Goal: Task Accomplishment & Management: Manage account settings

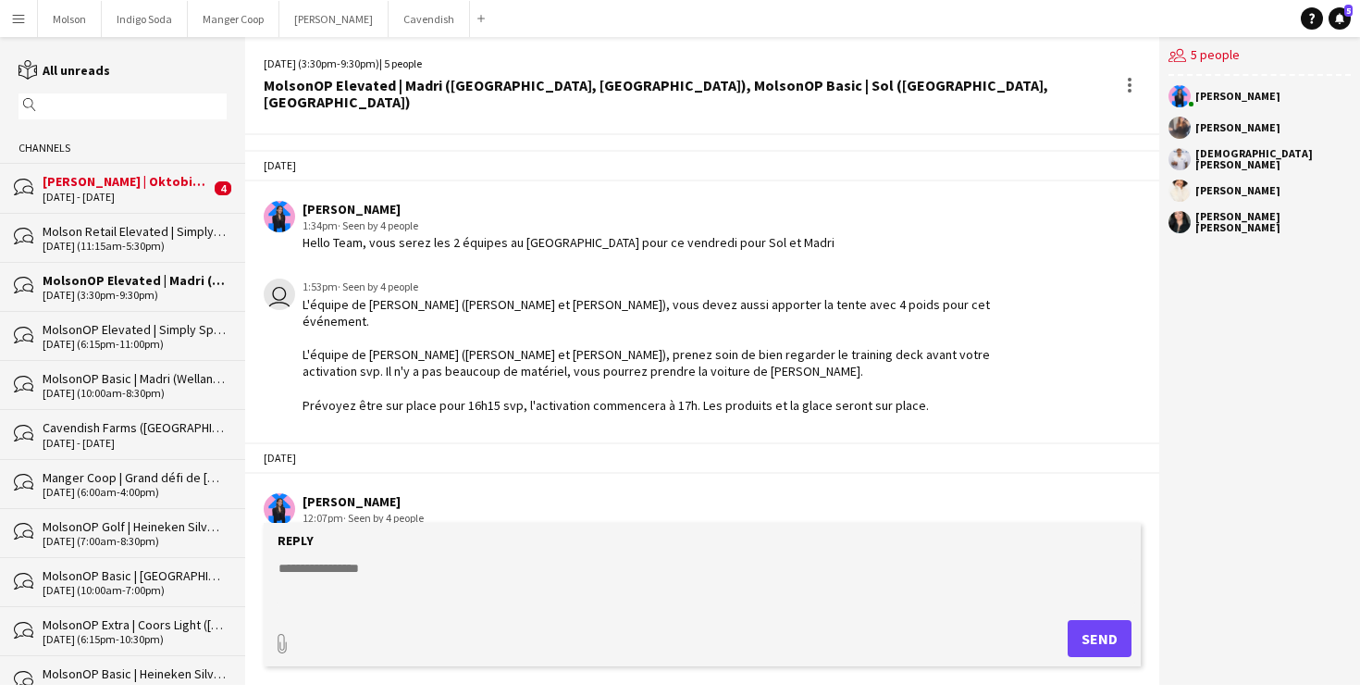
scroll to position [852, 0]
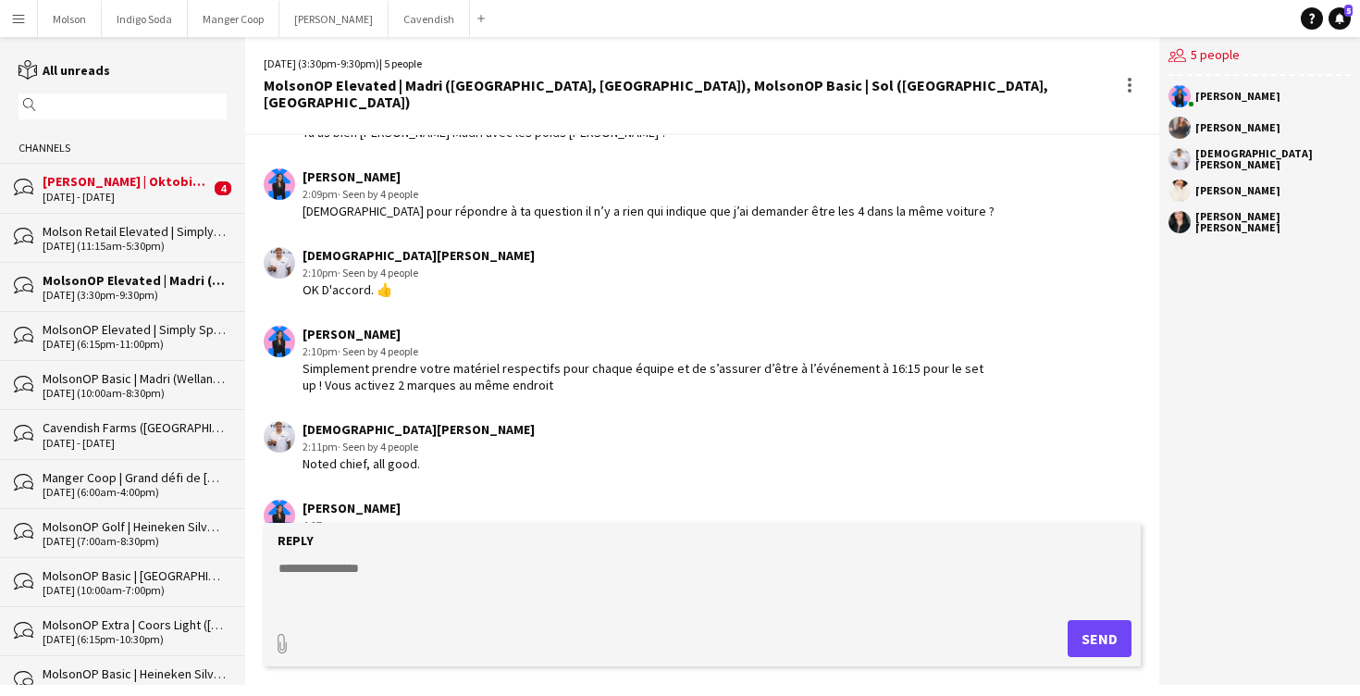
click at [104, 192] on div "[DATE] - [DATE]" at bounding box center [126, 197] width 167 height 13
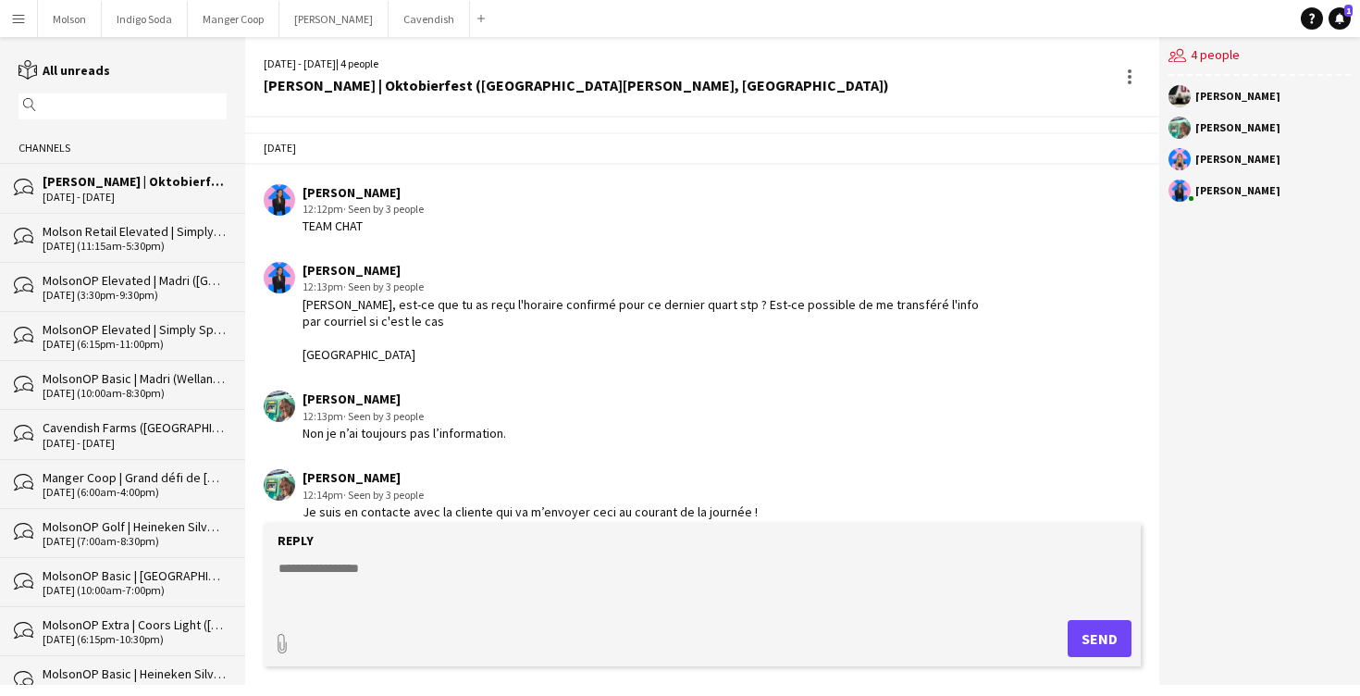
scroll to position [1387, 0]
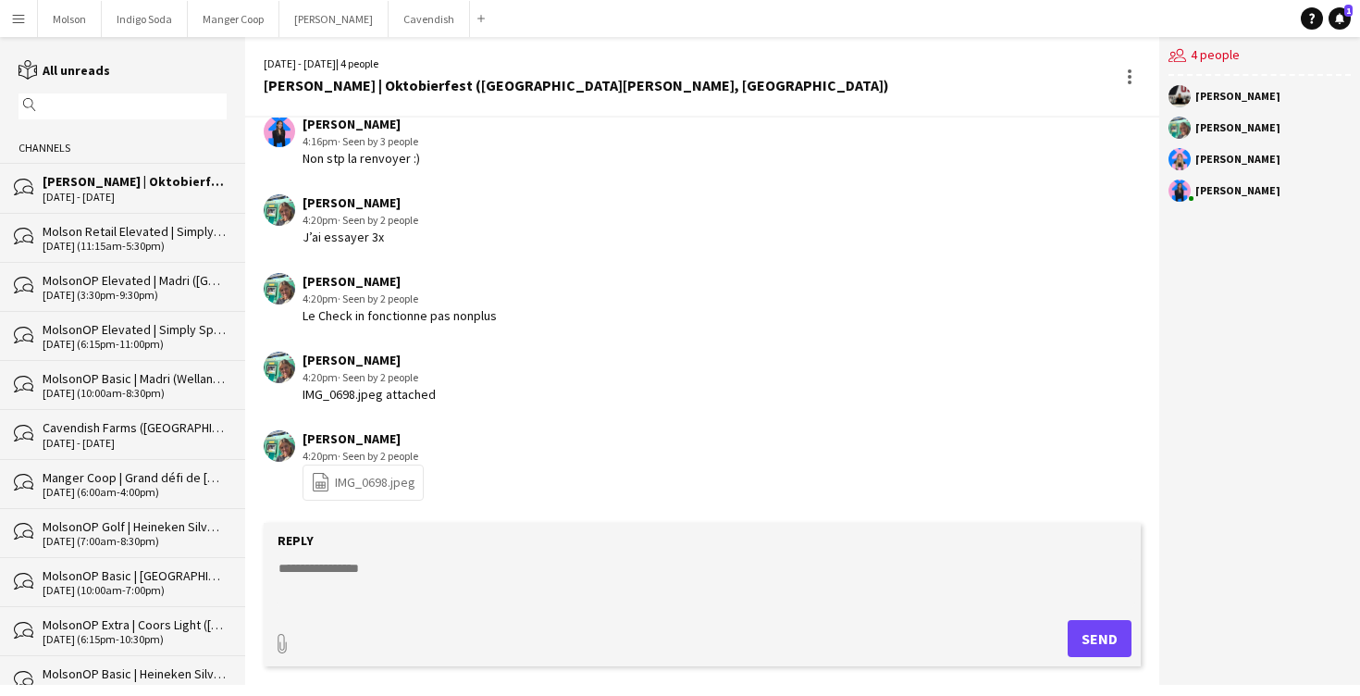
click at [377, 486] on link "file-spreadsheet IMG_0698.jpeg" at bounding box center [363, 482] width 105 height 21
click at [559, 277] on div "[PERSON_NAME] 4:20pm · Seen by 2 people Le Check in fonctionne pas nonplus" at bounding box center [630, 298] width 732 height 51
click at [364, 577] on textarea at bounding box center [706, 583] width 858 height 48
type textarea "*"
type textarea "**********"
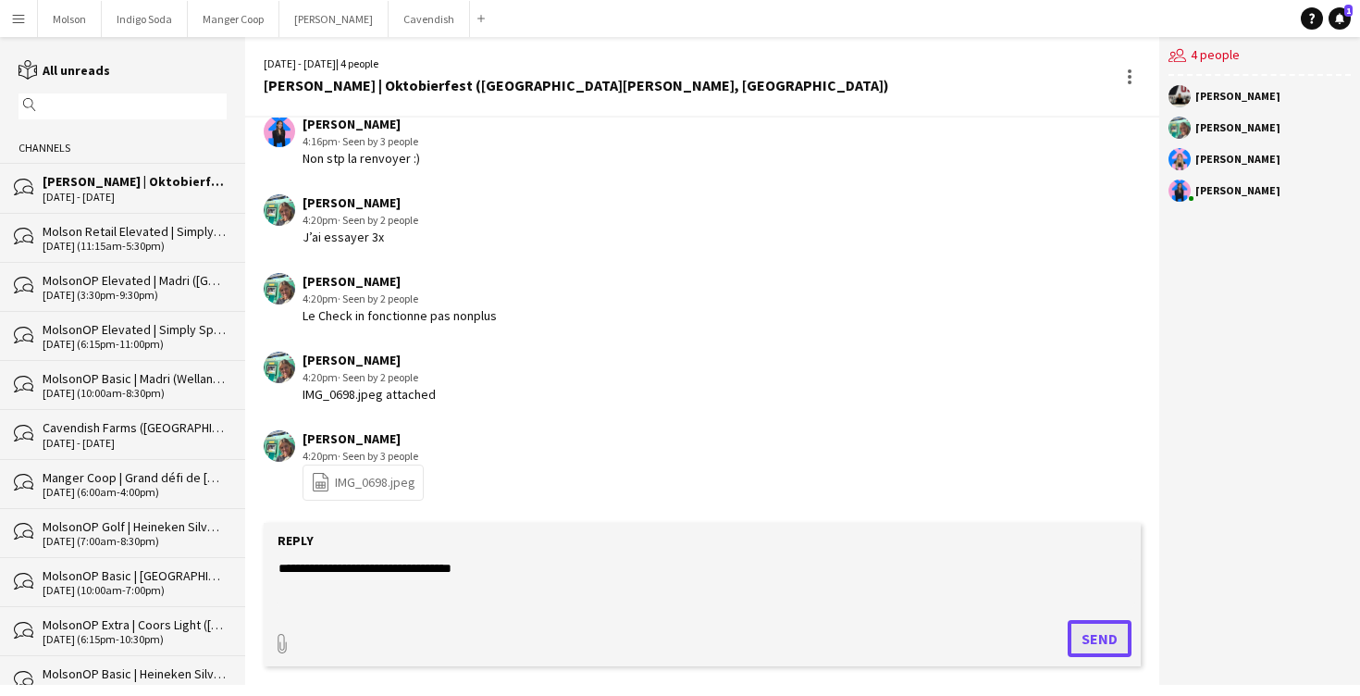
click at [1094, 621] on button "Send" at bounding box center [1100, 638] width 64 height 37
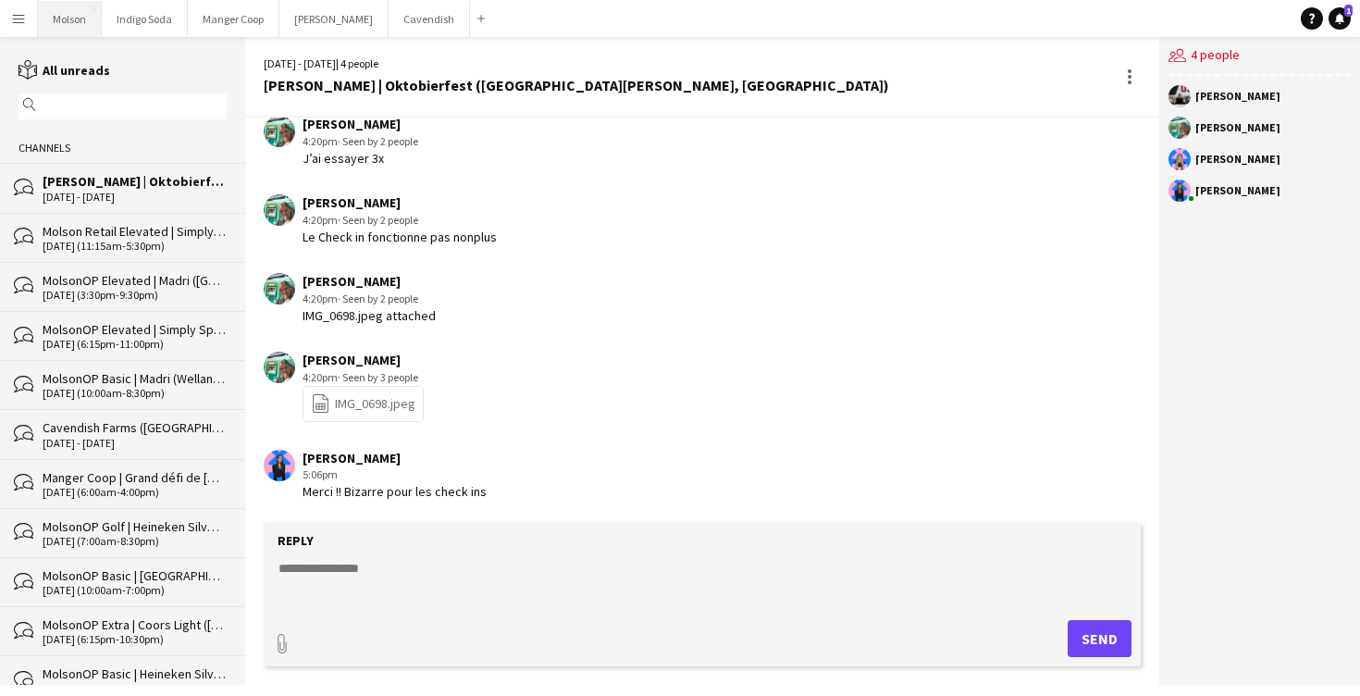
click at [66, 13] on button "Molson Close" at bounding box center [70, 19] width 64 height 36
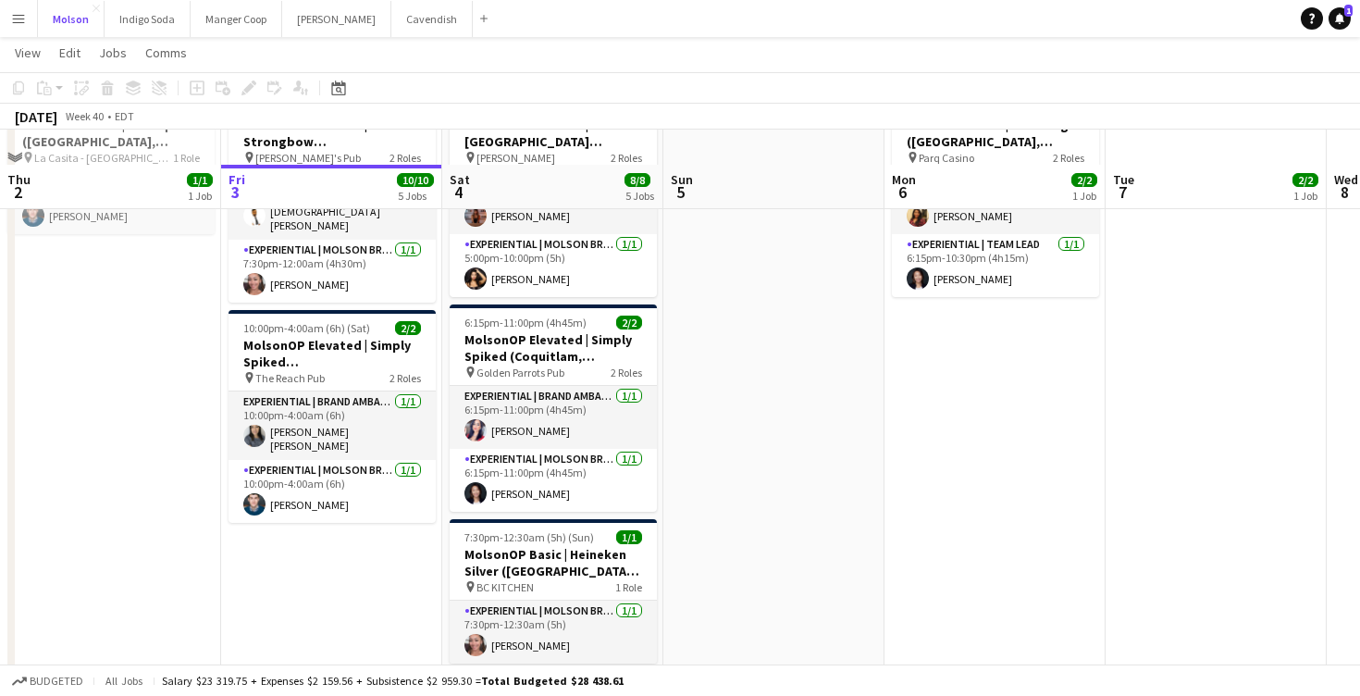
scroll to position [1326, 0]
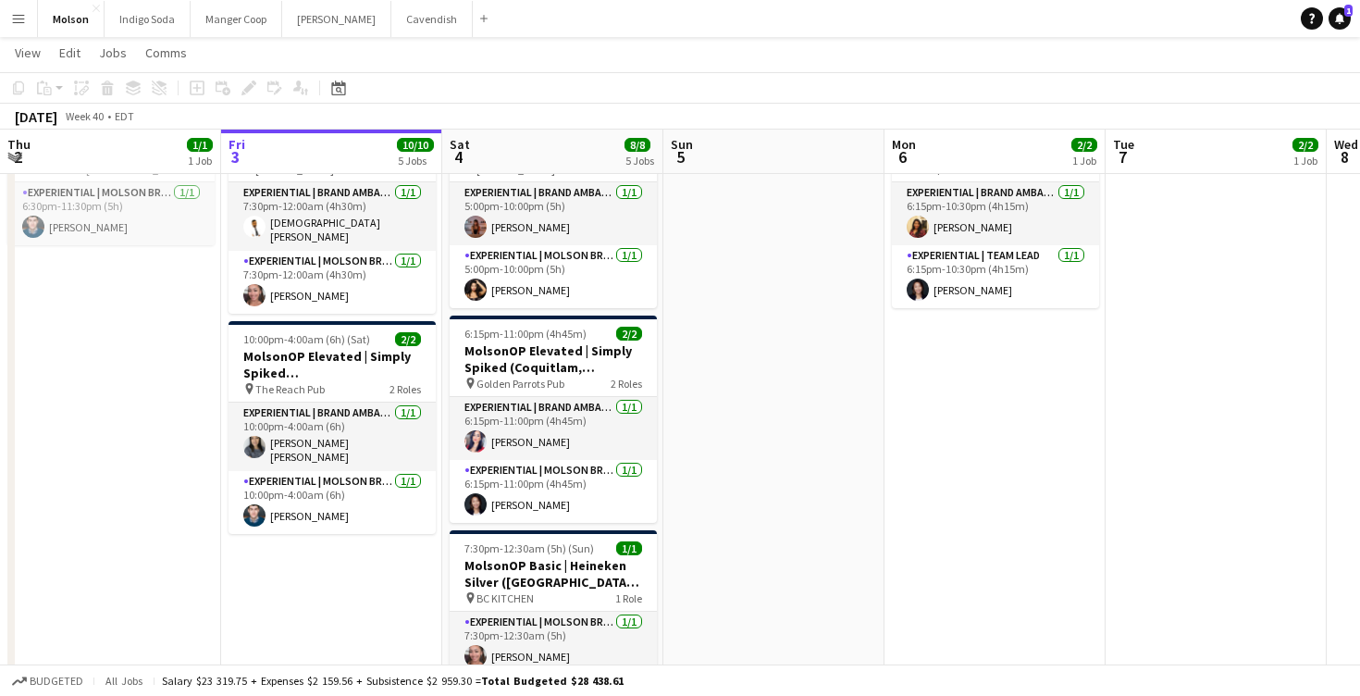
click at [7, 26] on button "Menu" at bounding box center [18, 18] width 37 height 37
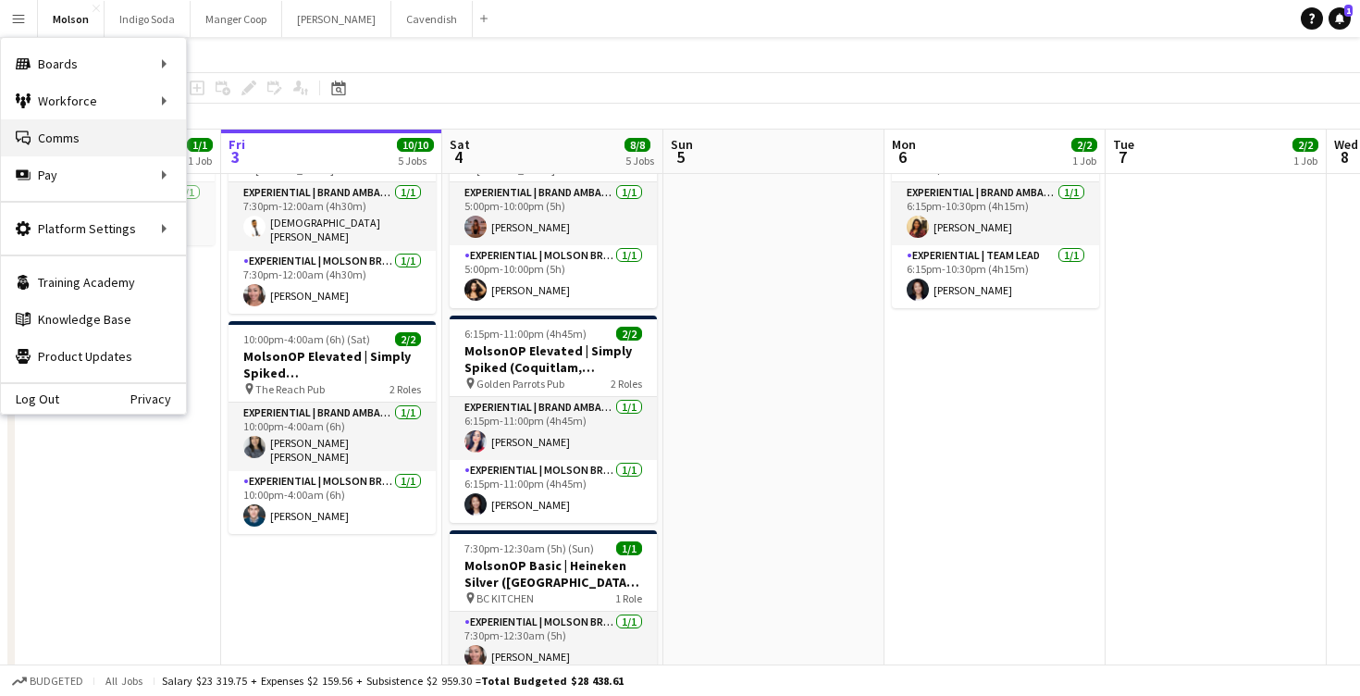
click at [76, 132] on link "Comms Comms" at bounding box center [93, 137] width 185 height 37
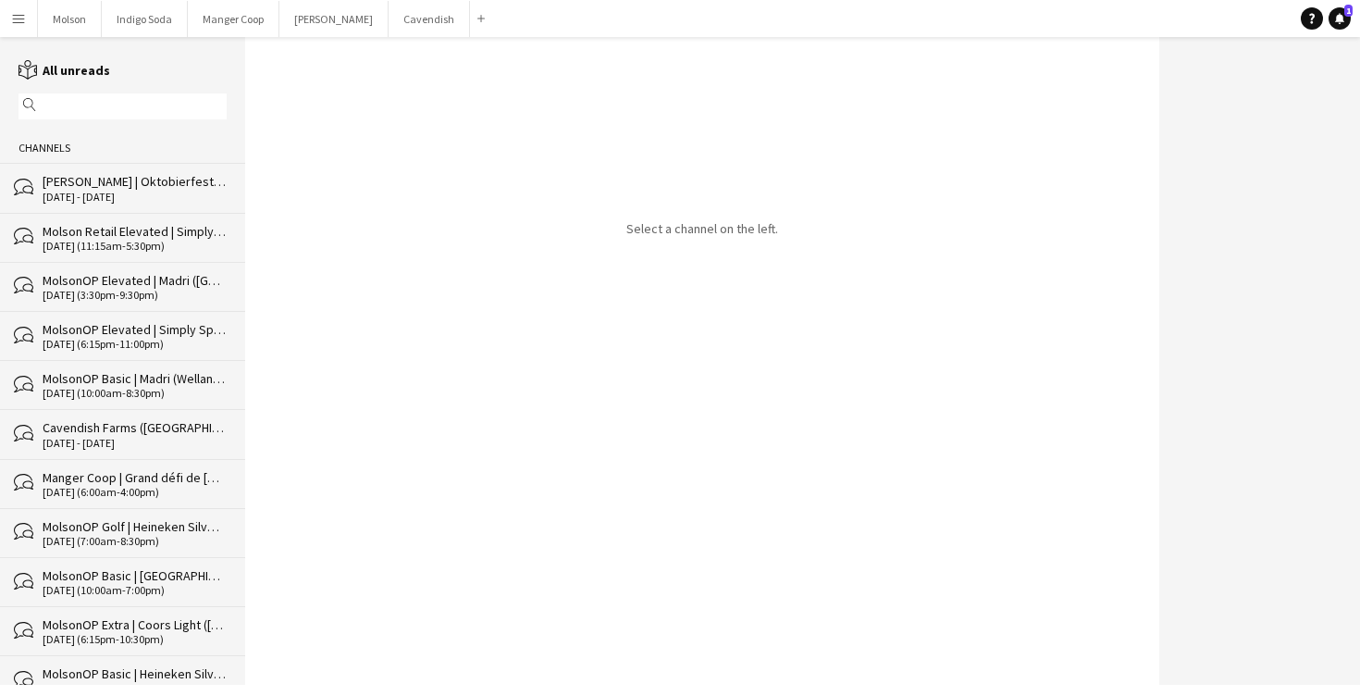
click at [110, 246] on div "[DATE] (11:15am-5:30pm)" at bounding box center [135, 246] width 184 height 13
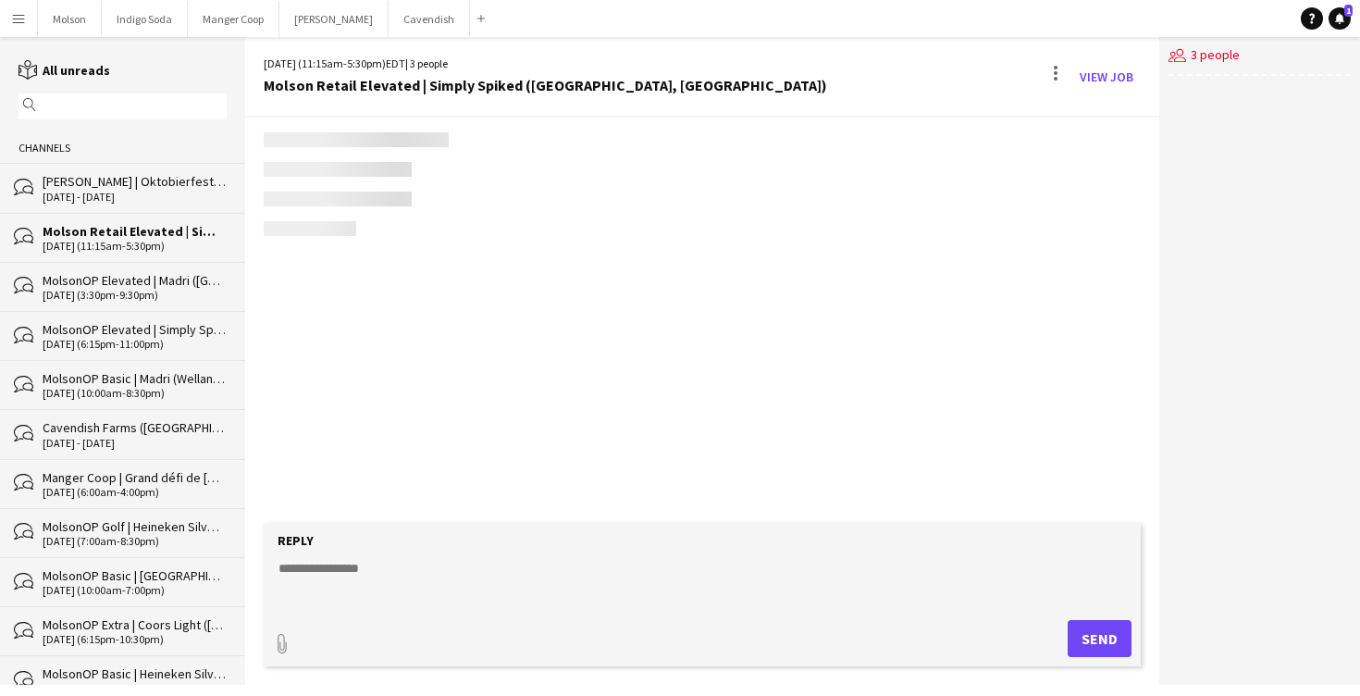
scroll to position [128, 0]
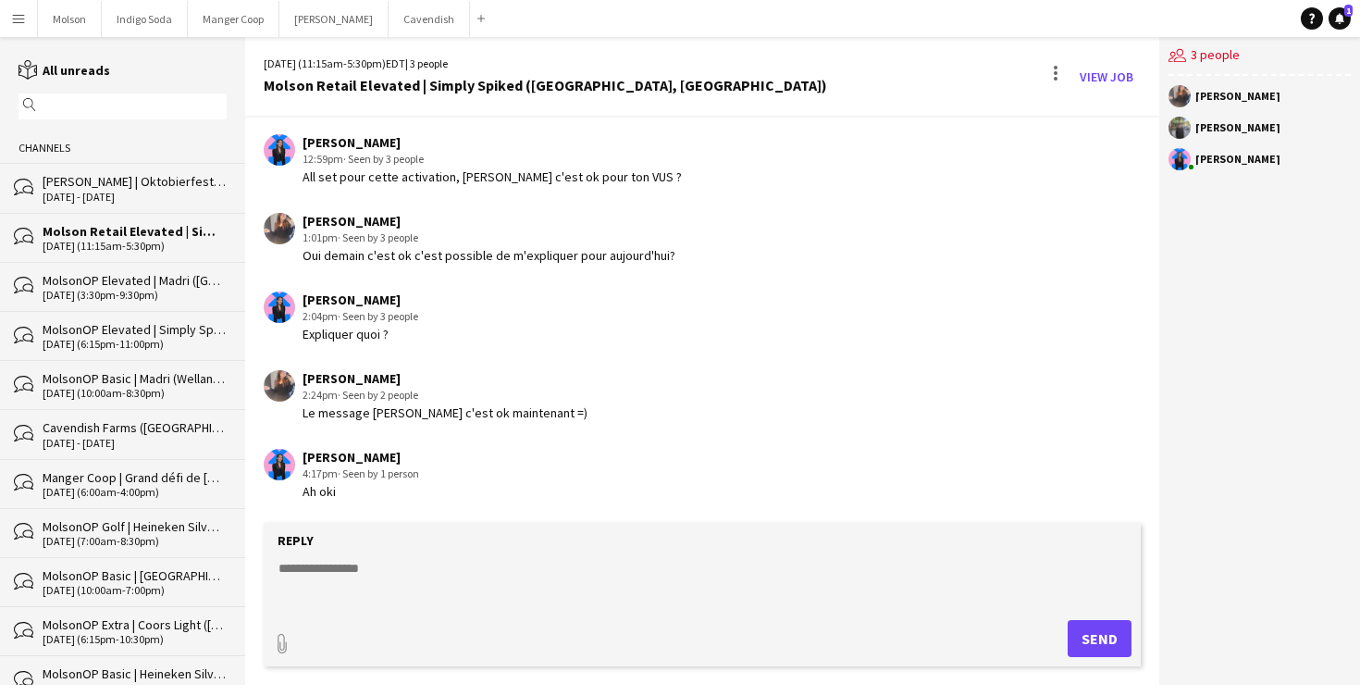
click at [105, 278] on div "MolsonOP Elevated | Madri ([GEOGRAPHIC_DATA], [GEOGRAPHIC_DATA]), MolsonOP Basi…" at bounding box center [135, 280] width 184 height 17
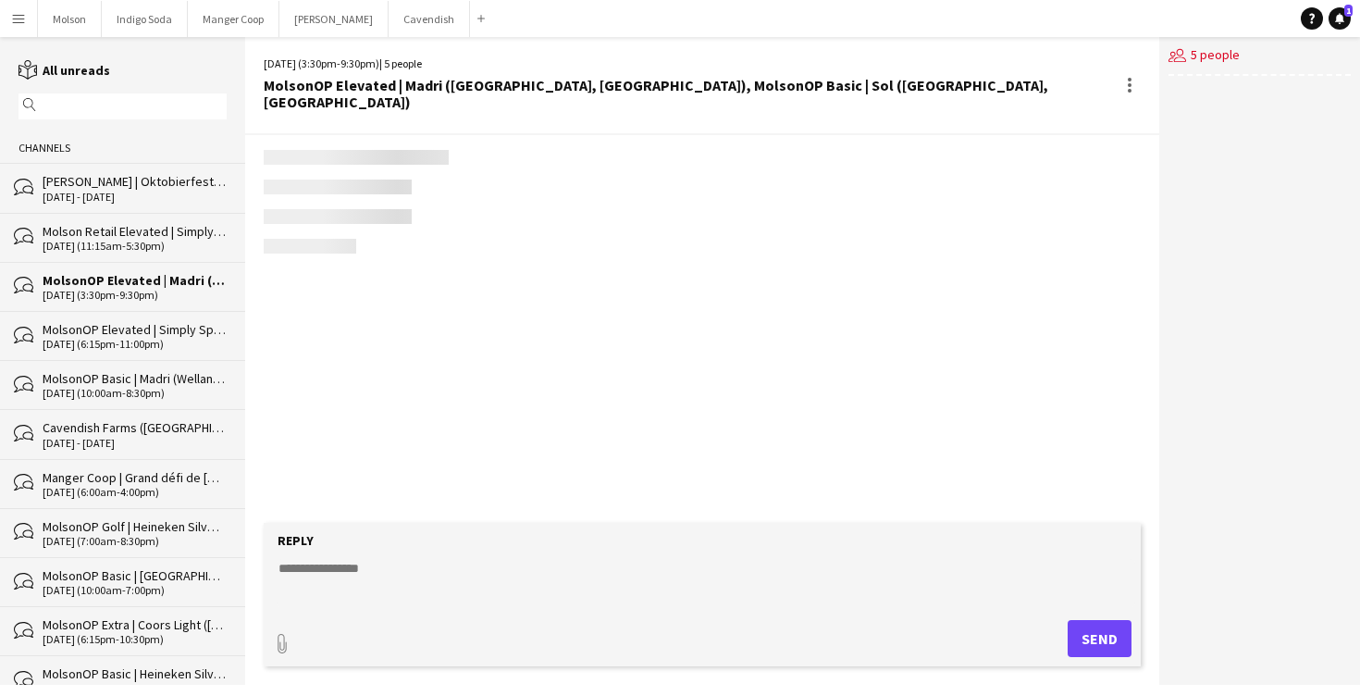
scroll to position [852, 0]
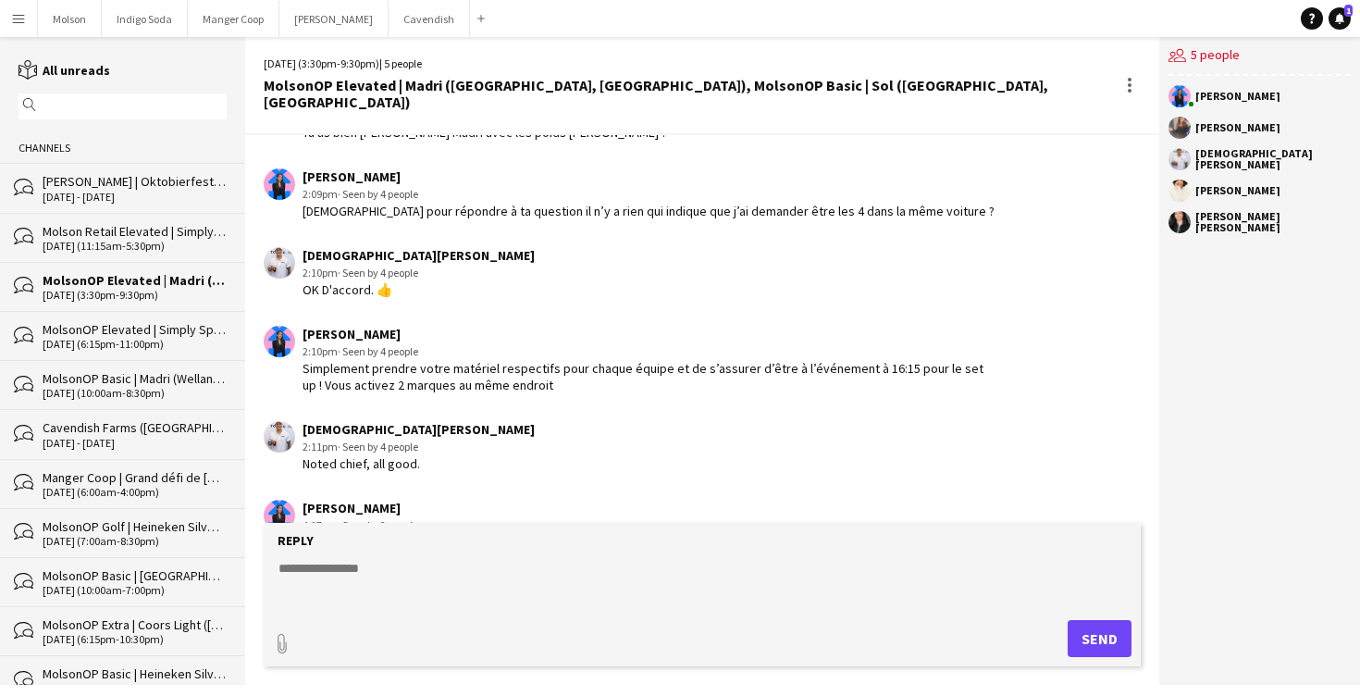
click at [110, 305] on div "bubbles MolsonOP Elevated | [GEOGRAPHIC_DATA] ([GEOGRAPHIC_DATA], [GEOGRAPHIC_D…" at bounding box center [122, 286] width 245 height 49
click at [112, 333] on div "MolsonOP Elevated | Simply Spiked (Coquitlam, [GEOGRAPHIC_DATA])" at bounding box center [135, 329] width 184 height 17
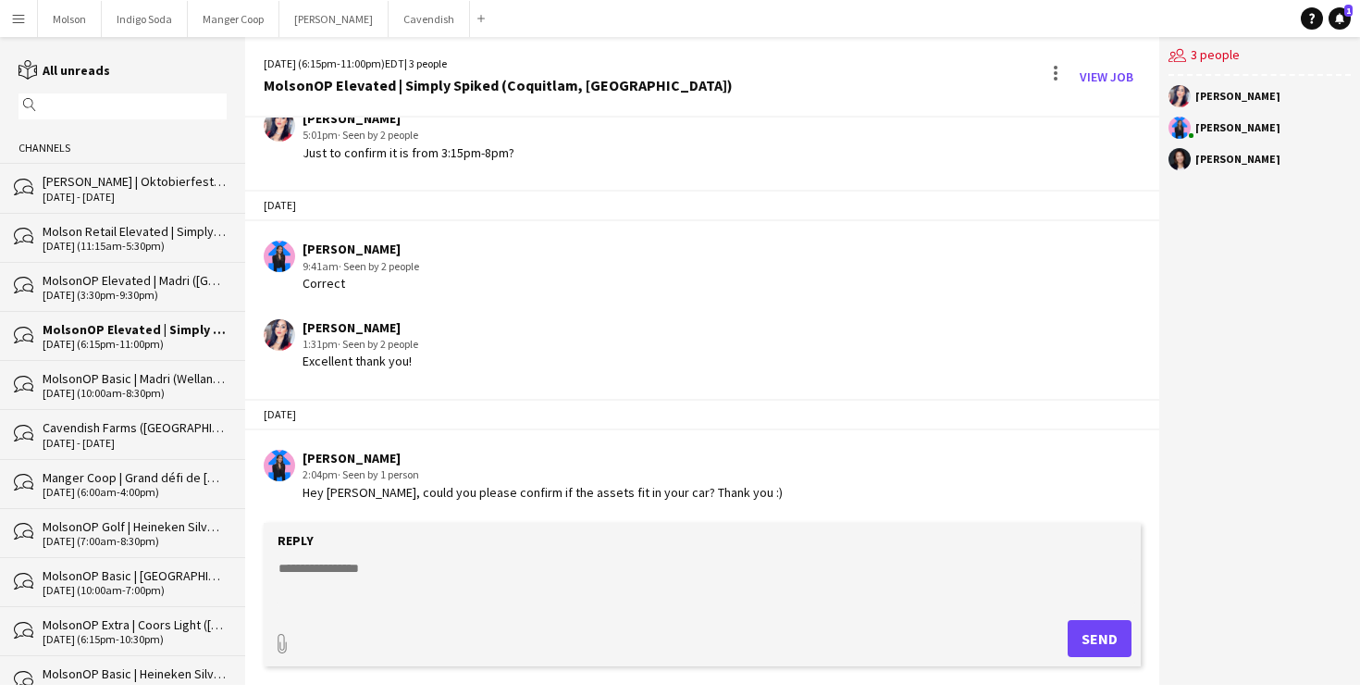
click at [494, 490] on div "Hey [PERSON_NAME], could you please confirm if the assets fit in your car? Than…" at bounding box center [543, 492] width 480 height 17
copy div "Hey [PERSON_NAME], could you please confirm if the assets fit in your car? Than…"
click at [629, 364] on div "[PERSON_NAME] 1:31pm · Seen by 2 people Excellent thank you!" at bounding box center [630, 344] width 732 height 51
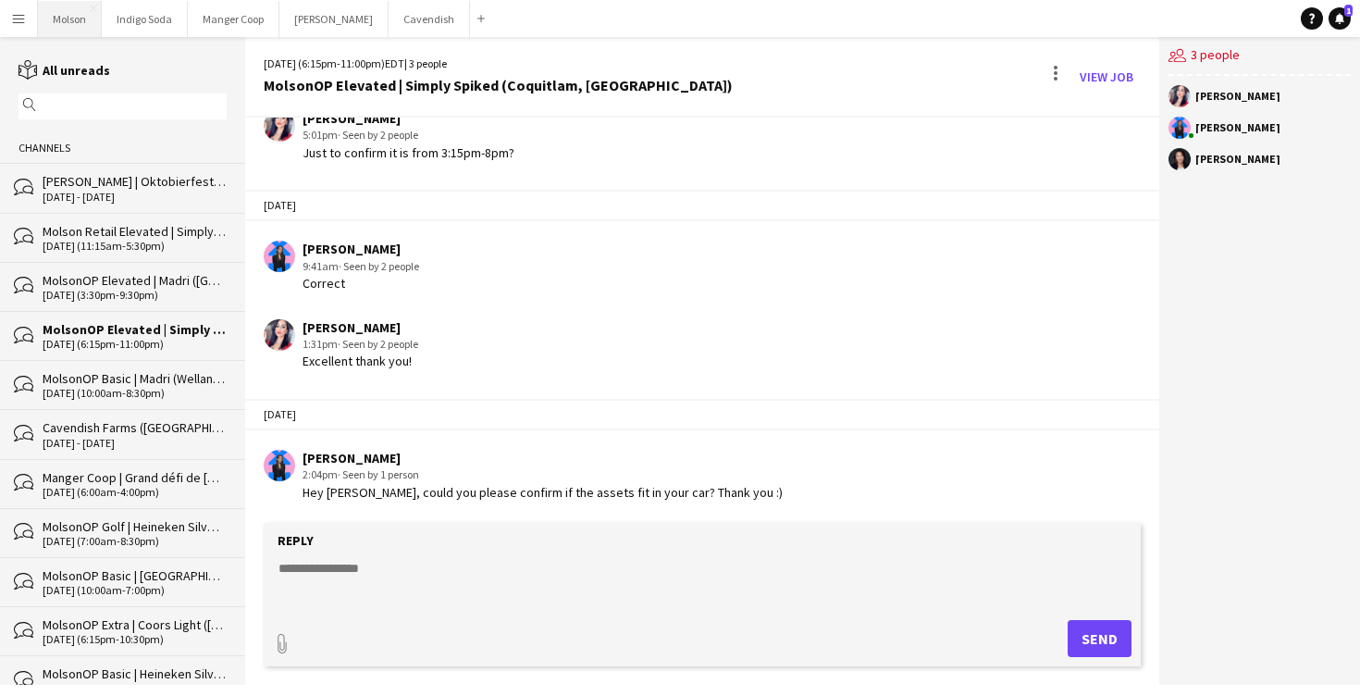
click at [66, 26] on button "Molson Close" at bounding box center [70, 19] width 64 height 36
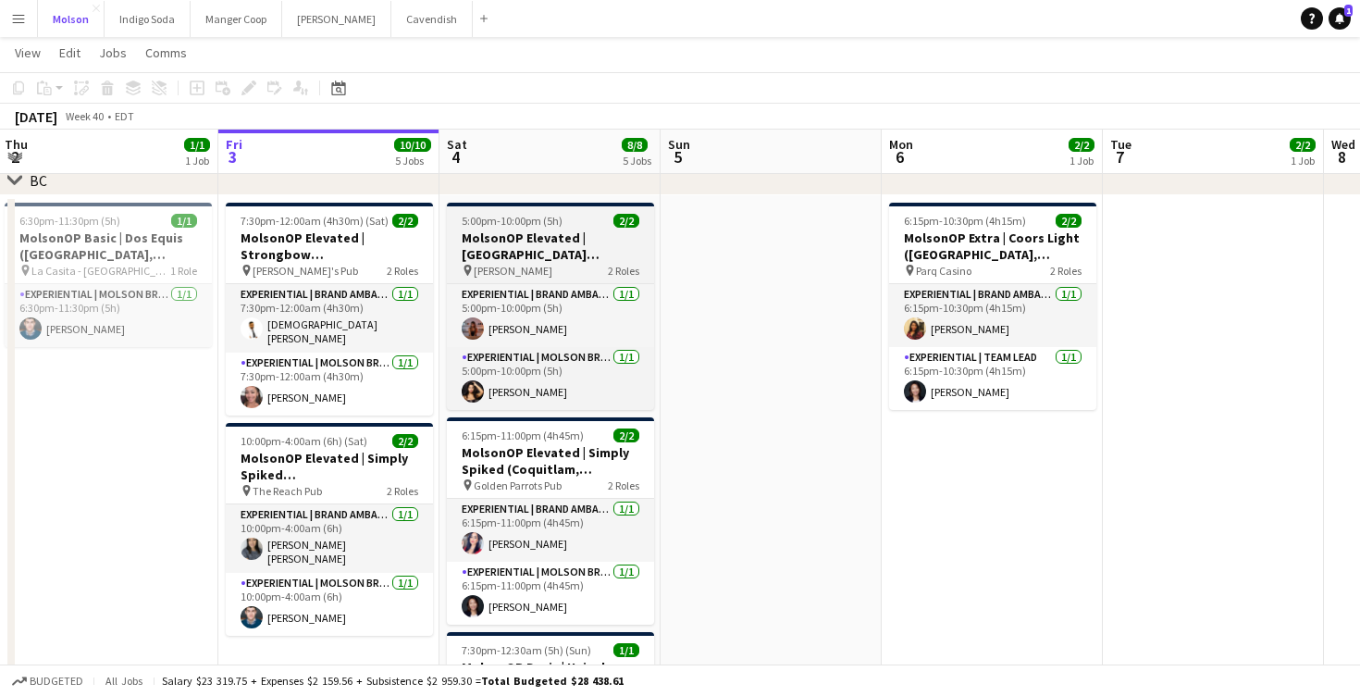
scroll to position [1215, 0]
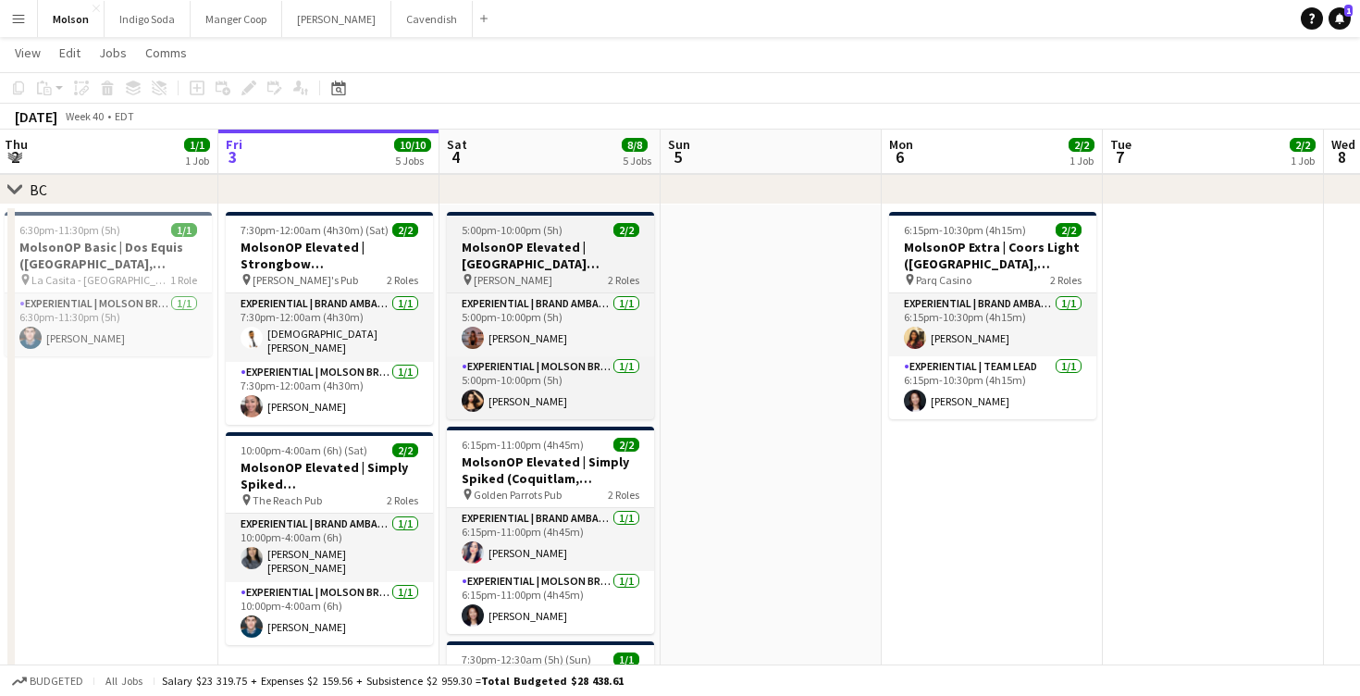
click at [587, 260] on h3 "MolsonOP Elevated | [GEOGRAPHIC_DATA] ([GEOGRAPHIC_DATA], [GEOGRAPHIC_DATA])" at bounding box center [550, 255] width 207 height 33
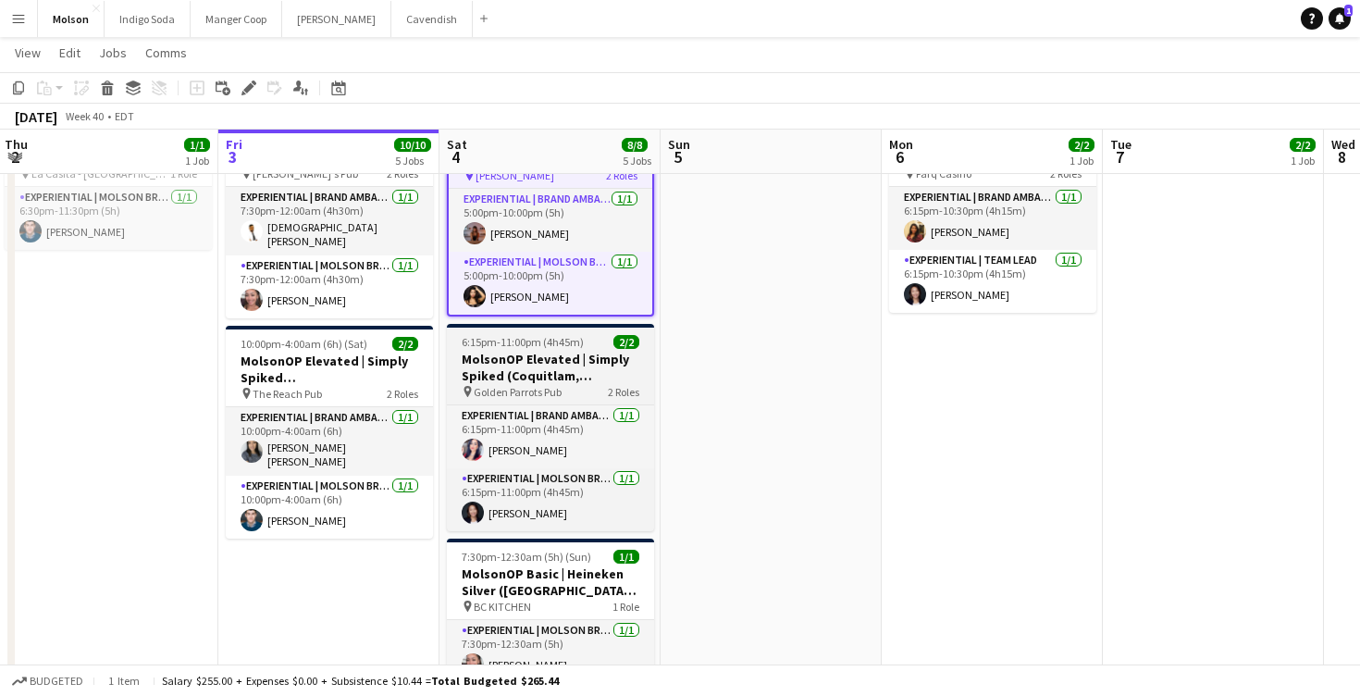
click at [580, 362] on h3 "MolsonOP Elevated | Simply Spiked (Coquitlam, [GEOGRAPHIC_DATA])" at bounding box center [550, 367] width 207 height 33
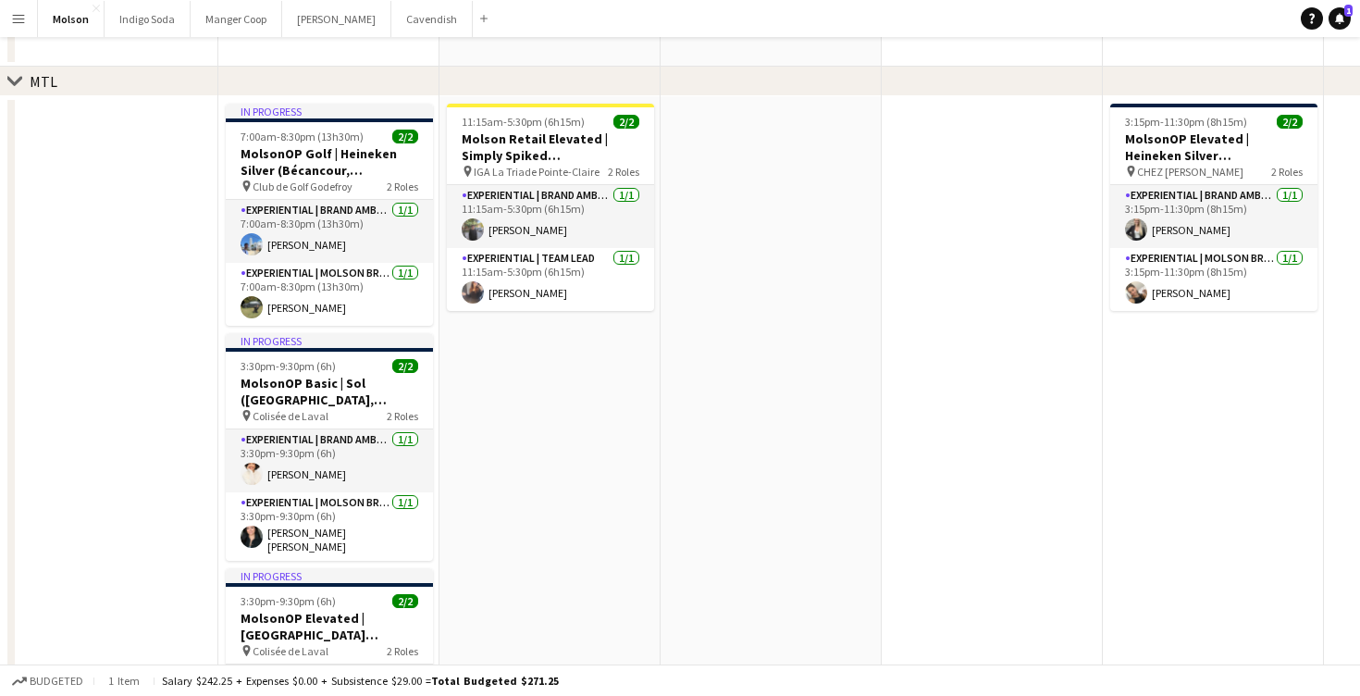
scroll to position [0, 0]
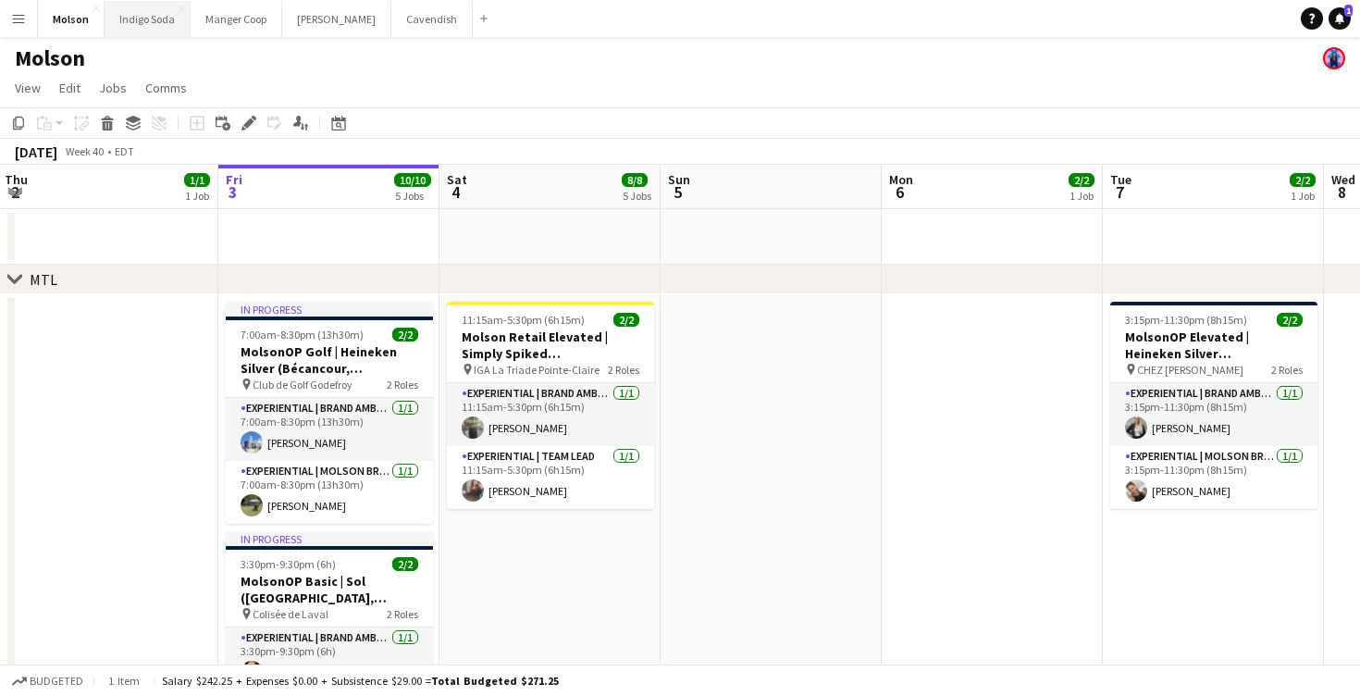
click at [143, 30] on button "Indigo Soda Close" at bounding box center [148, 19] width 86 height 36
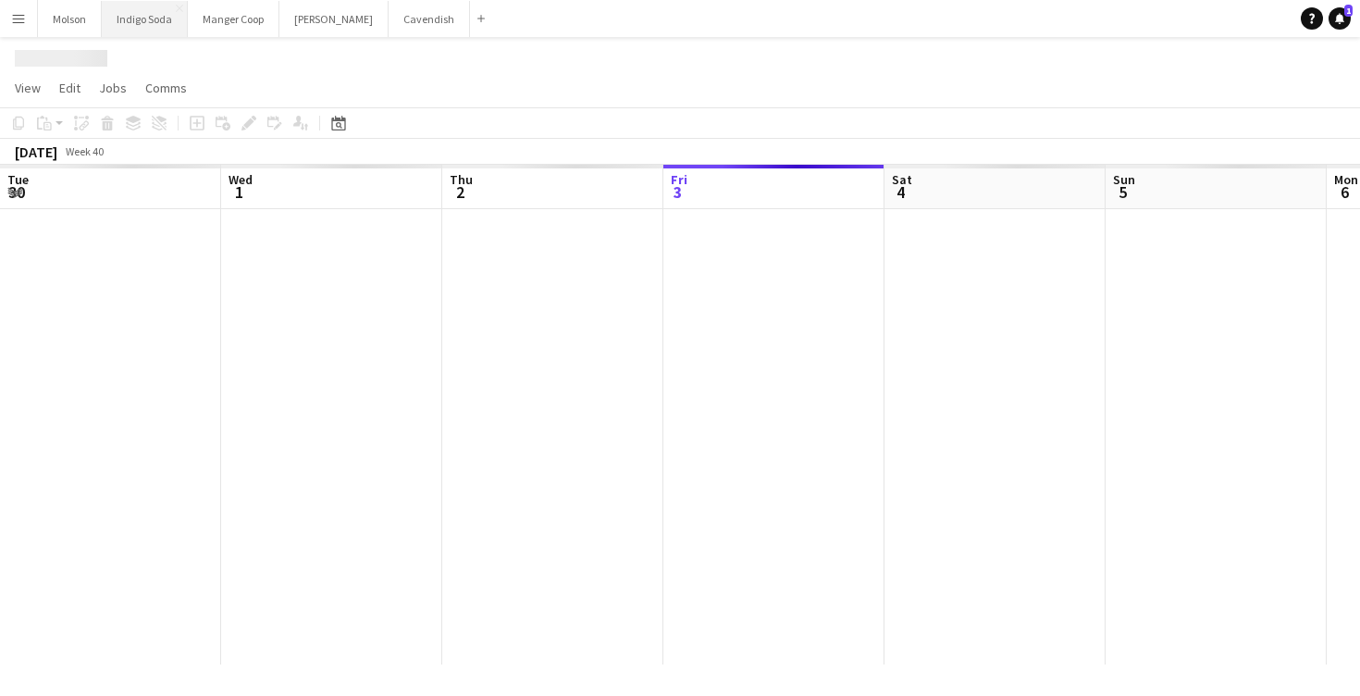
scroll to position [0, 442]
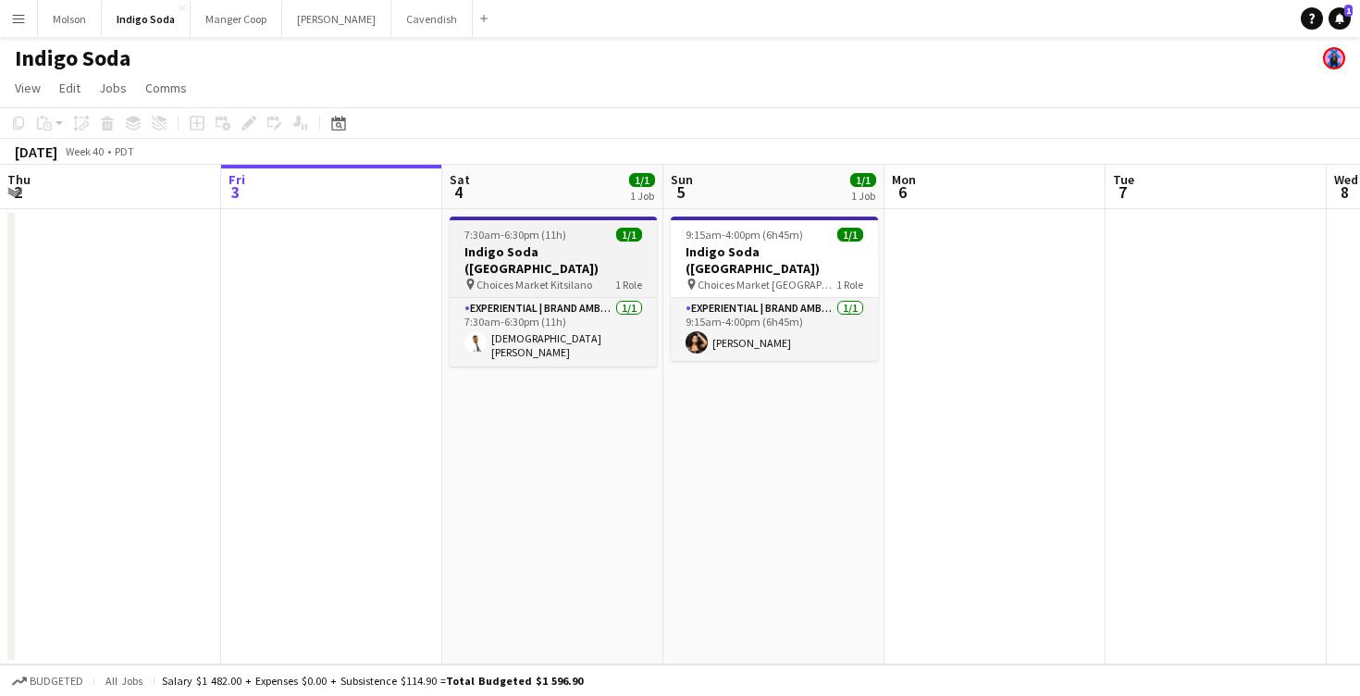
click at [574, 242] on app-job-card "7:30am-6:30pm (11h) 1/1 Indigo Soda ([GEOGRAPHIC_DATA]) pin Choices Market Kits…" at bounding box center [553, 291] width 207 height 150
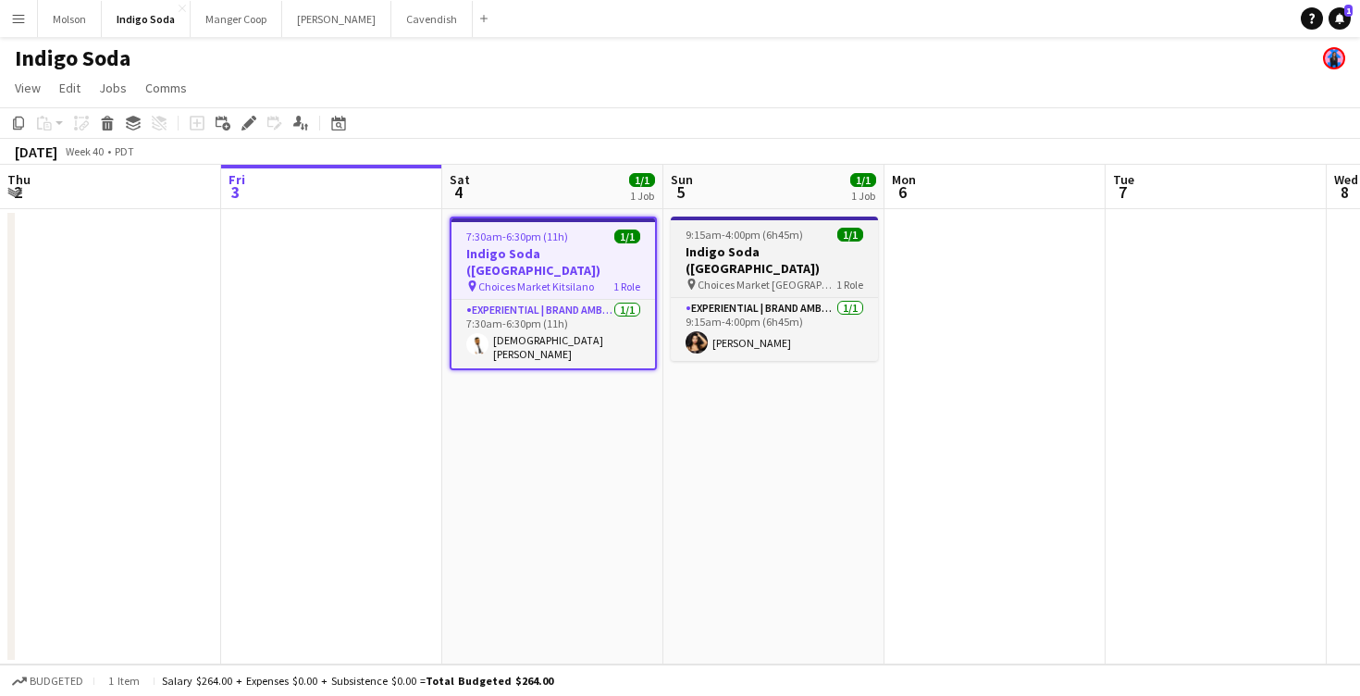
click at [734, 220] on app-job-card "9:15am-4:00pm (6h45m) 1/1 Indigo Soda ([GEOGRAPHIC_DATA]) pin Choices Market [G…" at bounding box center [774, 288] width 207 height 144
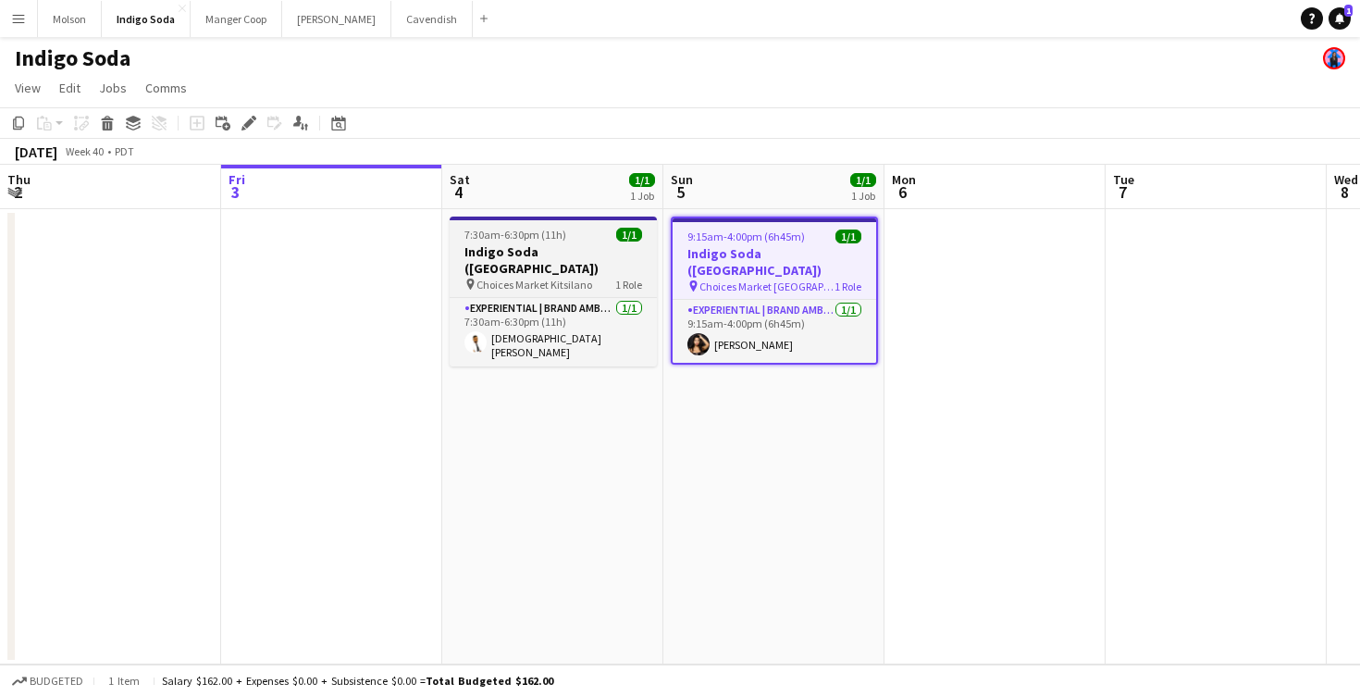
click at [560, 246] on h3 "Indigo Soda ([GEOGRAPHIC_DATA])" at bounding box center [553, 259] width 207 height 33
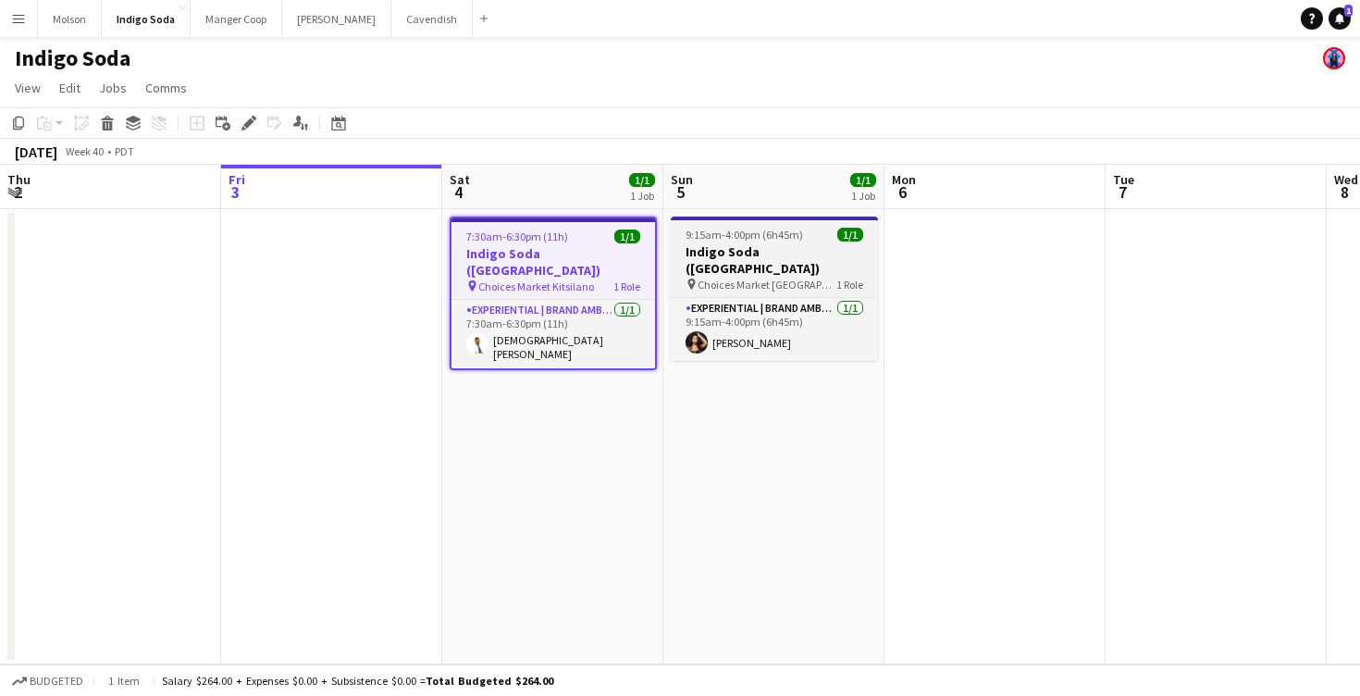
click at [751, 220] on app-job-card "9:15am-4:00pm (6h45m) 1/1 Indigo Soda ([GEOGRAPHIC_DATA]) pin Choices Market [G…" at bounding box center [774, 288] width 207 height 144
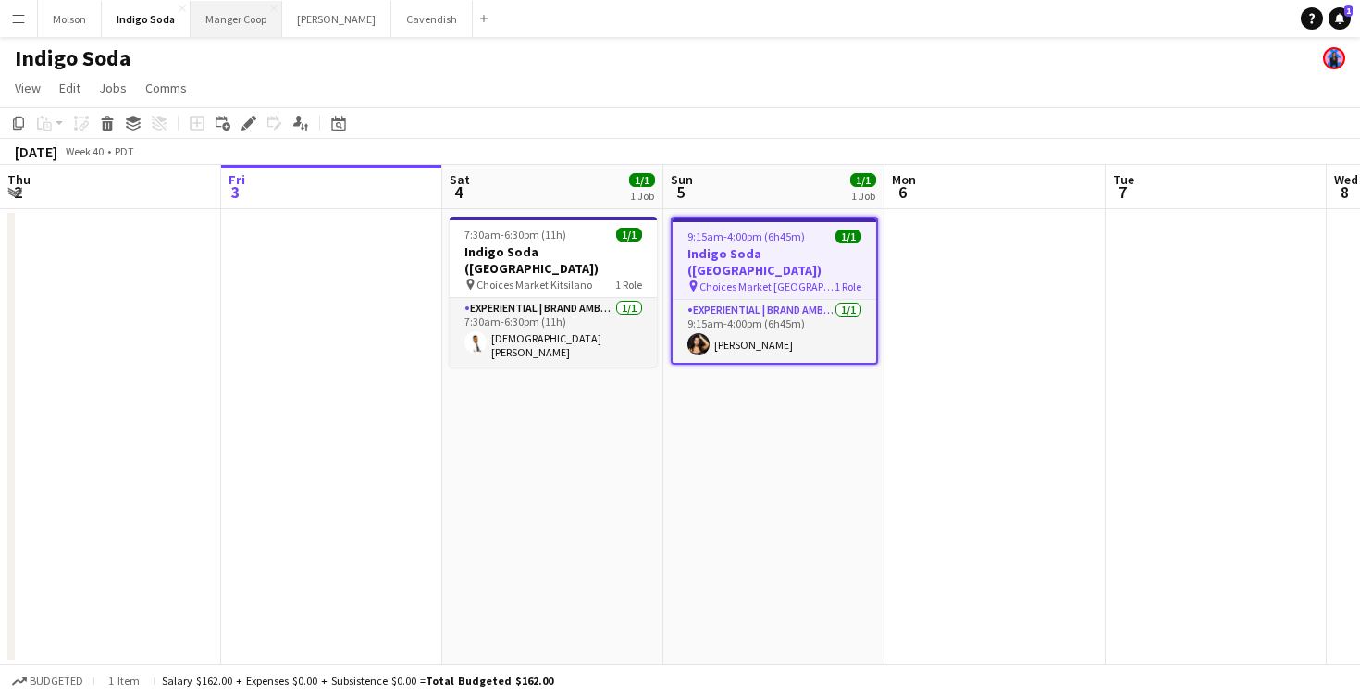
click at [206, 29] on button "Manger Coop Close" at bounding box center [237, 19] width 92 height 36
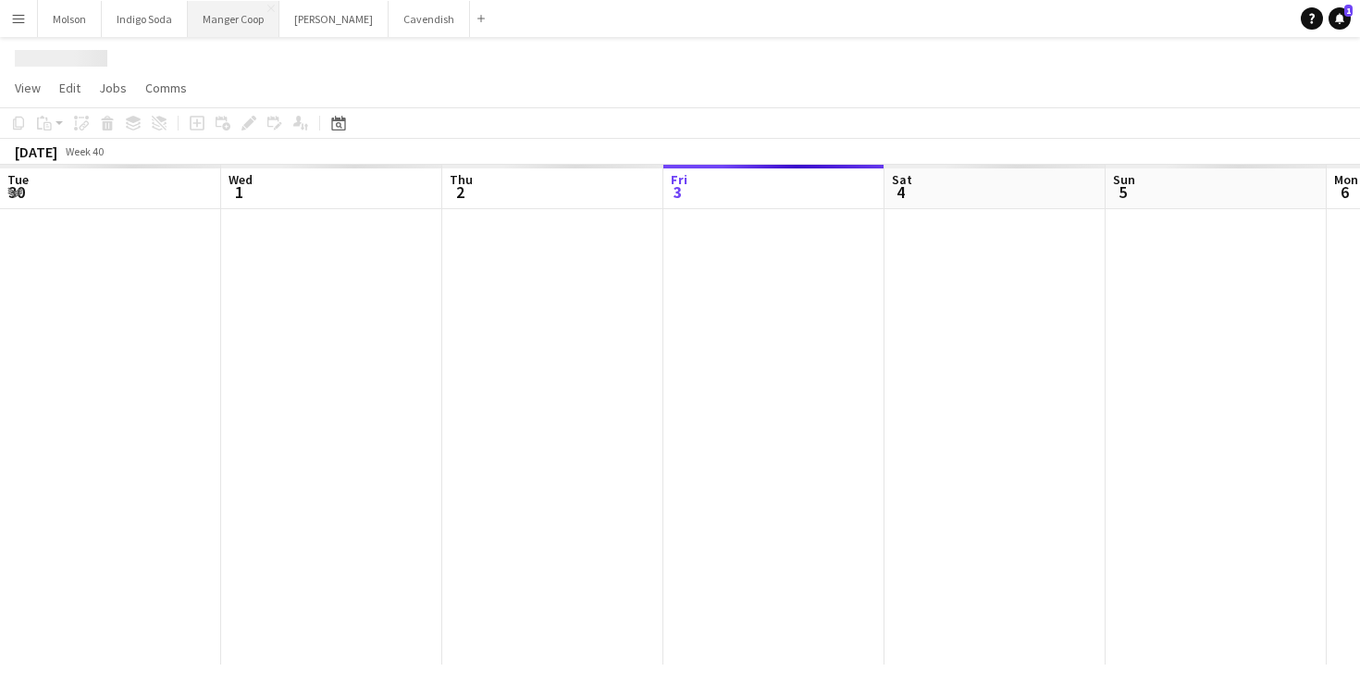
scroll to position [0, 442]
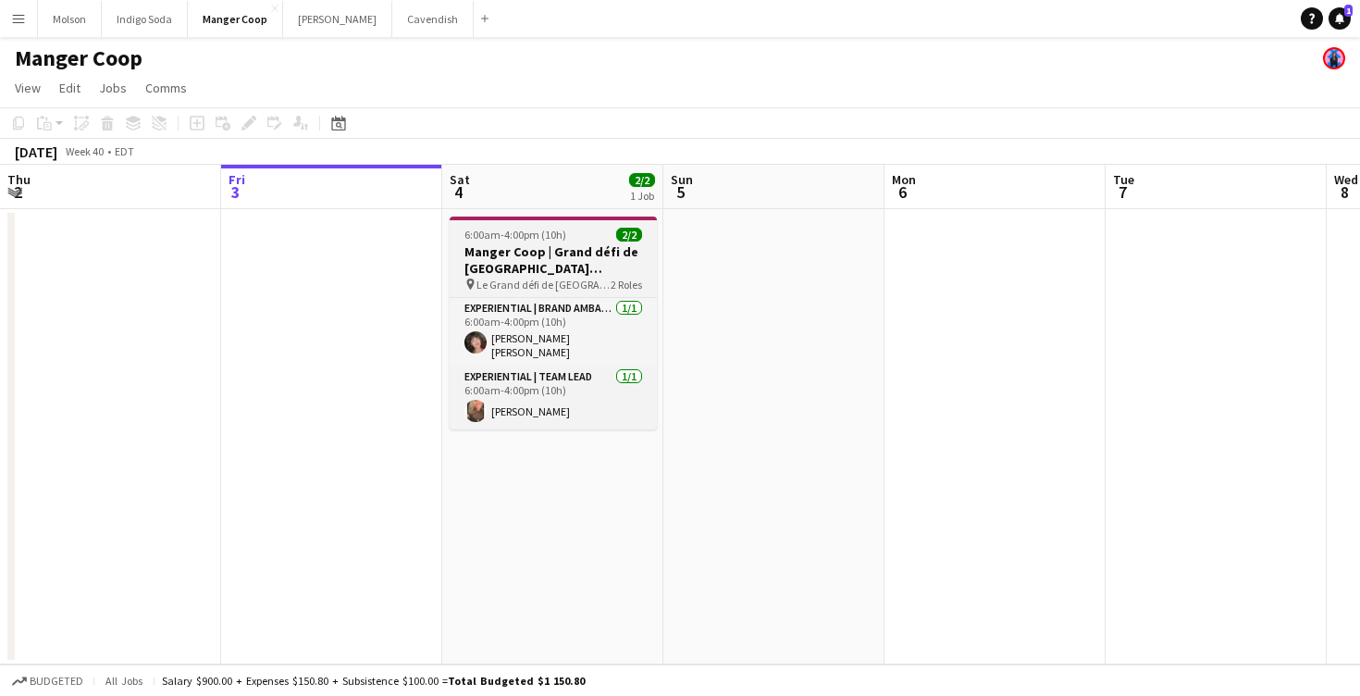
click at [549, 250] on h3 "Manger Coop | Grand défi de [GEOGRAPHIC_DATA] ([GEOGRAPHIC_DATA], [GEOGRAPHIC_D…" at bounding box center [553, 259] width 207 height 33
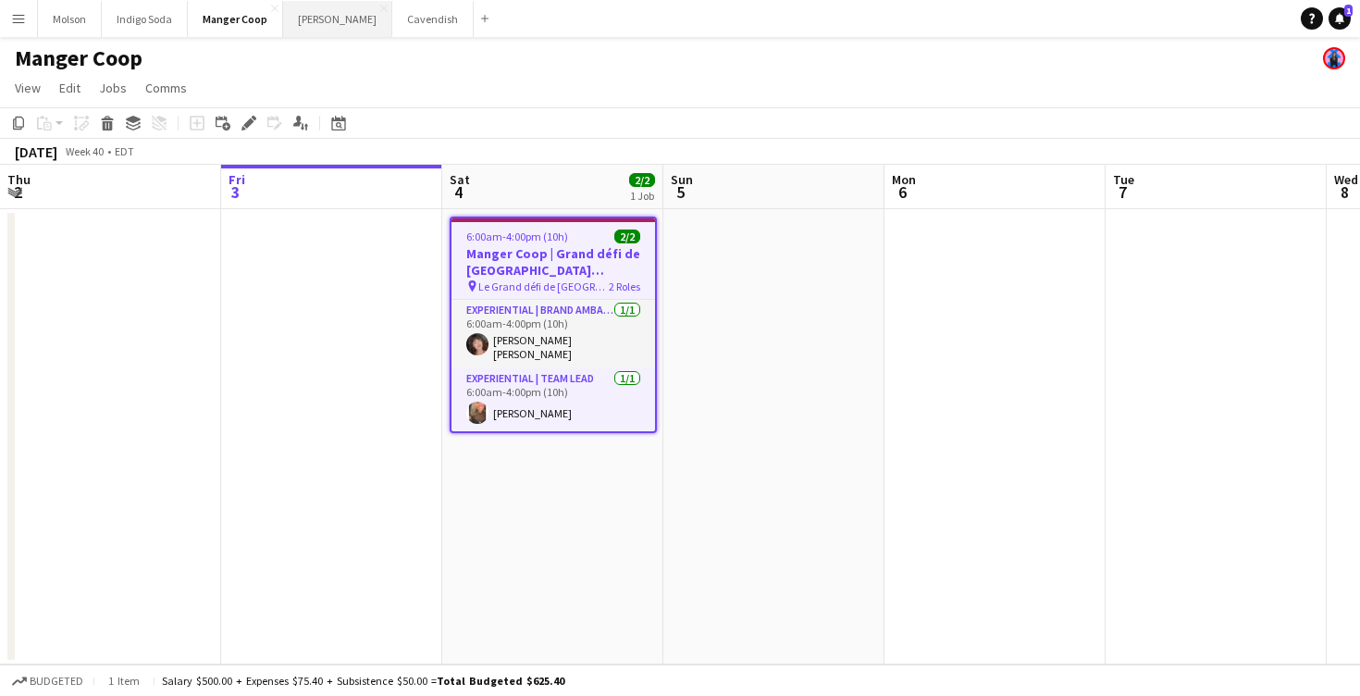
click at [319, 26] on button "[PERSON_NAME] Close" at bounding box center [337, 19] width 109 height 36
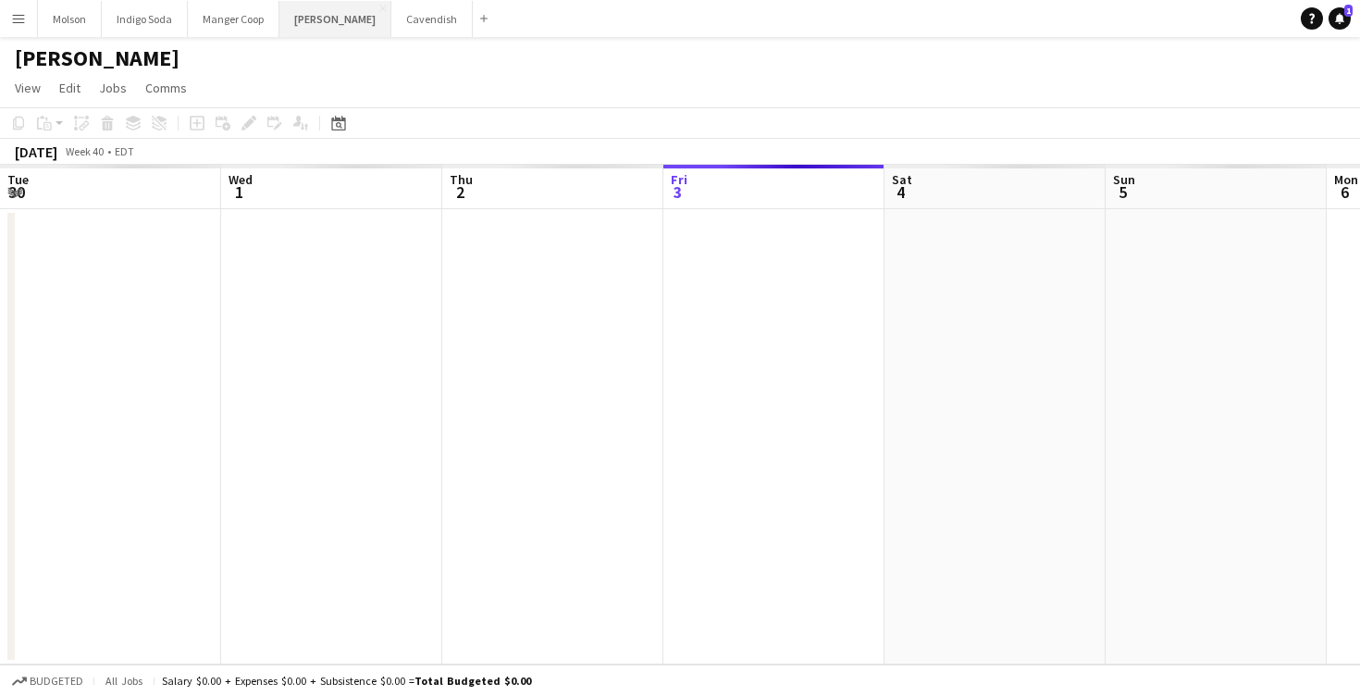
scroll to position [0, 442]
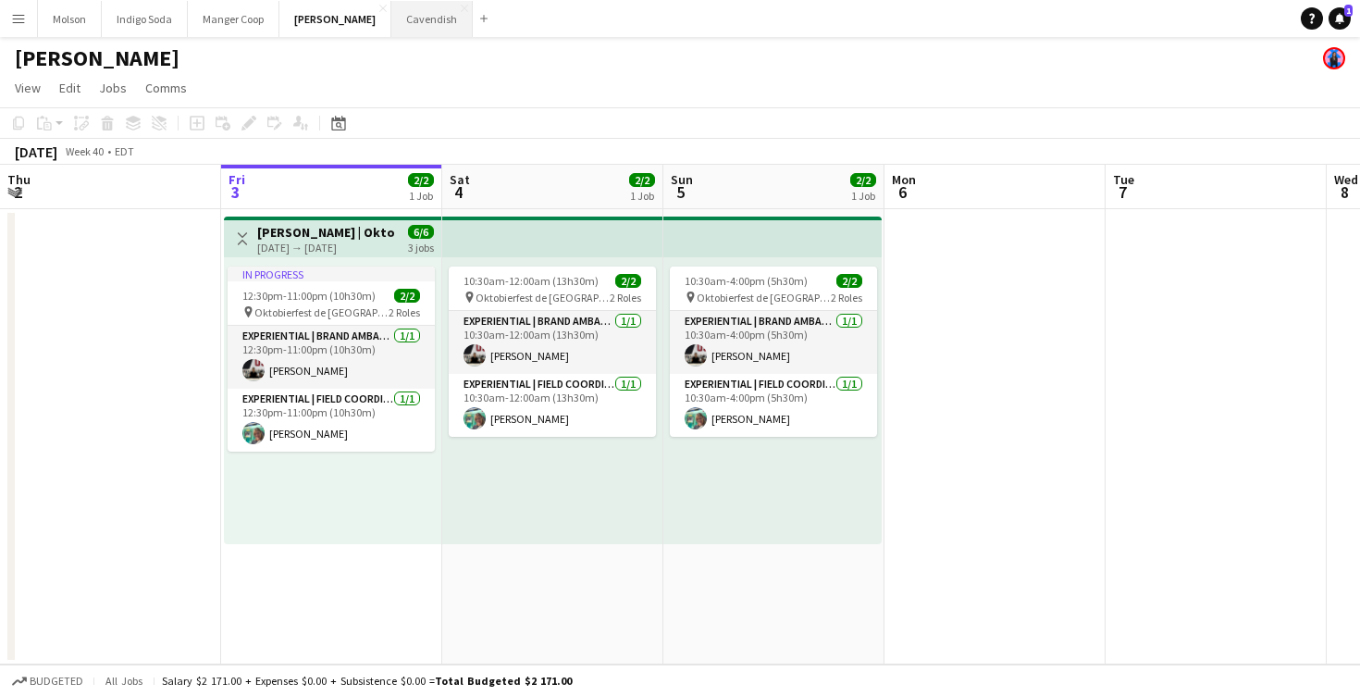
click at [391, 21] on button "Cavendish Close" at bounding box center [431, 19] width 81 height 36
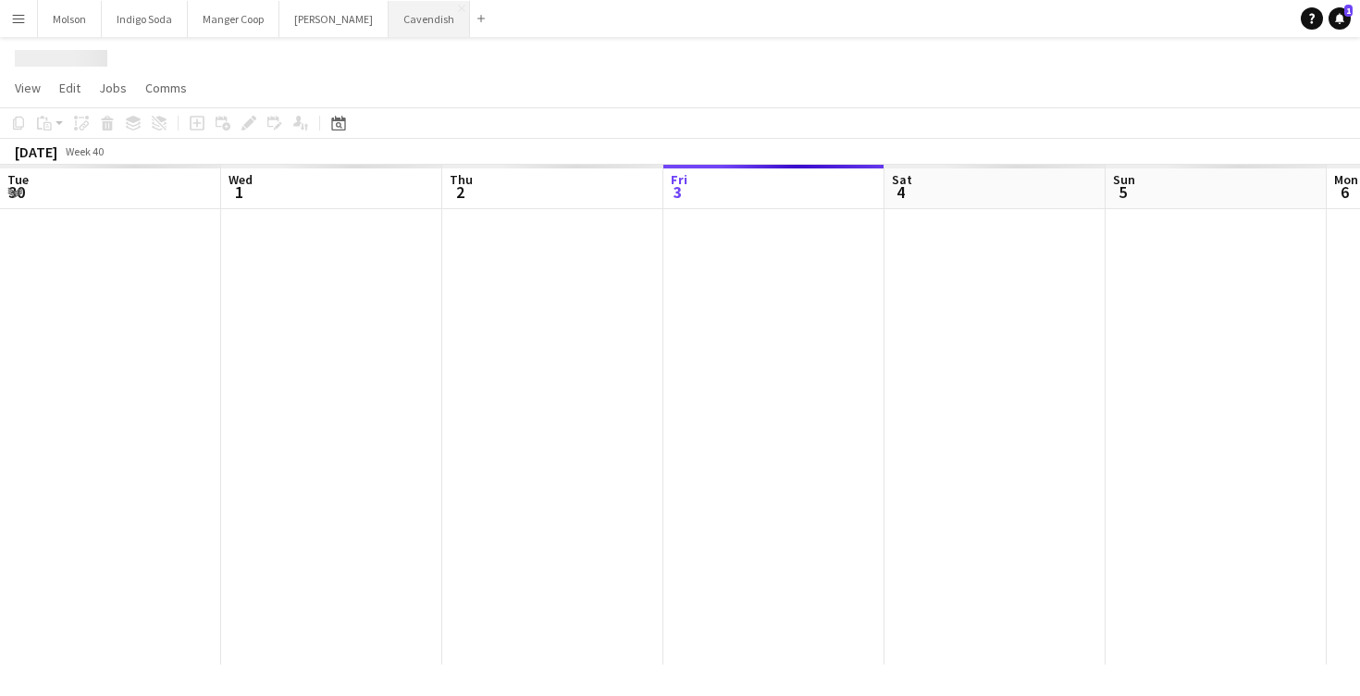
scroll to position [0, 442]
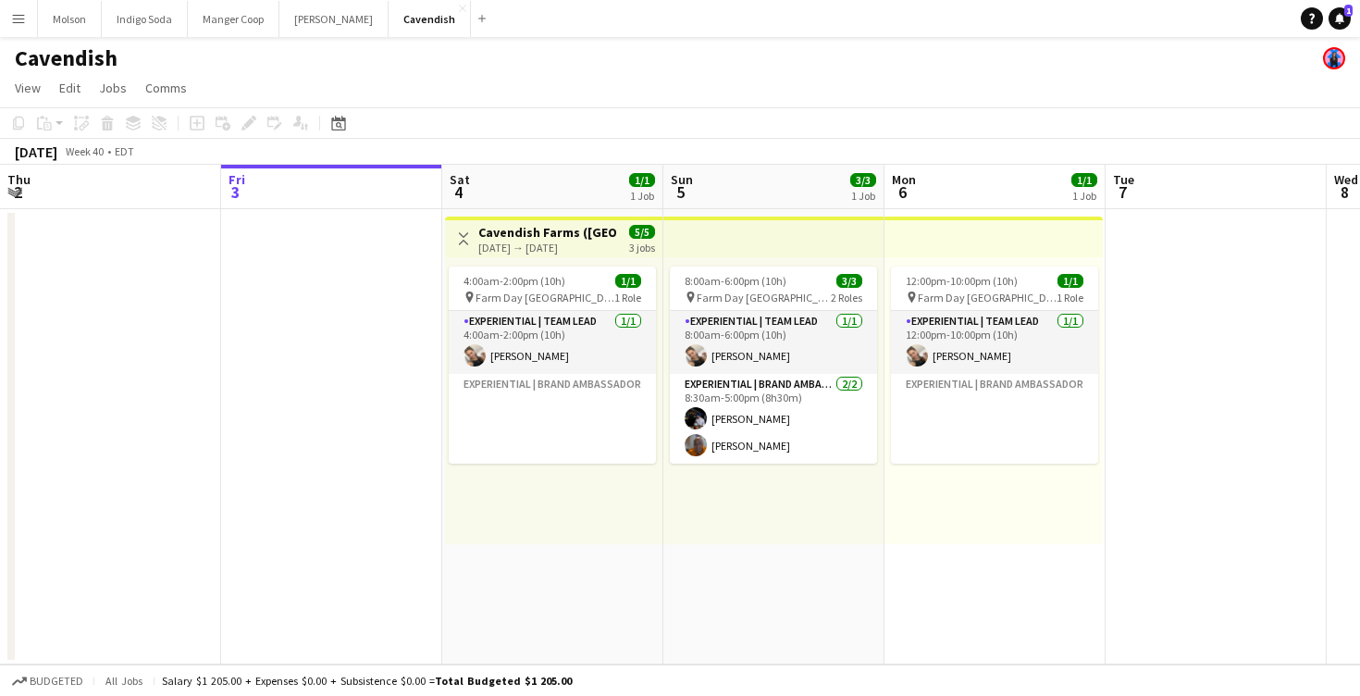
click at [722, 233] on app-top-bar at bounding box center [773, 236] width 221 height 41
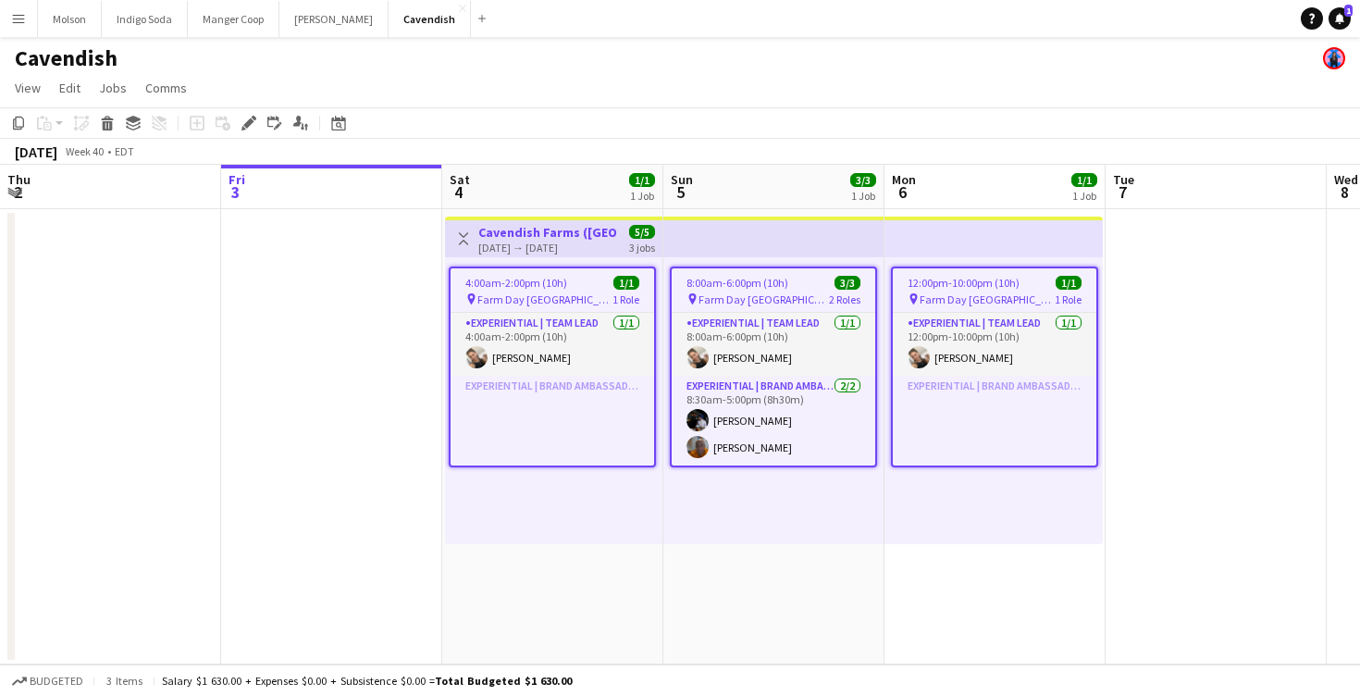
click at [13, 22] on app-icon "Menu" at bounding box center [18, 18] width 15 height 15
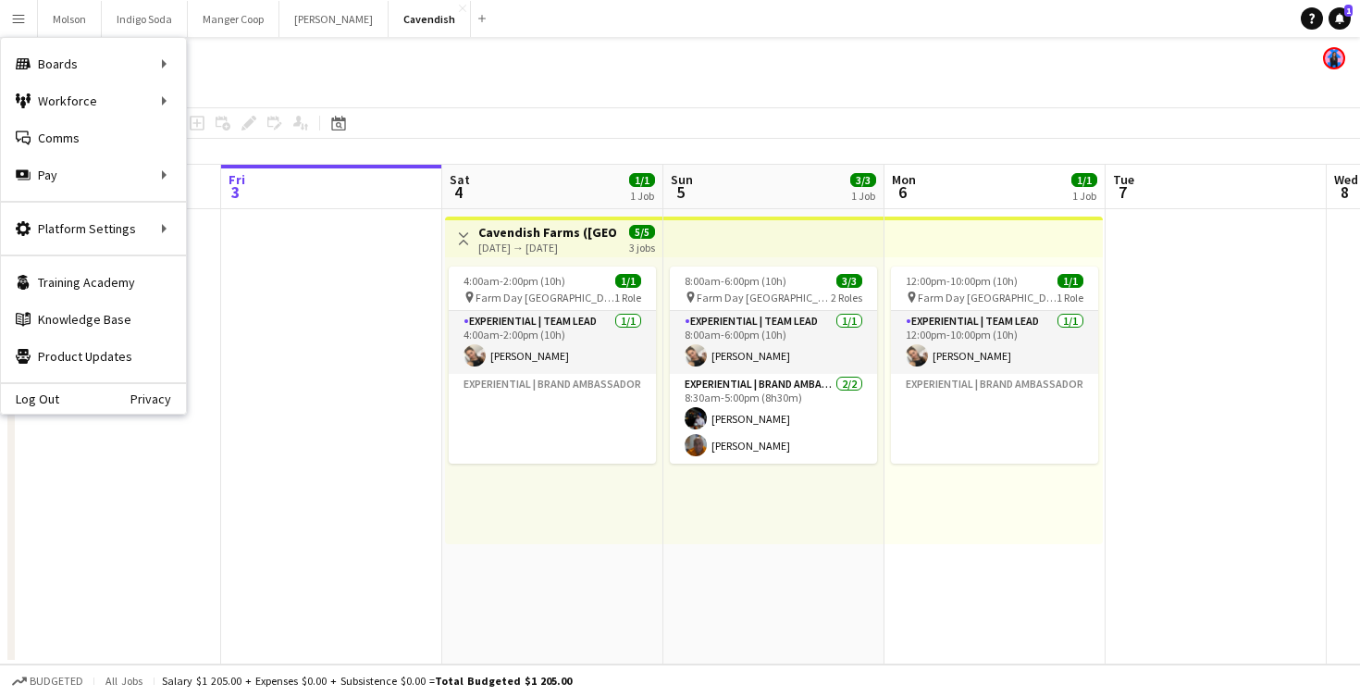
click at [701, 83] on app-page-menu "View Day view expanded Day view collapsed Month view Date picker Jump to [DATE]…" at bounding box center [680, 89] width 1360 height 35
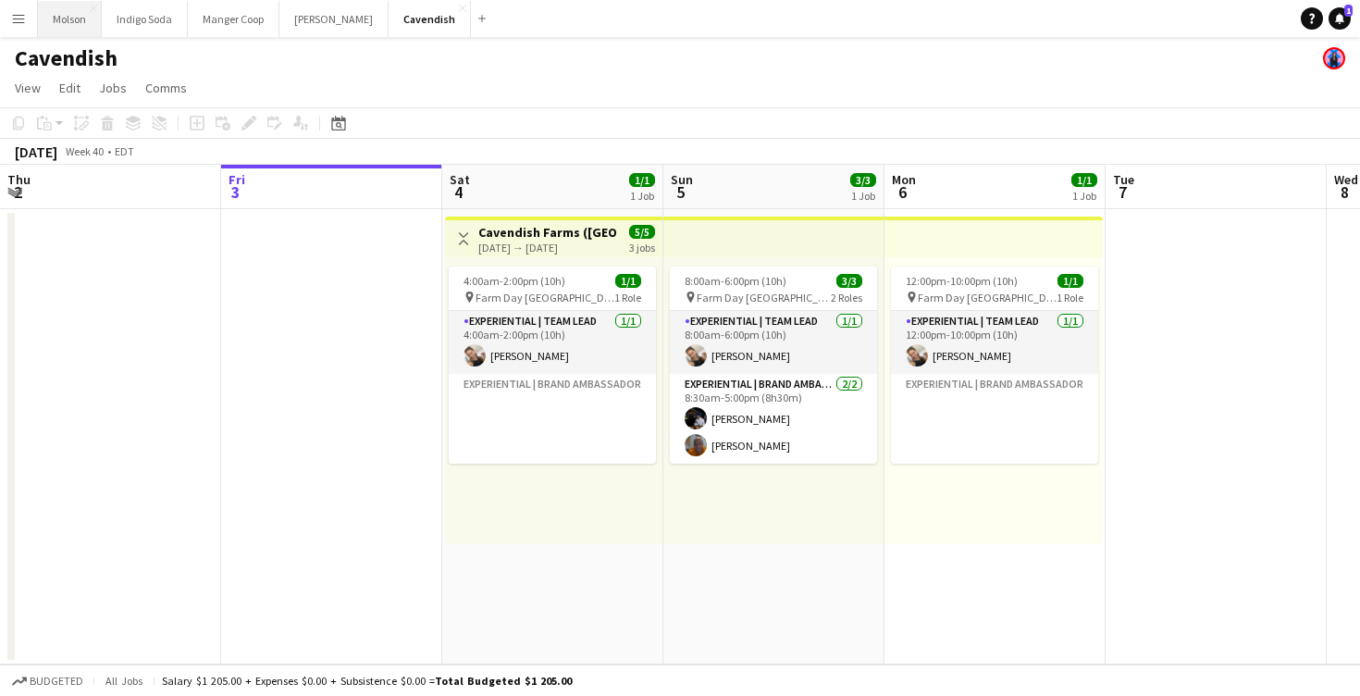
click at [62, 22] on button "Molson Close" at bounding box center [70, 19] width 64 height 36
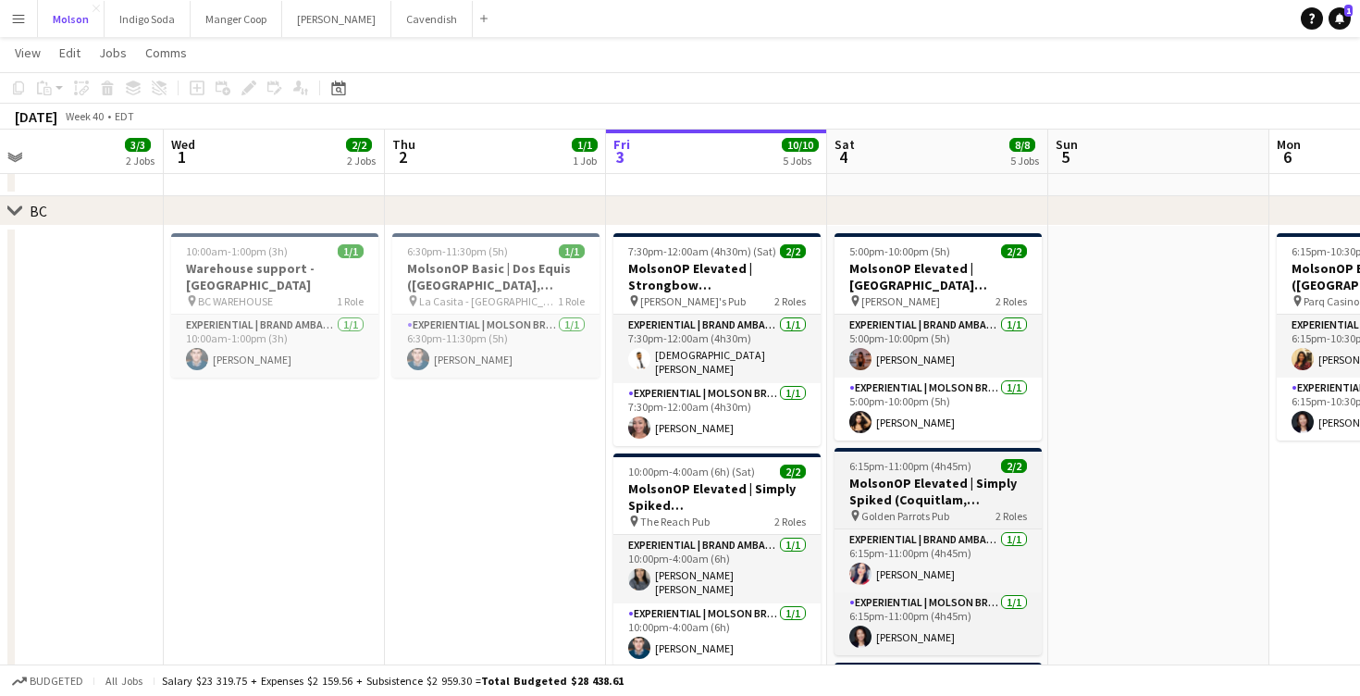
scroll to position [1543, 0]
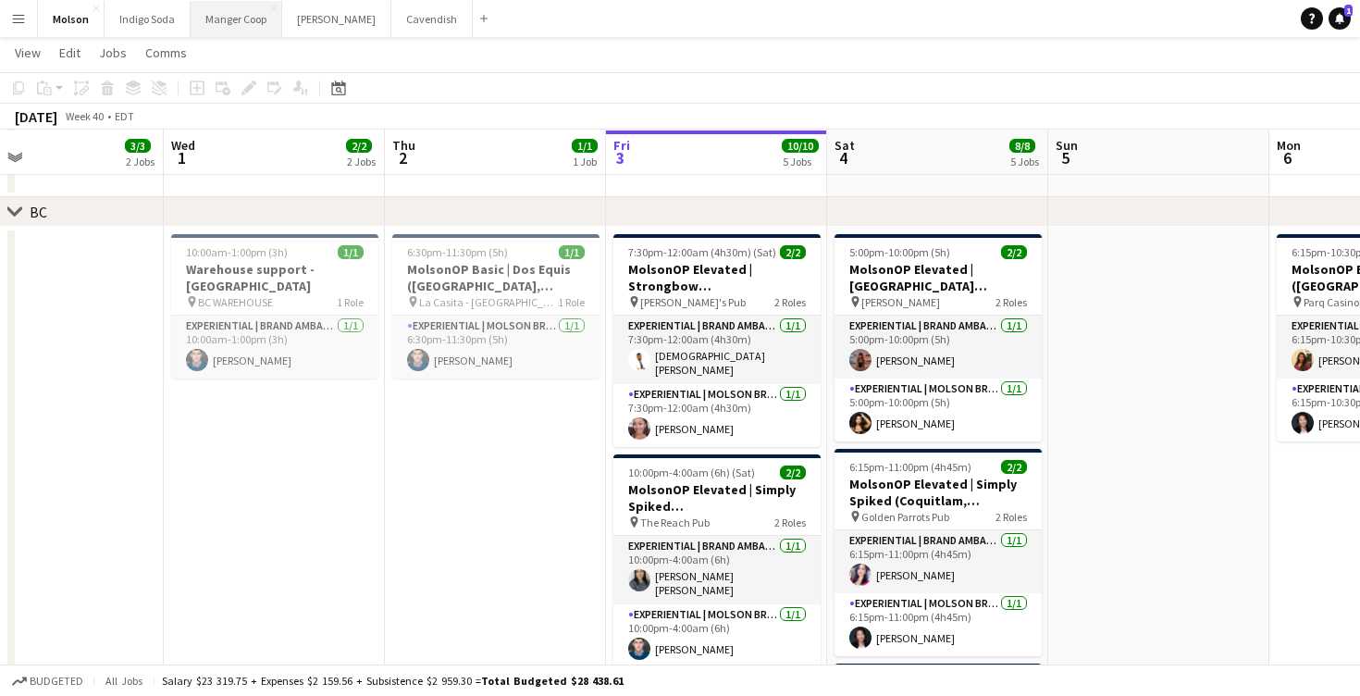
click at [223, 26] on button "Manger Coop Close" at bounding box center [237, 19] width 92 height 36
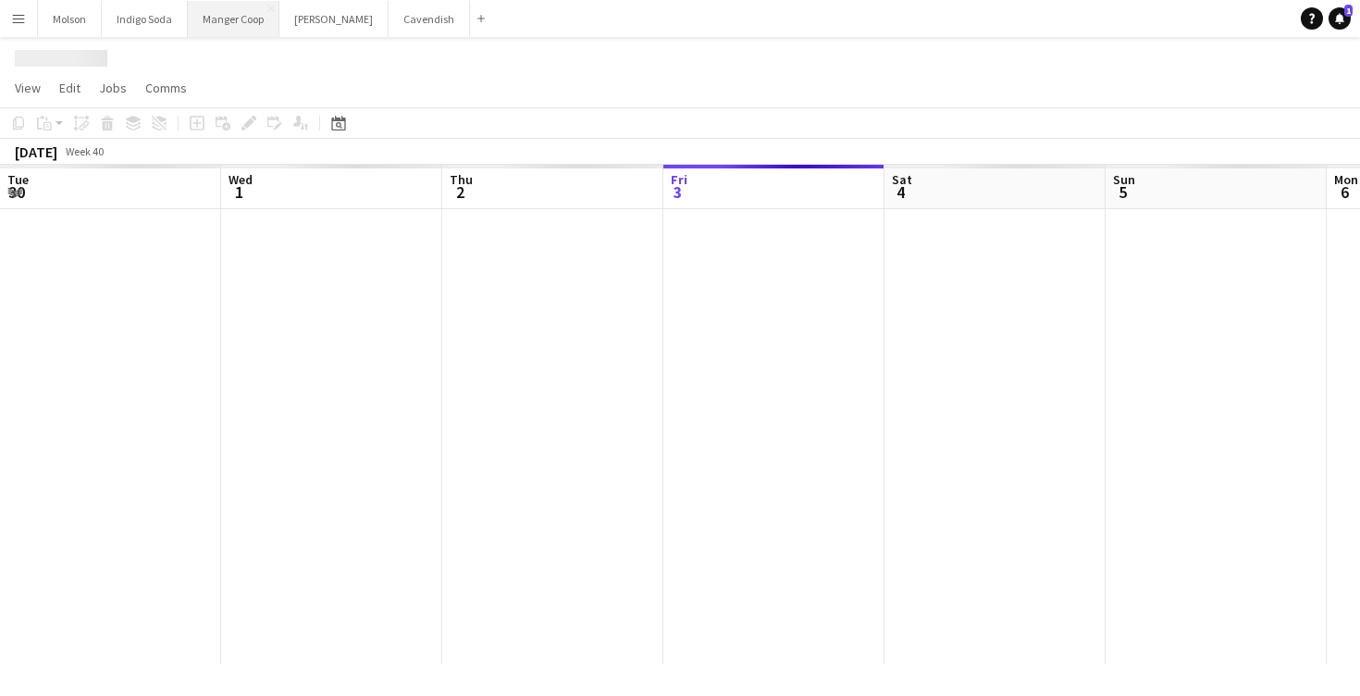
scroll to position [0, 442]
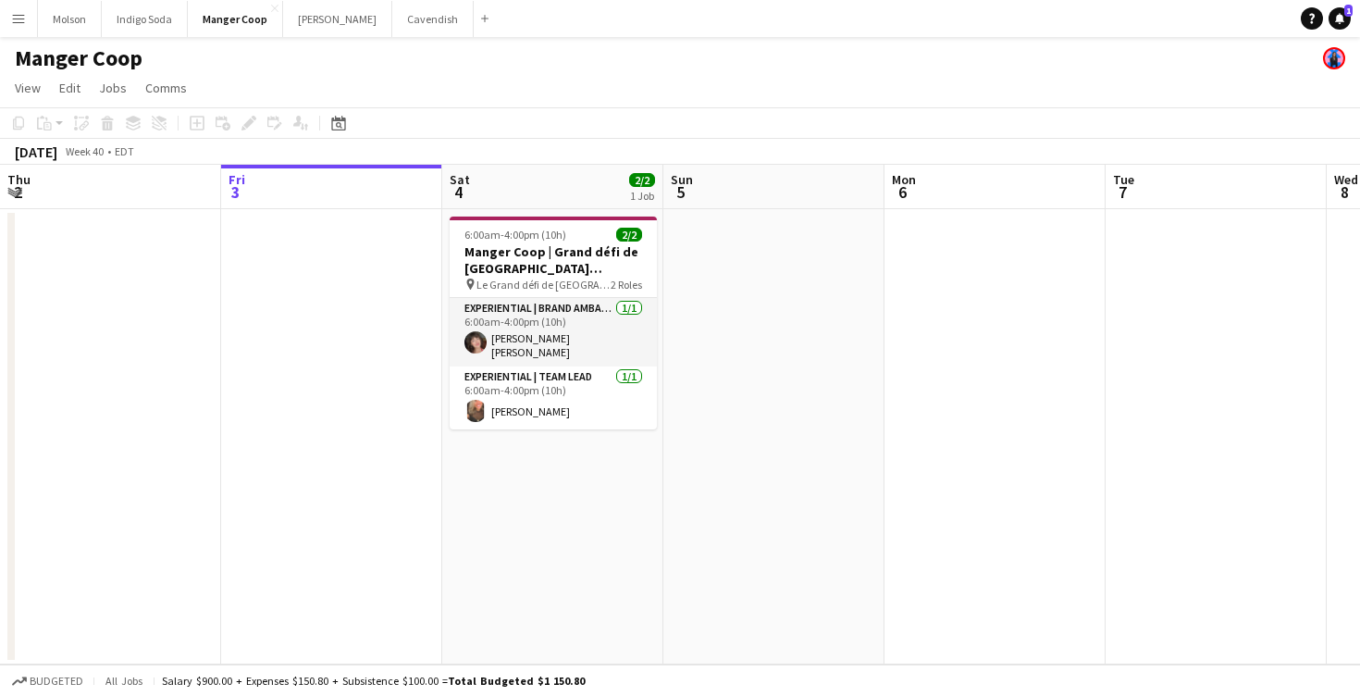
click at [1040, 48] on div "Manger Coop" at bounding box center [680, 54] width 1360 height 35
click at [307, 30] on button "[PERSON_NAME] Close" at bounding box center [337, 19] width 109 height 36
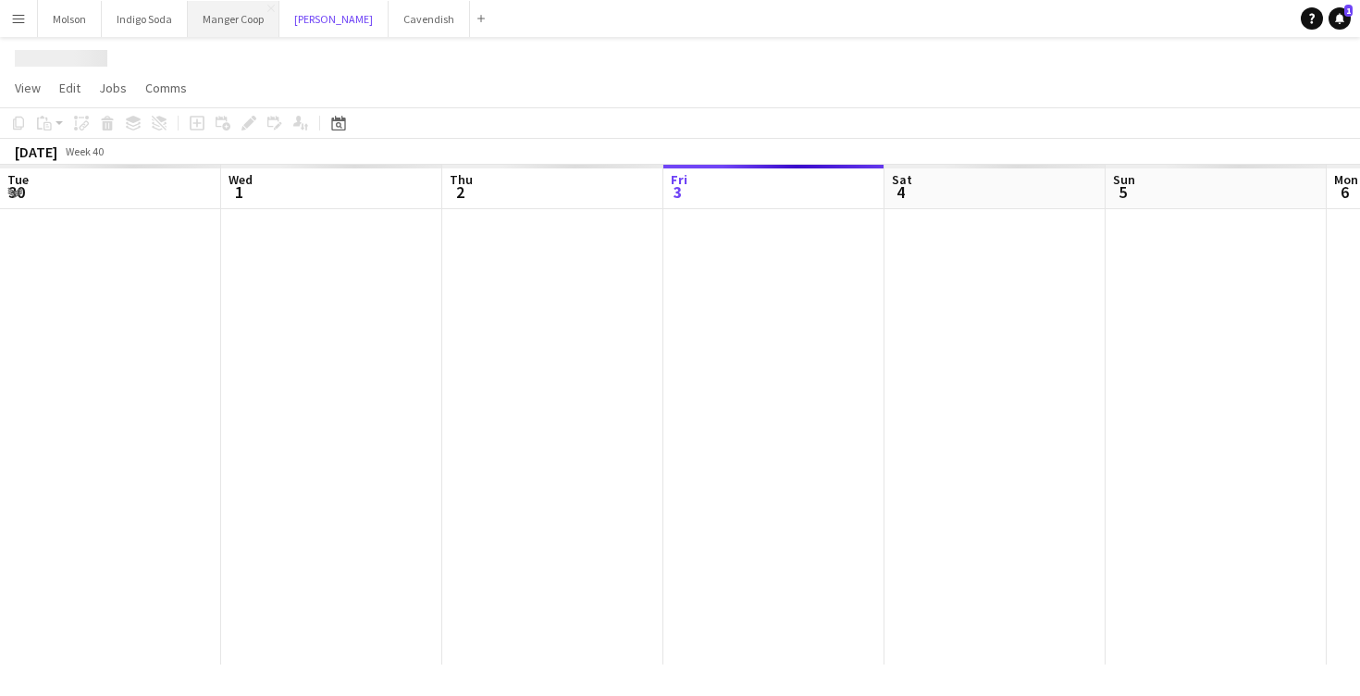
scroll to position [0, 442]
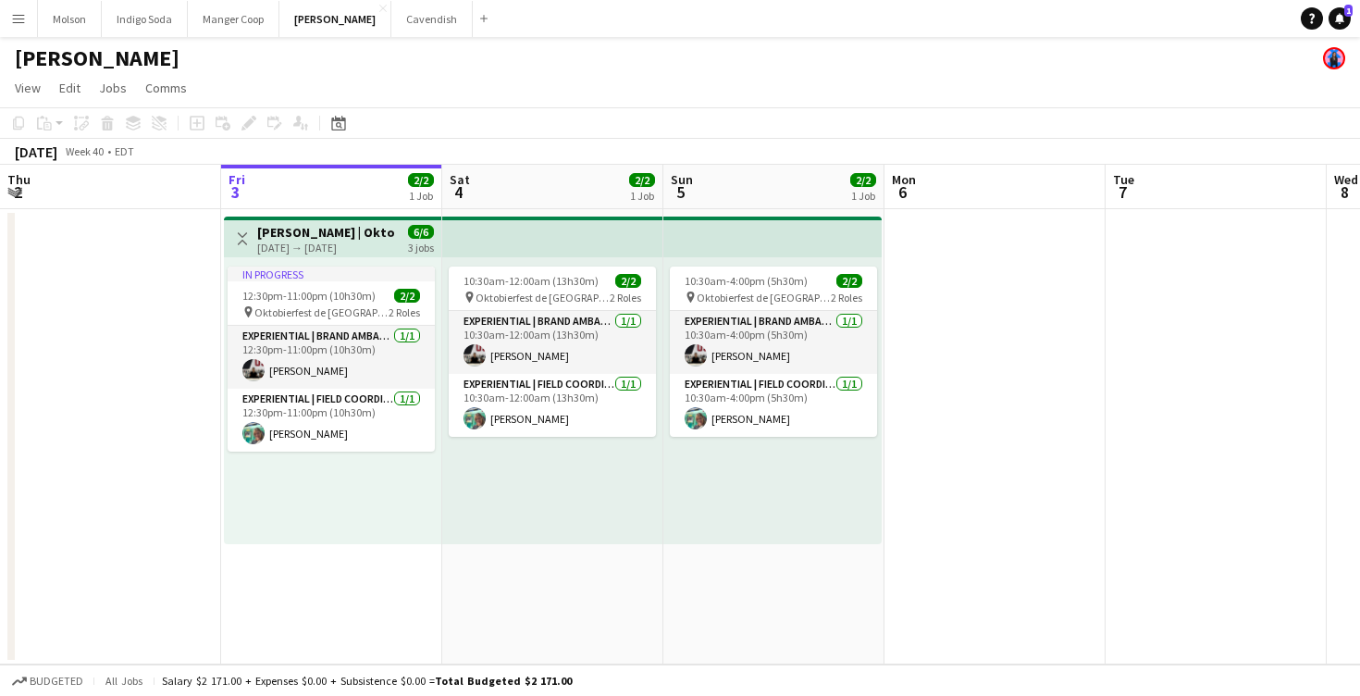
click at [574, 97] on app-page-menu "View Day view expanded Day view collapsed Month view Date picker Jump to [DATE]…" at bounding box center [680, 89] width 1360 height 35
click at [391, 26] on button "Cavendish Close" at bounding box center [431, 19] width 81 height 36
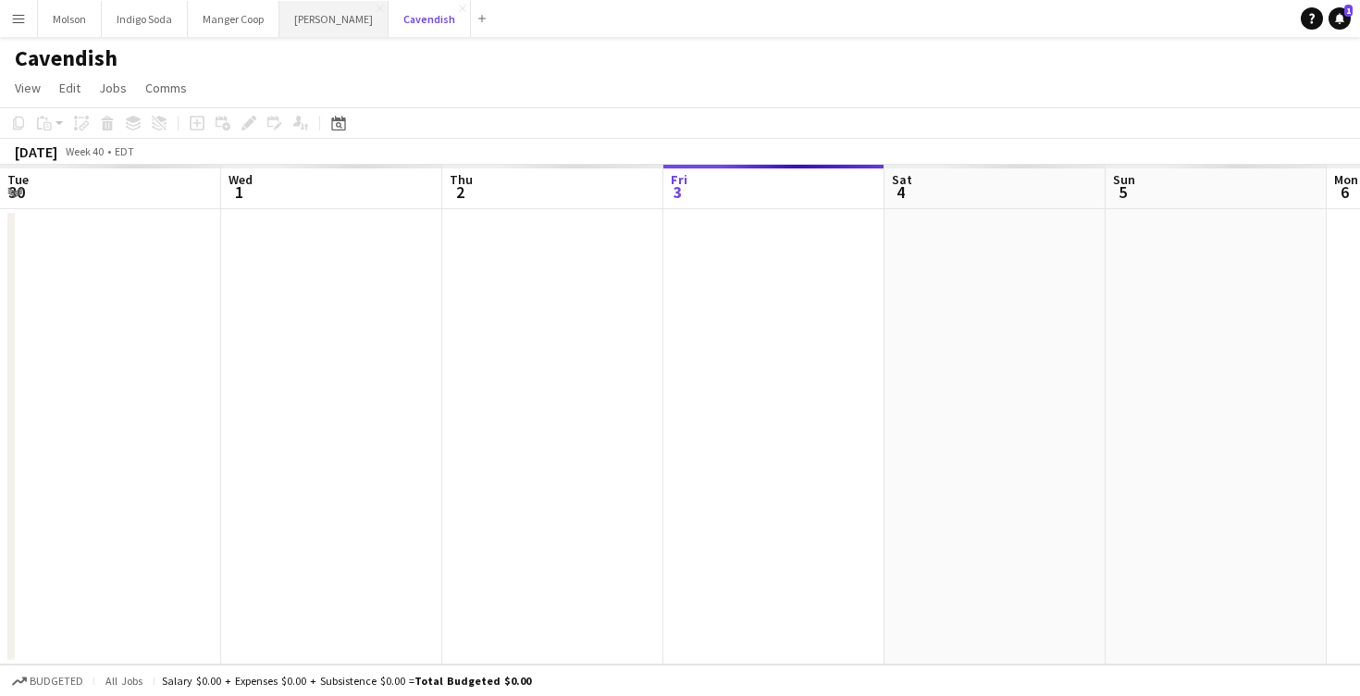
scroll to position [0, 442]
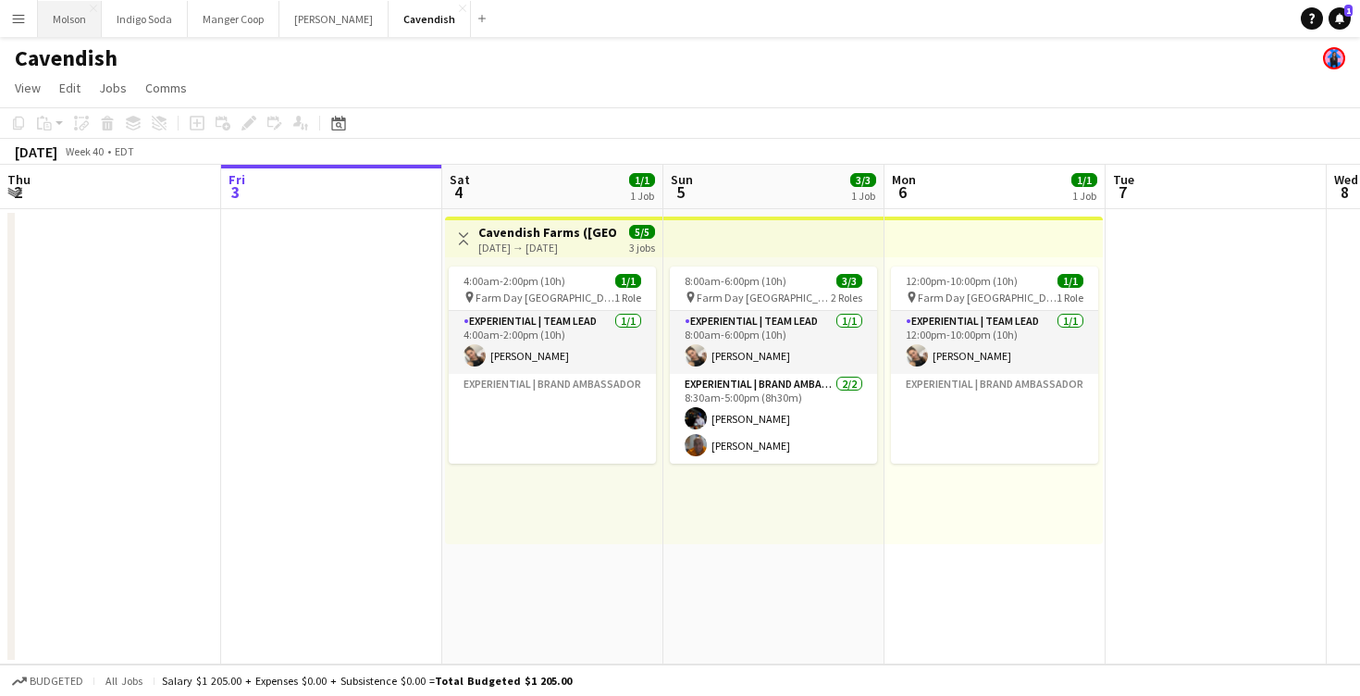
click at [68, 24] on button "Molson Close" at bounding box center [70, 19] width 64 height 36
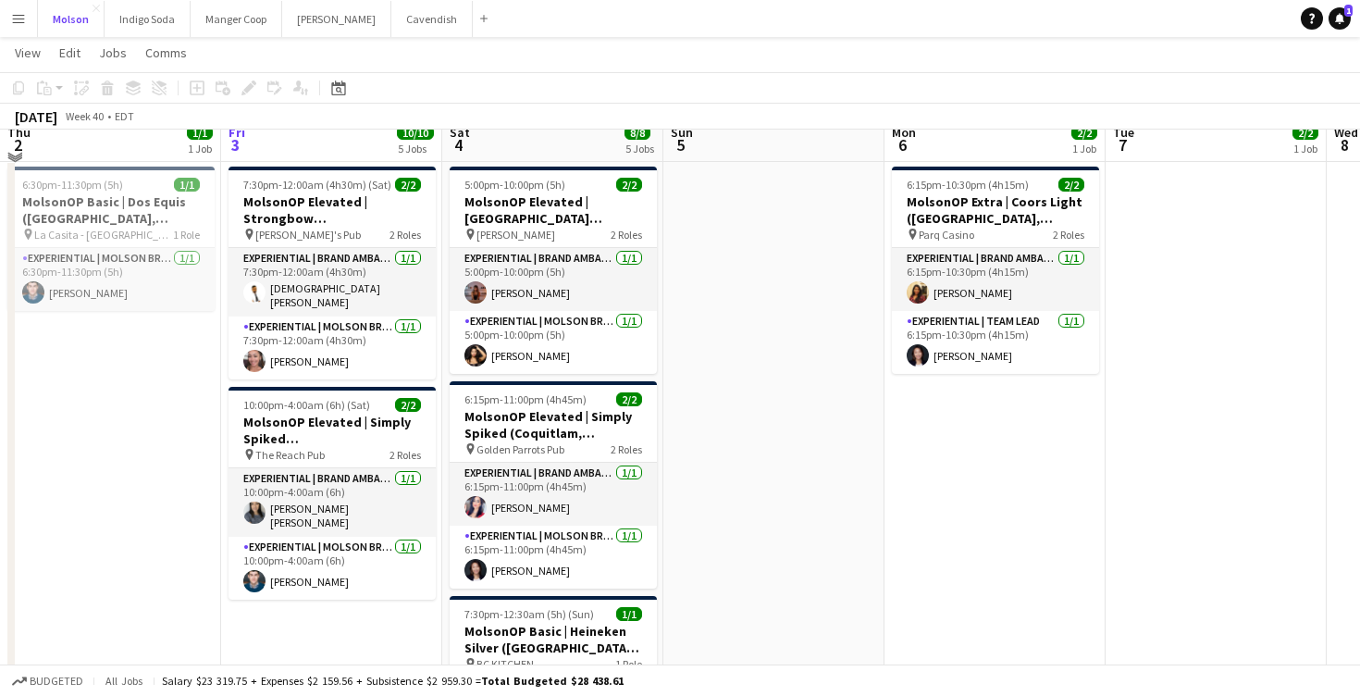
scroll to position [1261, 0]
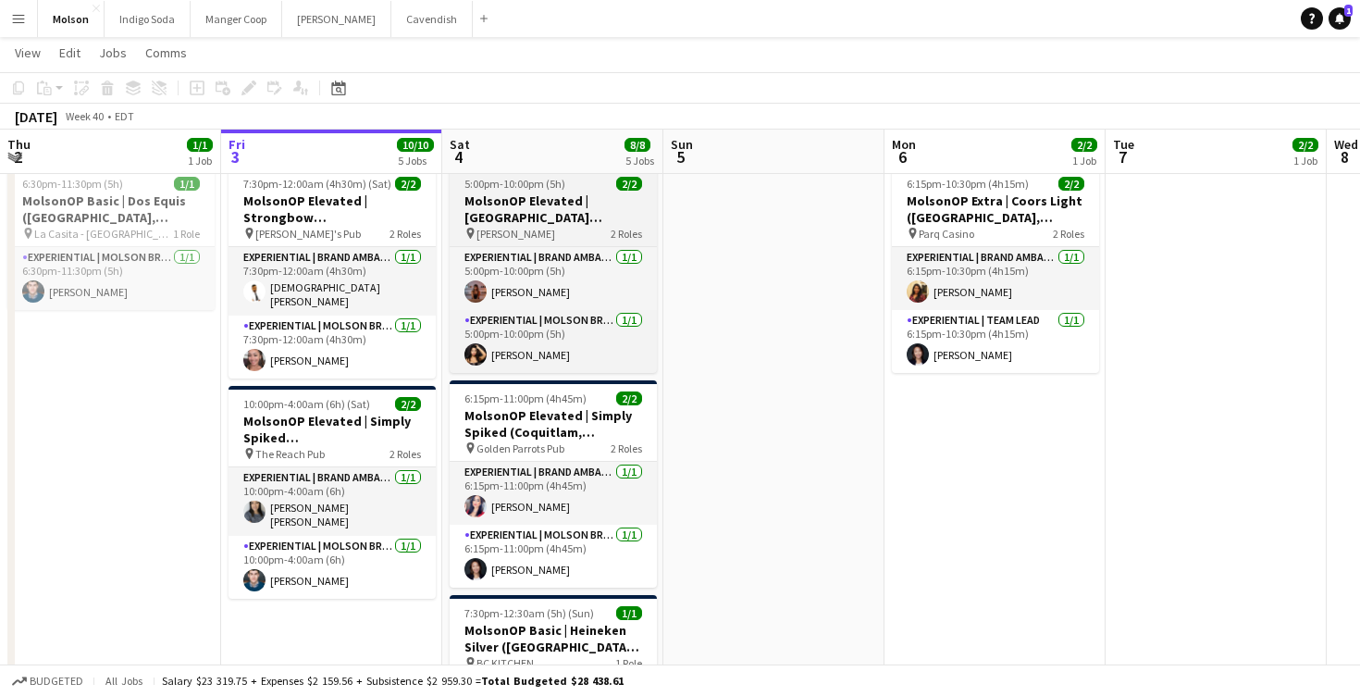
click at [581, 218] on h3 "MolsonOP Elevated | [GEOGRAPHIC_DATA] ([GEOGRAPHIC_DATA], [GEOGRAPHIC_DATA])" at bounding box center [553, 208] width 207 height 33
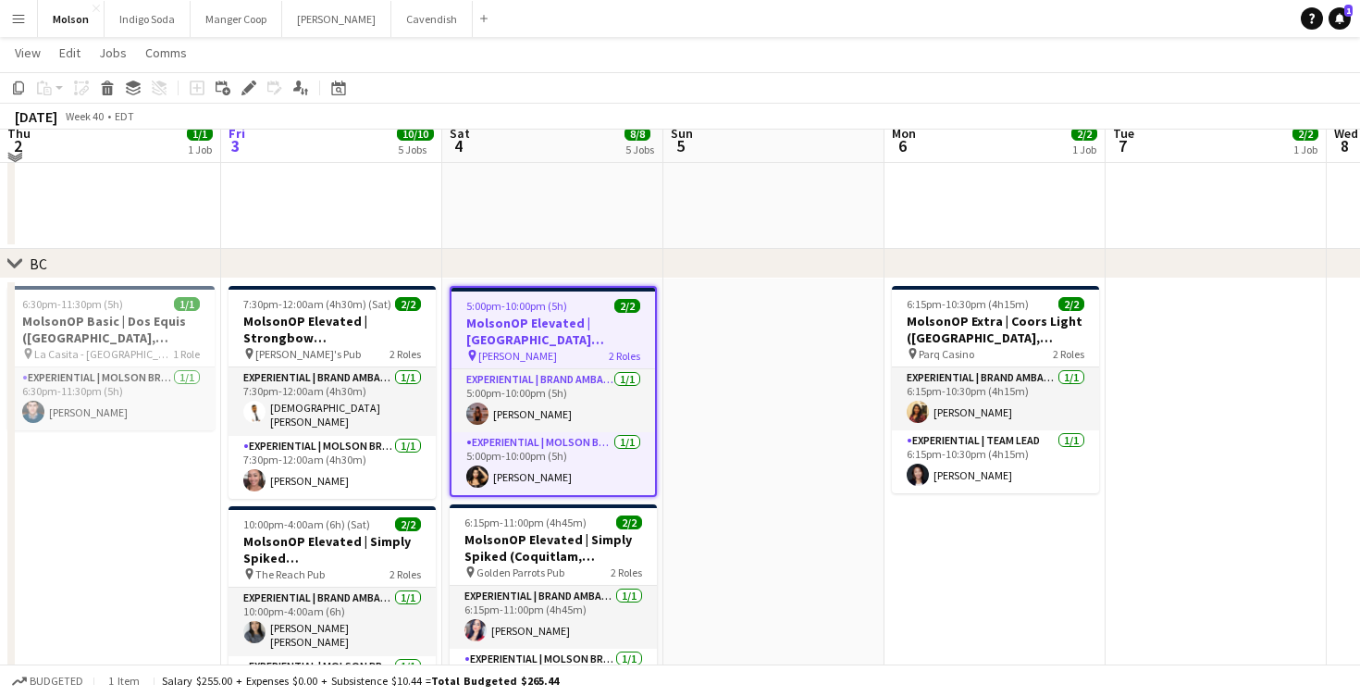
scroll to position [1130, 0]
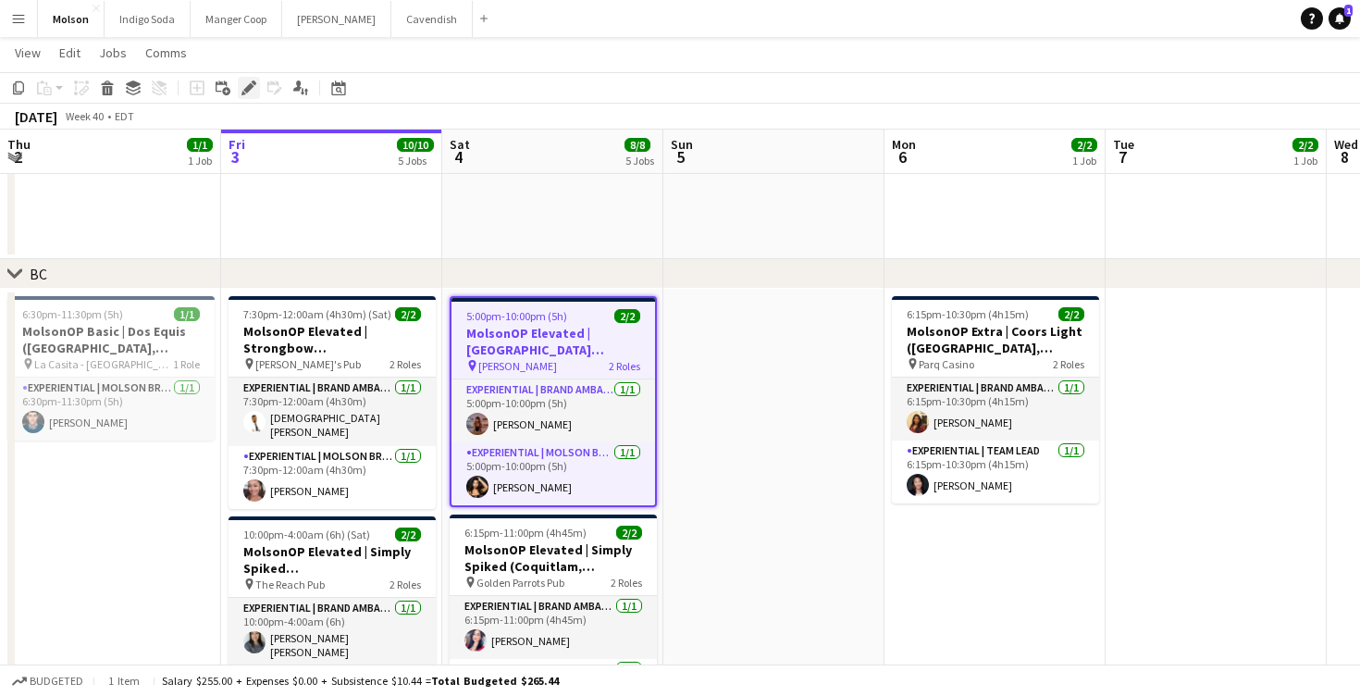
click at [246, 87] on icon at bounding box center [248, 88] width 10 height 10
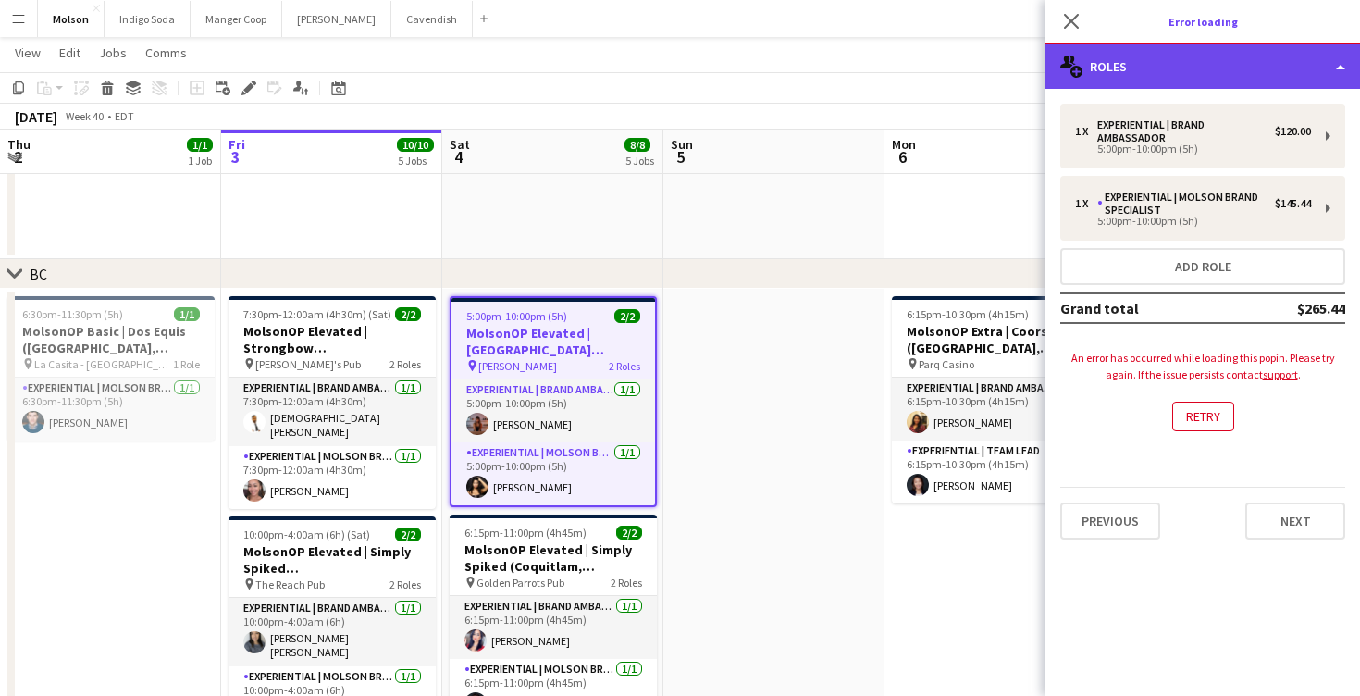
click at [1172, 79] on div "multiple-users-add Roles" at bounding box center [1202, 66] width 315 height 44
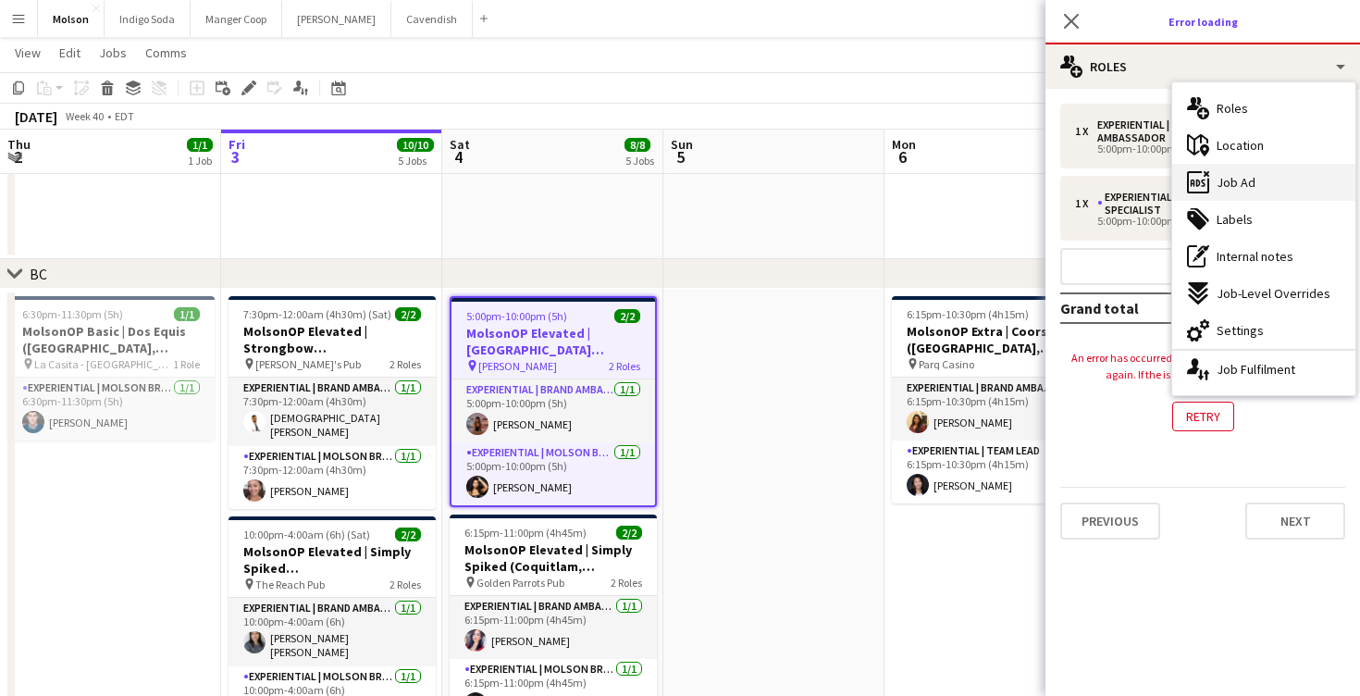
click at [1255, 173] on div "ads-window Job Ad" at bounding box center [1263, 182] width 183 height 37
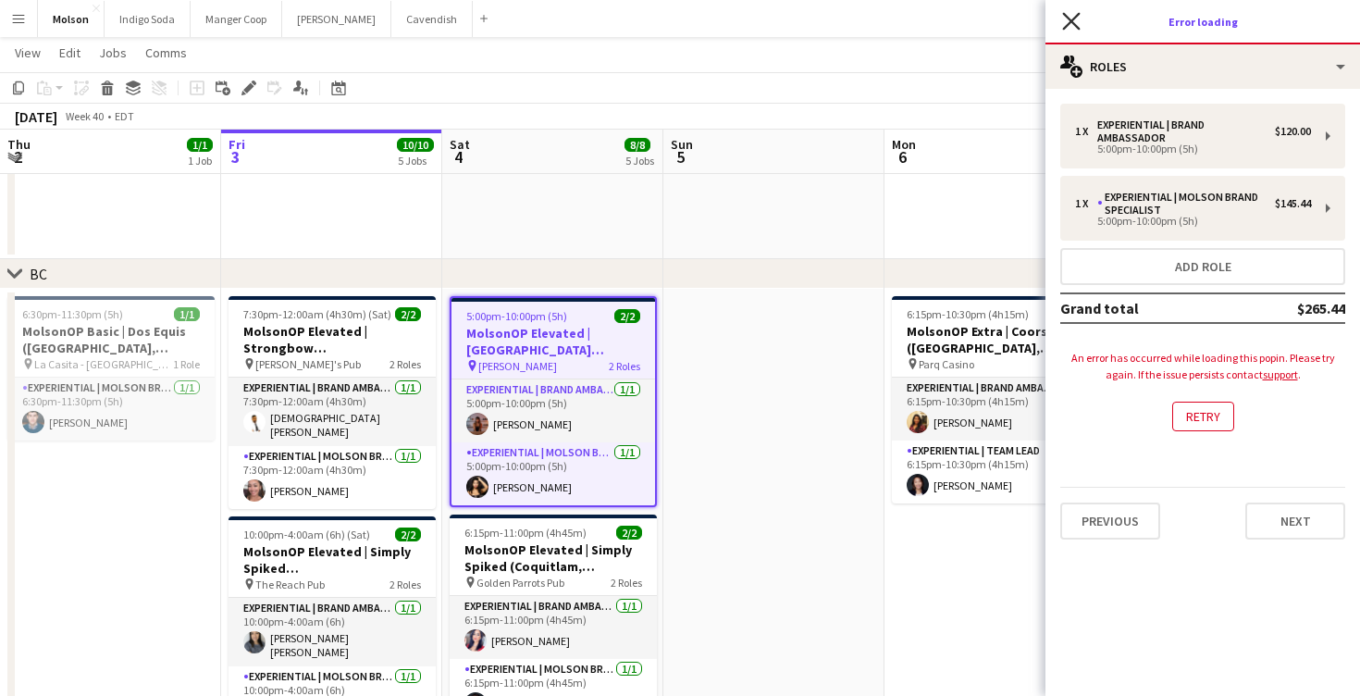
click at [1072, 21] on icon at bounding box center [1071, 21] width 18 height 18
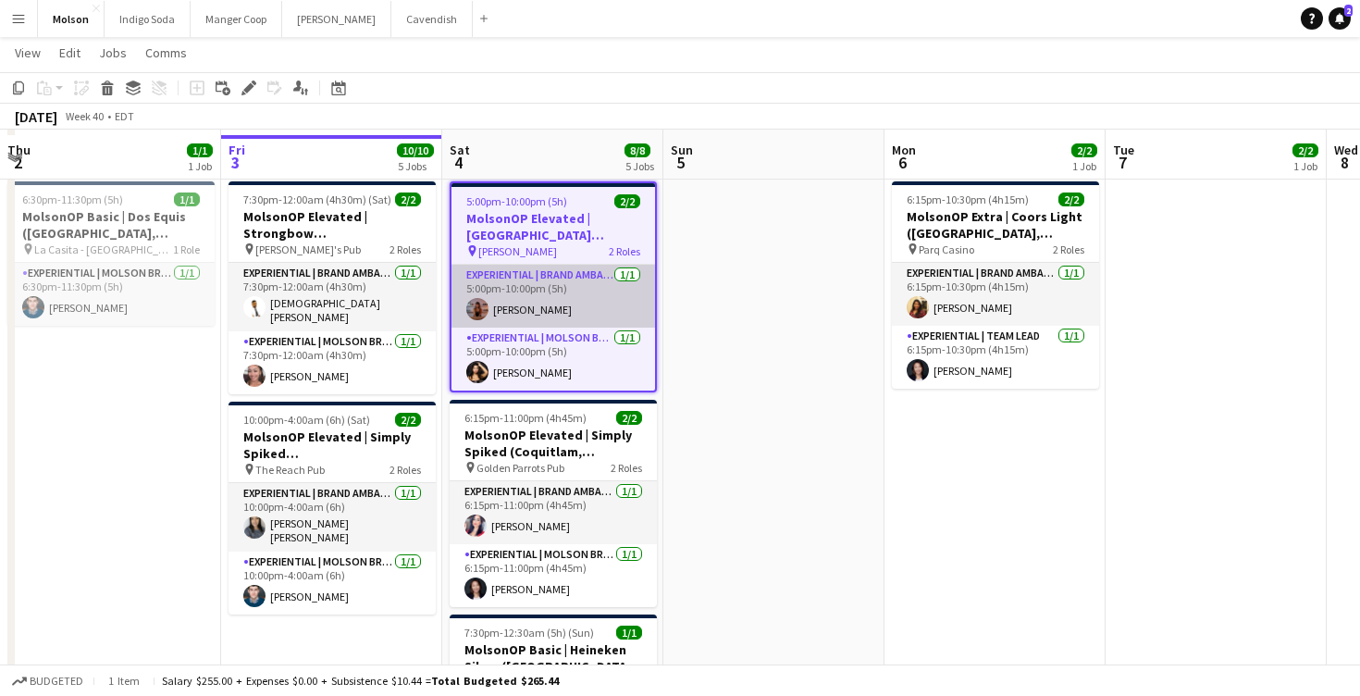
scroll to position [1251, 0]
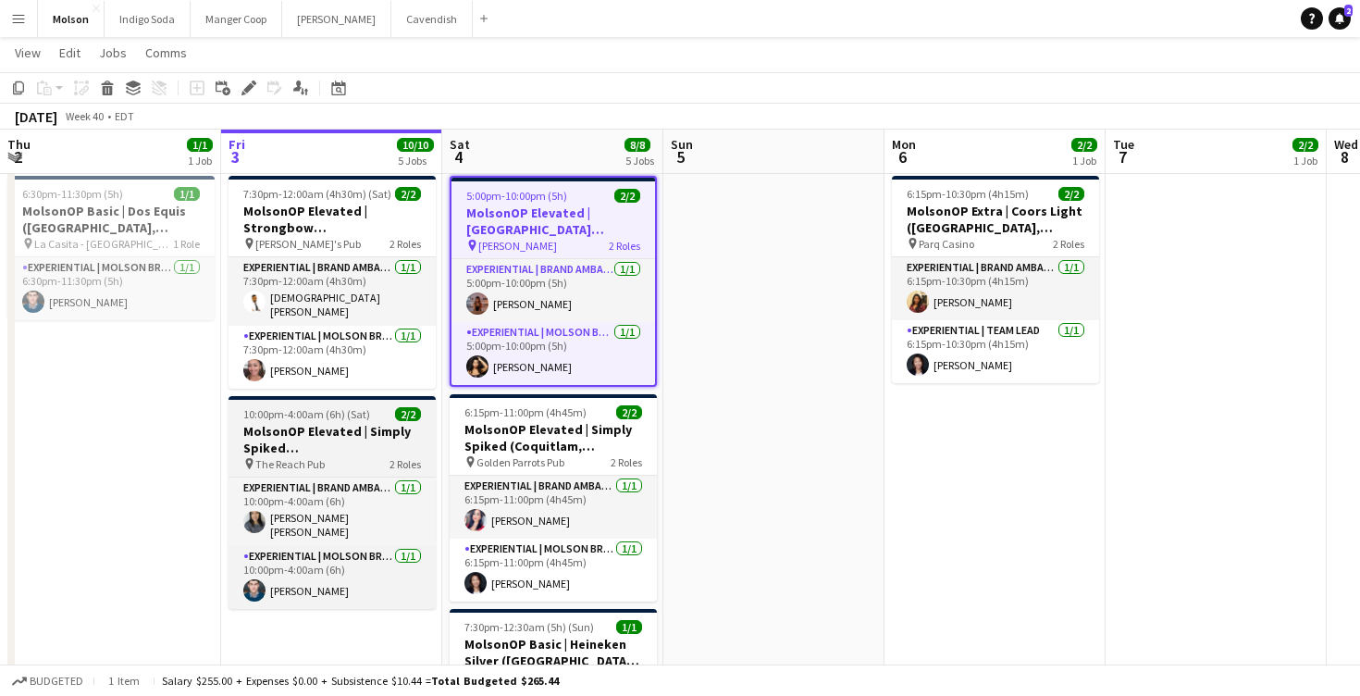
click at [382, 443] on h3 "MolsonOP Elevated | Simply Spiked ([GEOGRAPHIC_DATA], [GEOGRAPHIC_DATA])" at bounding box center [331, 439] width 207 height 33
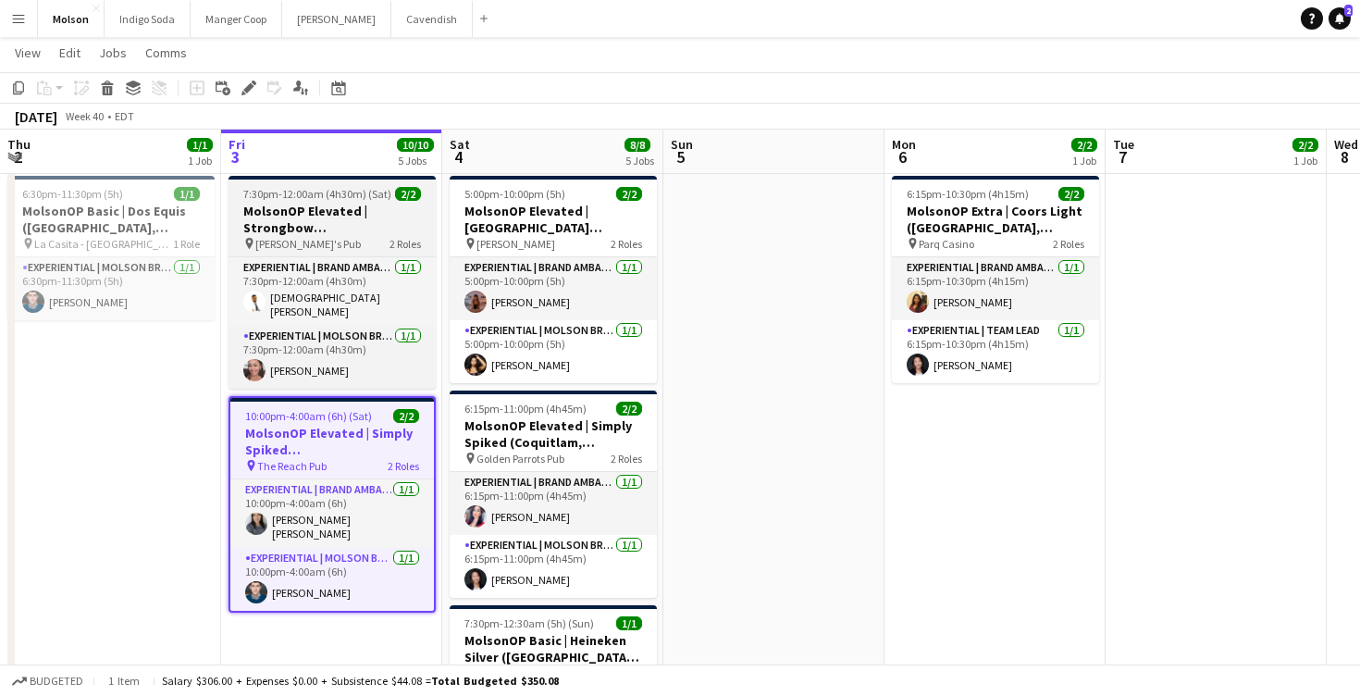
click at [344, 210] on h3 "MolsonOP Elevated | Strongbow ([GEOGRAPHIC_DATA], [GEOGRAPHIC_DATA])" at bounding box center [331, 219] width 207 height 33
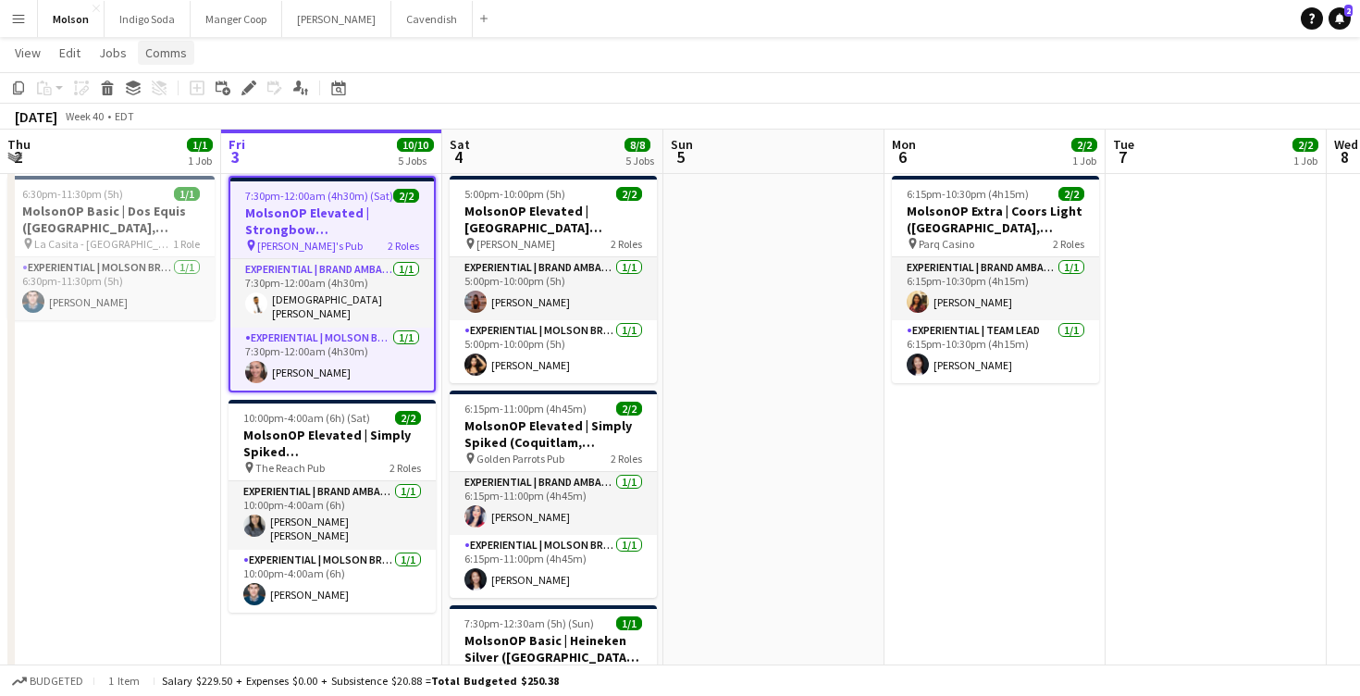
click at [162, 57] on span "Comms" at bounding box center [166, 52] width 42 height 17
click at [167, 123] on span "Create chat" at bounding box center [184, 131] width 65 height 17
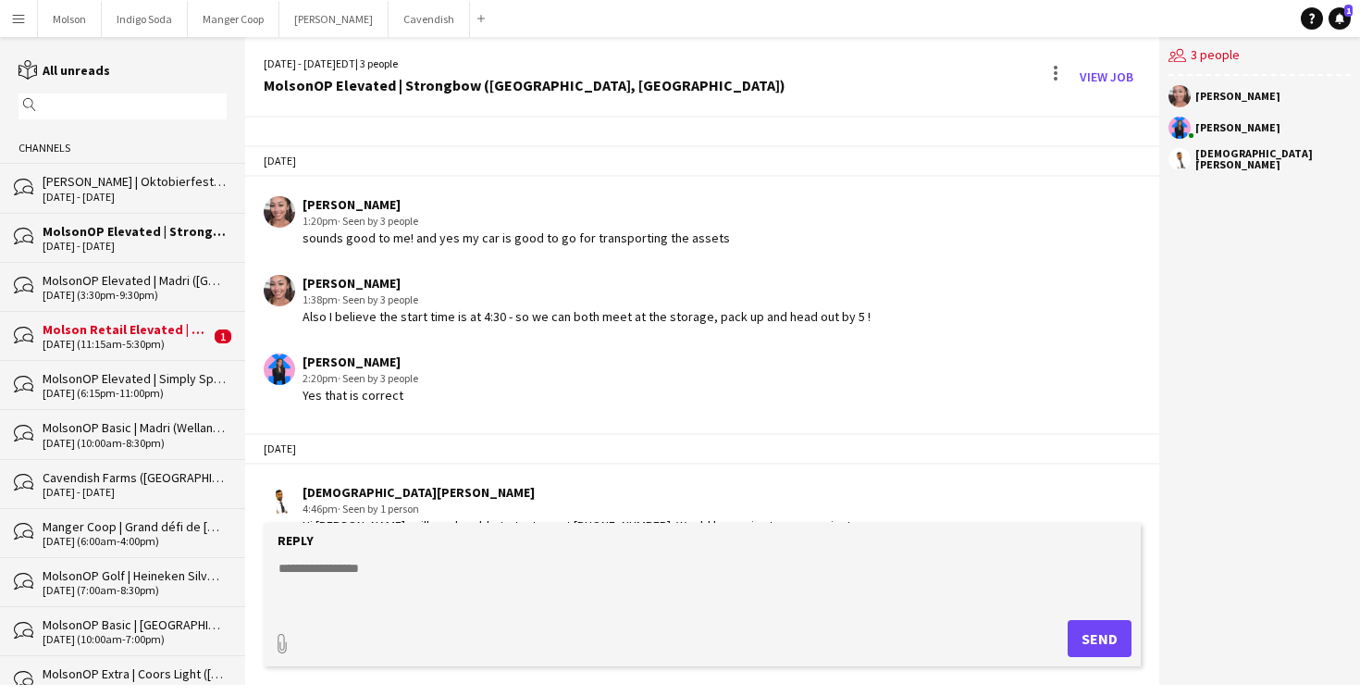
scroll to position [741, 0]
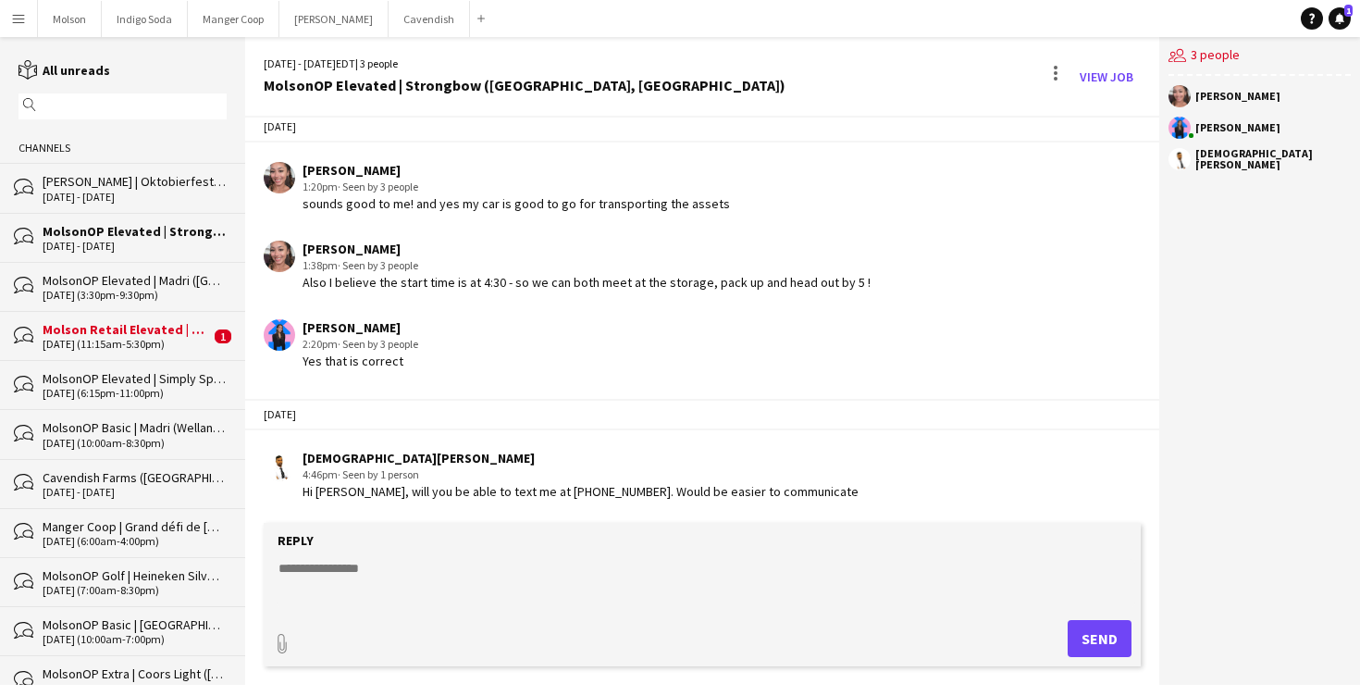
click at [102, 338] on div "[DATE] (11:15am-5:30pm)" at bounding box center [126, 344] width 167 height 13
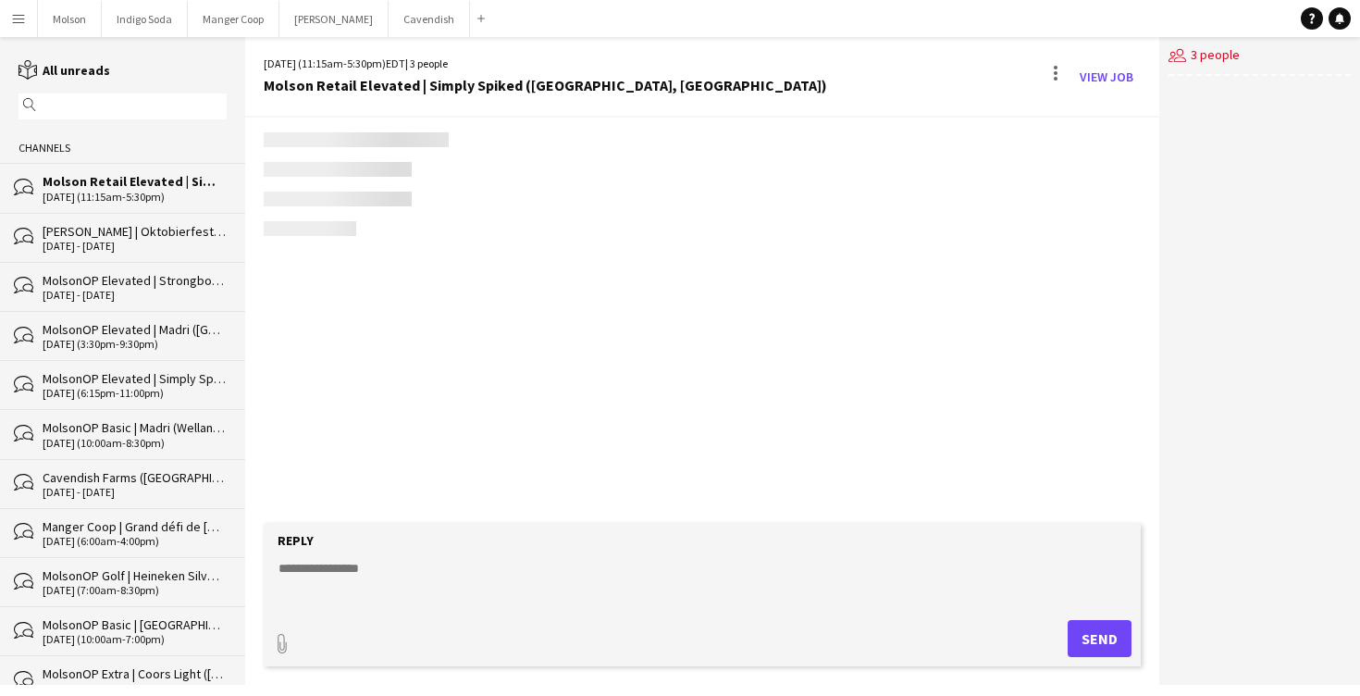
scroll to position [206, 0]
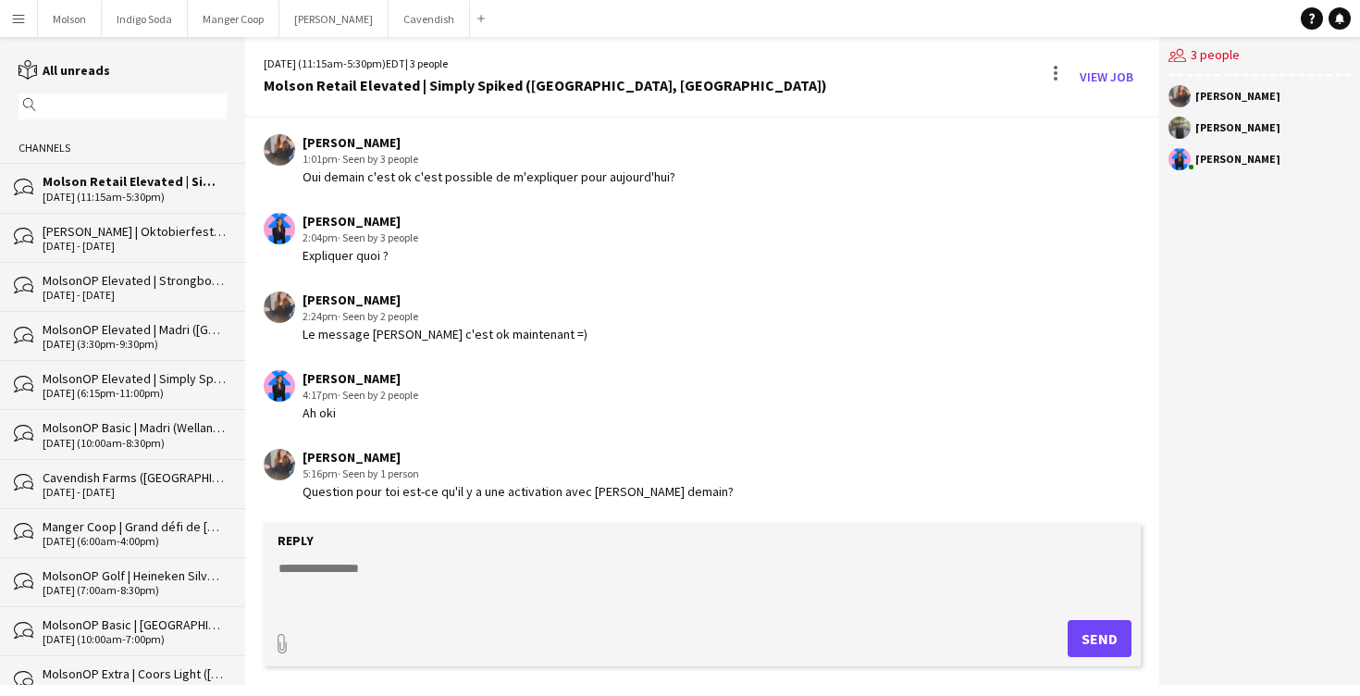
click at [478, 487] on div "Question pour toi est-ce qu'il y a une activation avec [PERSON_NAME] demain?" at bounding box center [518, 491] width 431 height 17
click at [478, 486] on div "Question pour toi est-ce qu'il y a une activation avec [PERSON_NAME] demain?" at bounding box center [518, 491] width 431 height 17
click at [401, 573] on textarea at bounding box center [706, 583] width 858 height 48
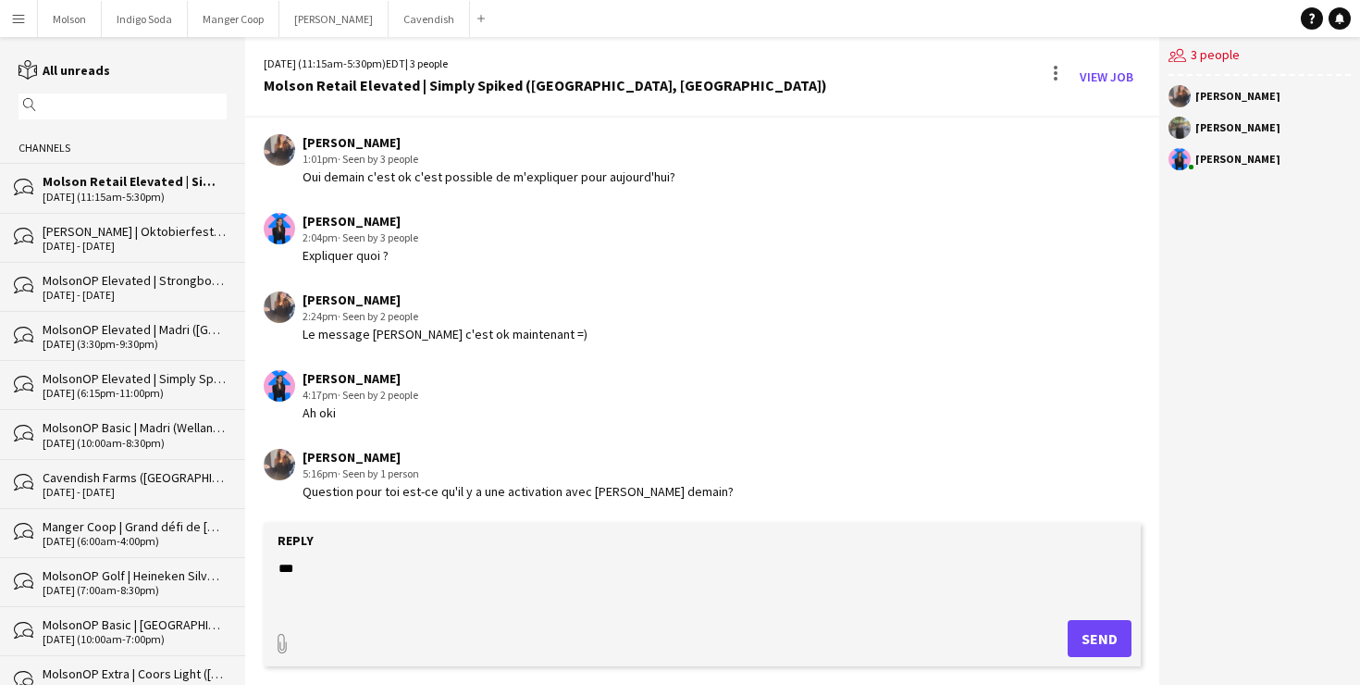
click at [428, 565] on textarea "***" at bounding box center [706, 583] width 858 height 48
type textarea "**********"
click at [718, 422] on app-chat-message "[PERSON_NAME] 4:17pm · Seen by 2 people [PERSON_NAME]" at bounding box center [702, 395] width 914 height 69
click at [68, 22] on button "Molson Close" at bounding box center [70, 19] width 64 height 36
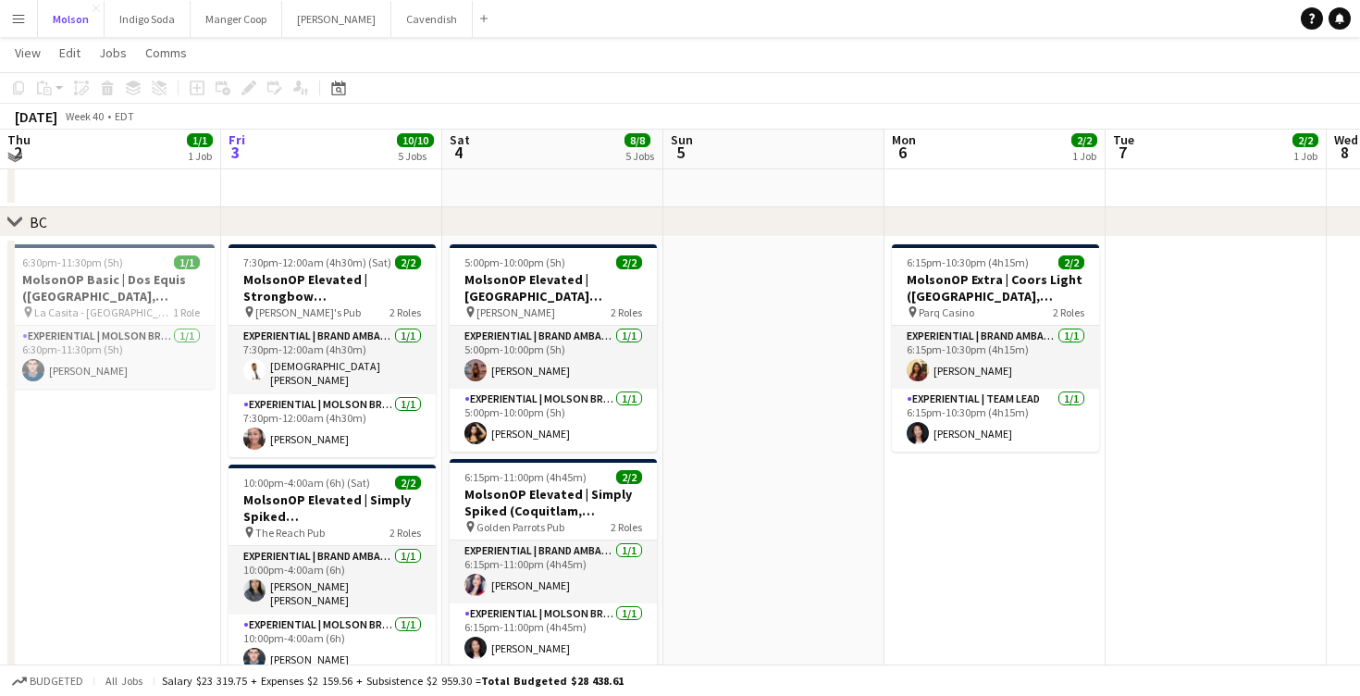
scroll to position [1184, 0]
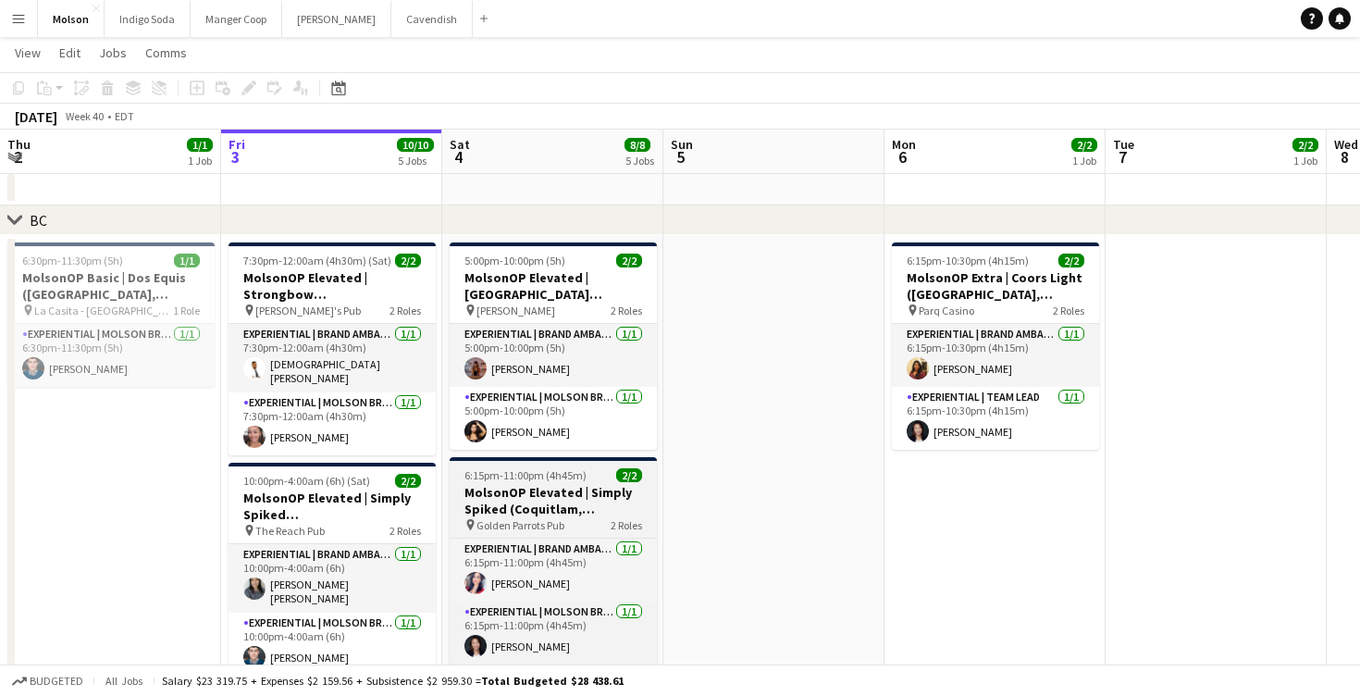
click at [541, 511] on h3 "MolsonOP Elevated | Simply Spiked (Coquitlam, [GEOGRAPHIC_DATA])" at bounding box center [553, 500] width 207 height 33
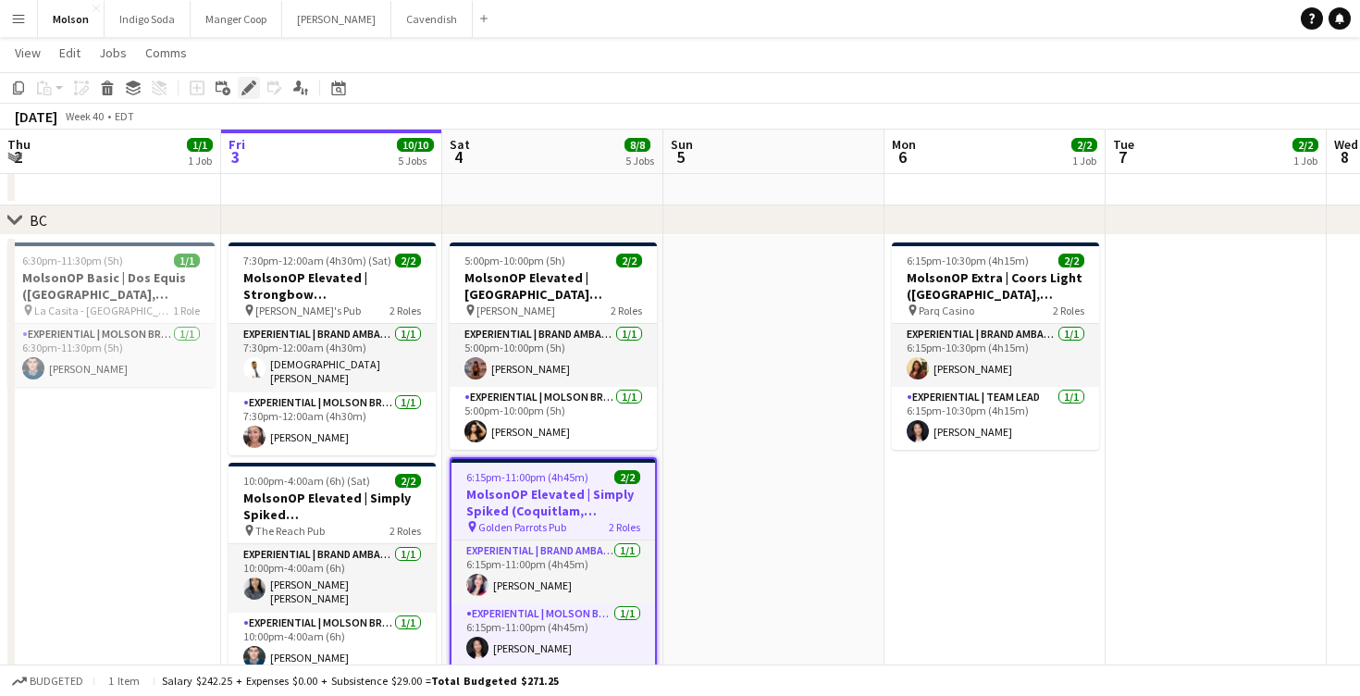
click at [249, 87] on icon at bounding box center [248, 88] width 10 height 10
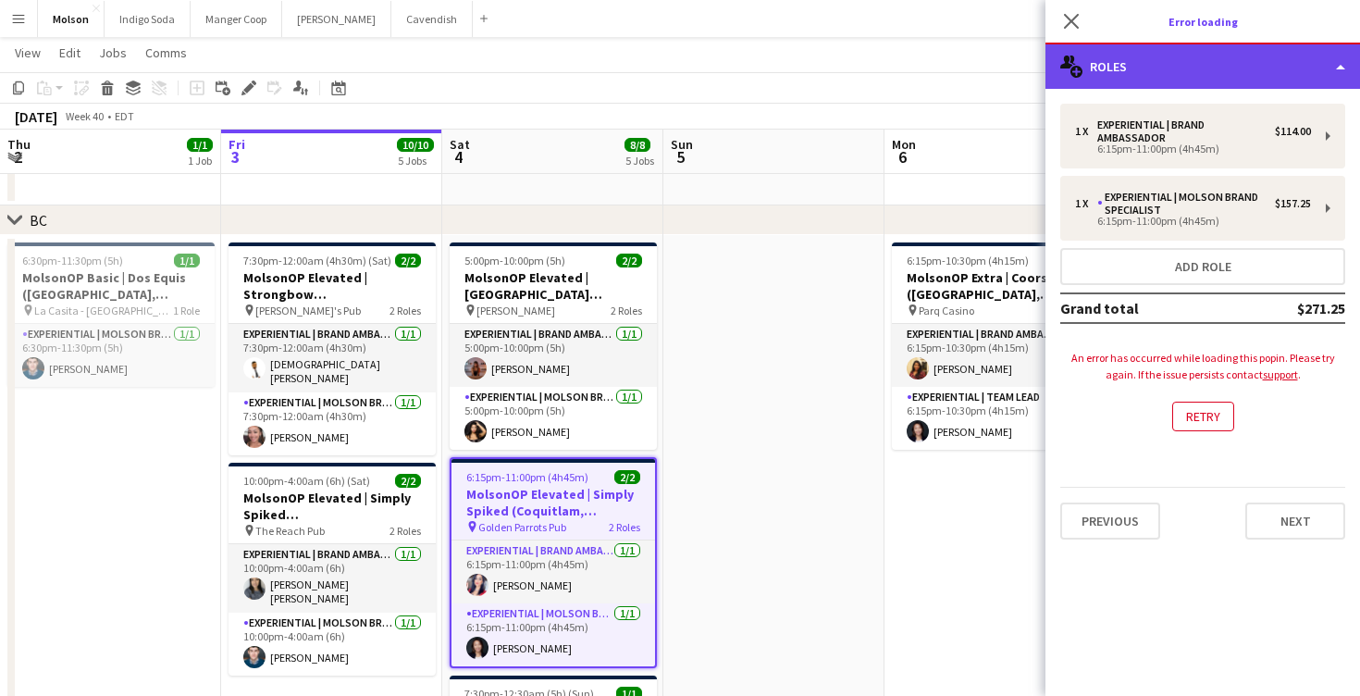
click at [1192, 75] on div "multiple-users-add Roles" at bounding box center [1202, 66] width 315 height 44
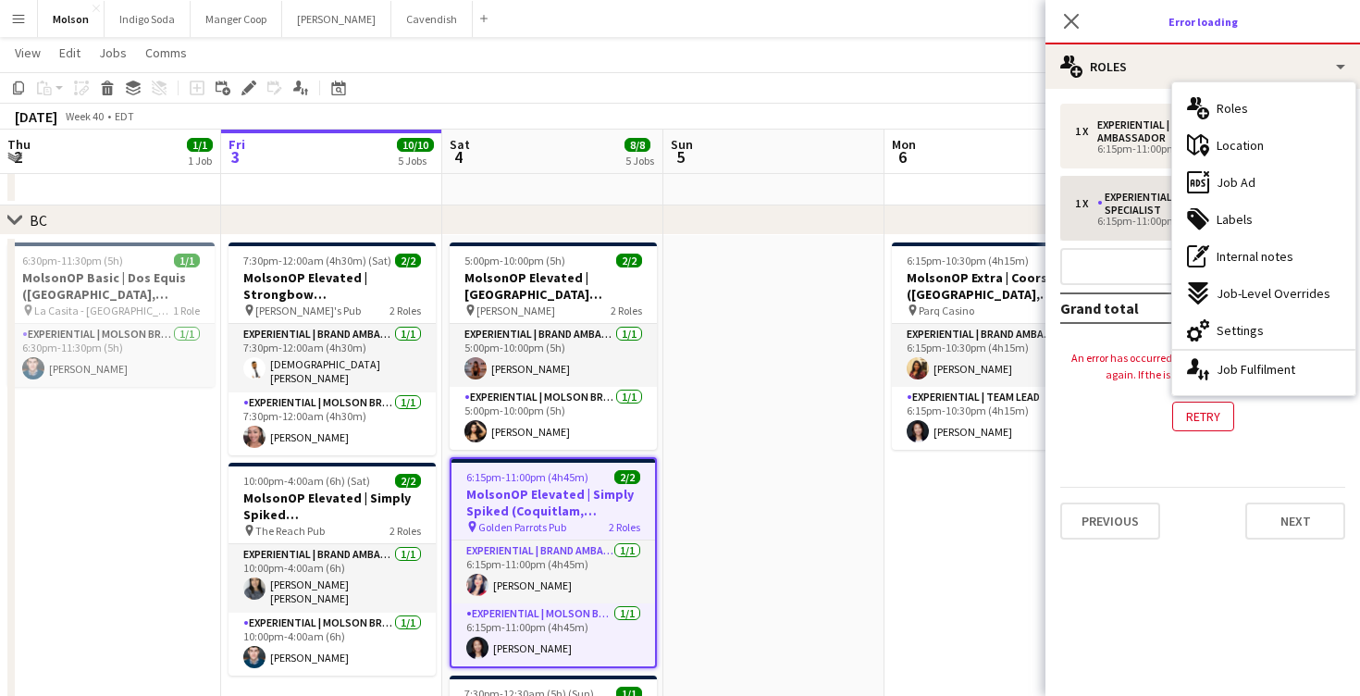
click at [1263, 187] on div "ads-window Job Ad" at bounding box center [1263, 182] width 183 height 37
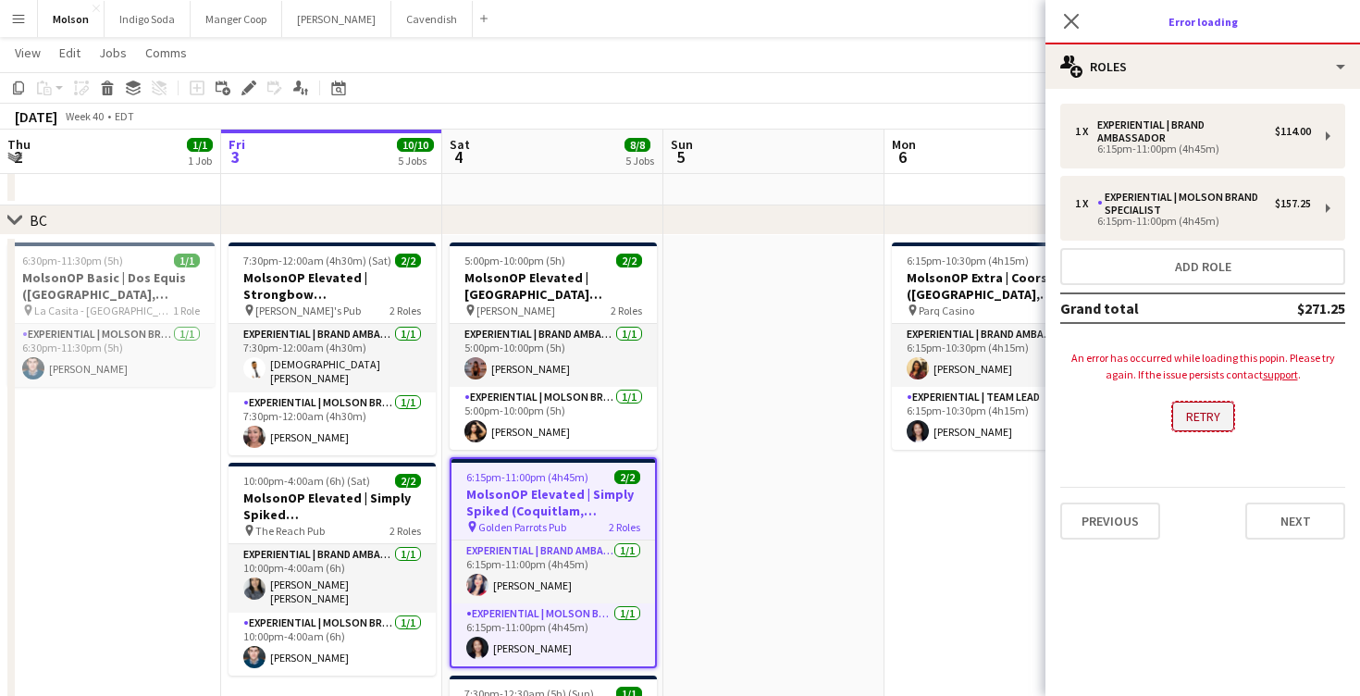
click at [1214, 414] on button "Retry" at bounding box center [1203, 416] width 62 height 30
click at [1278, 377] on link "support" at bounding box center [1280, 374] width 35 height 14
click at [1060, 20] on app-icon "Close pop-in" at bounding box center [1071, 21] width 27 height 27
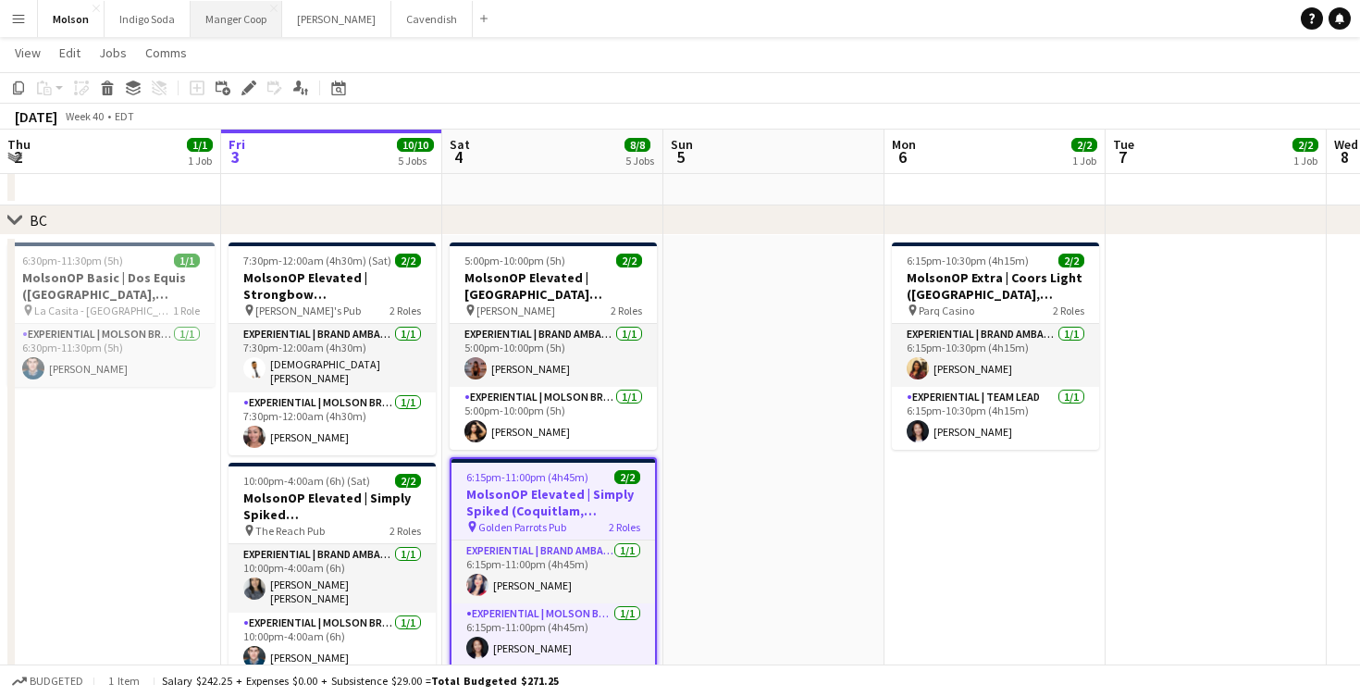
click at [229, 21] on button "Manger Coop Close" at bounding box center [237, 19] width 92 height 36
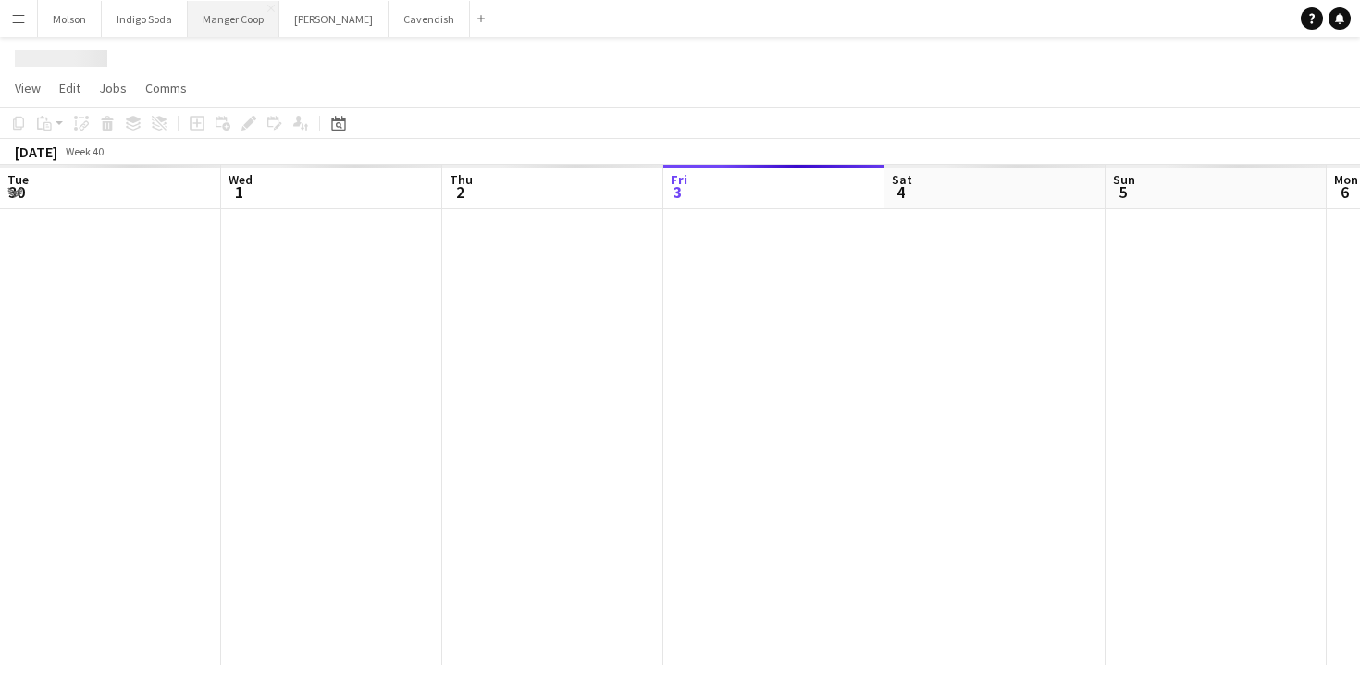
scroll to position [0, 442]
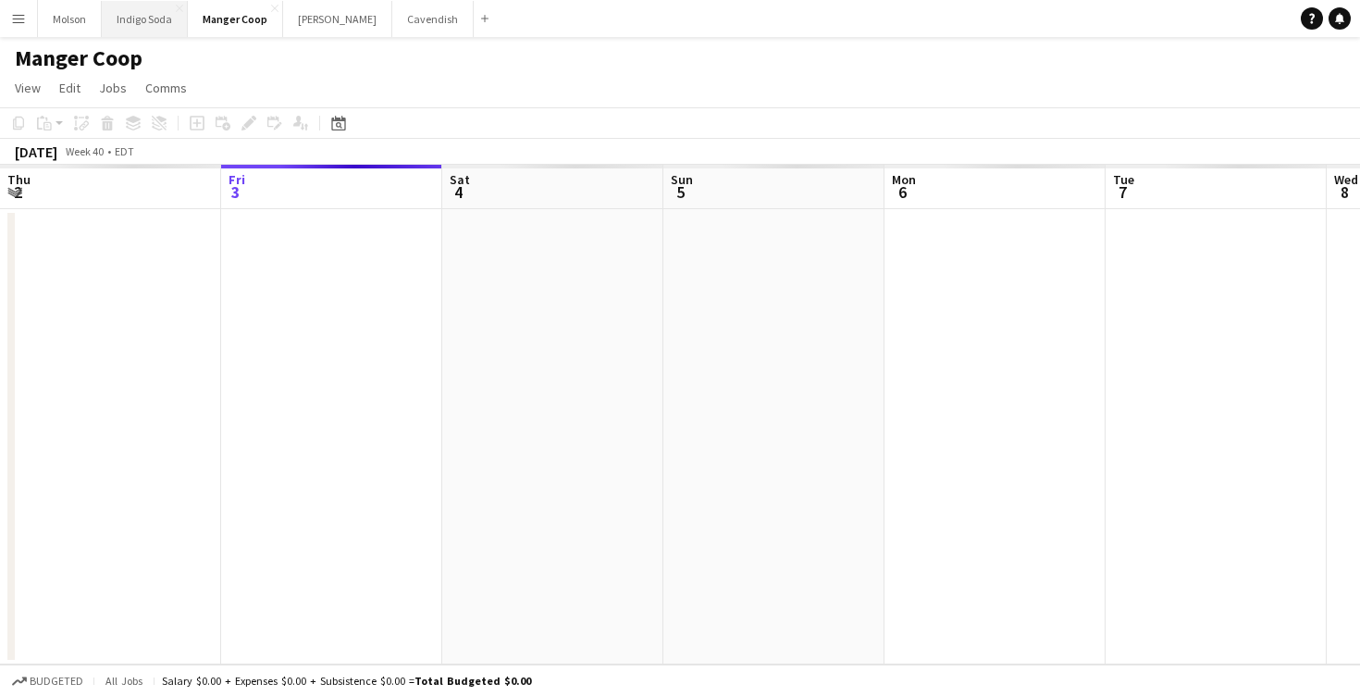
click at [134, 23] on button "Indigo Soda Close" at bounding box center [145, 19] width 86 height 36
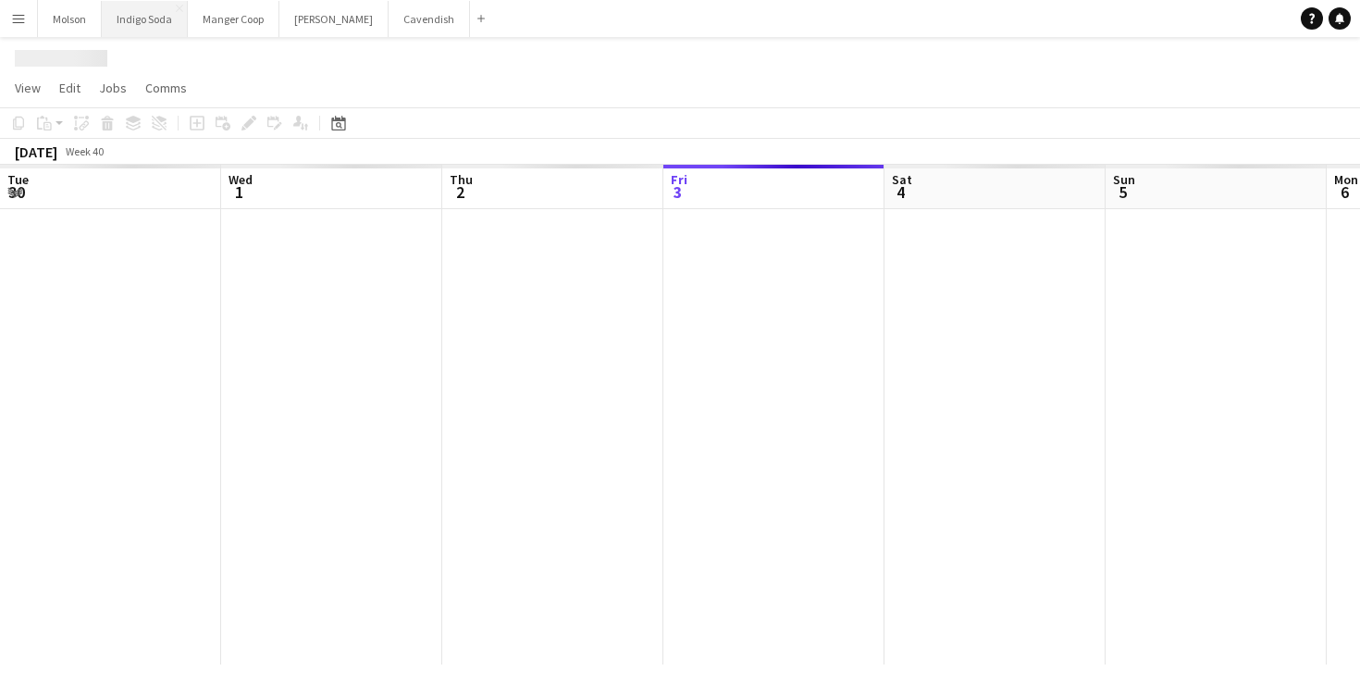
scroll to position [0, 442]
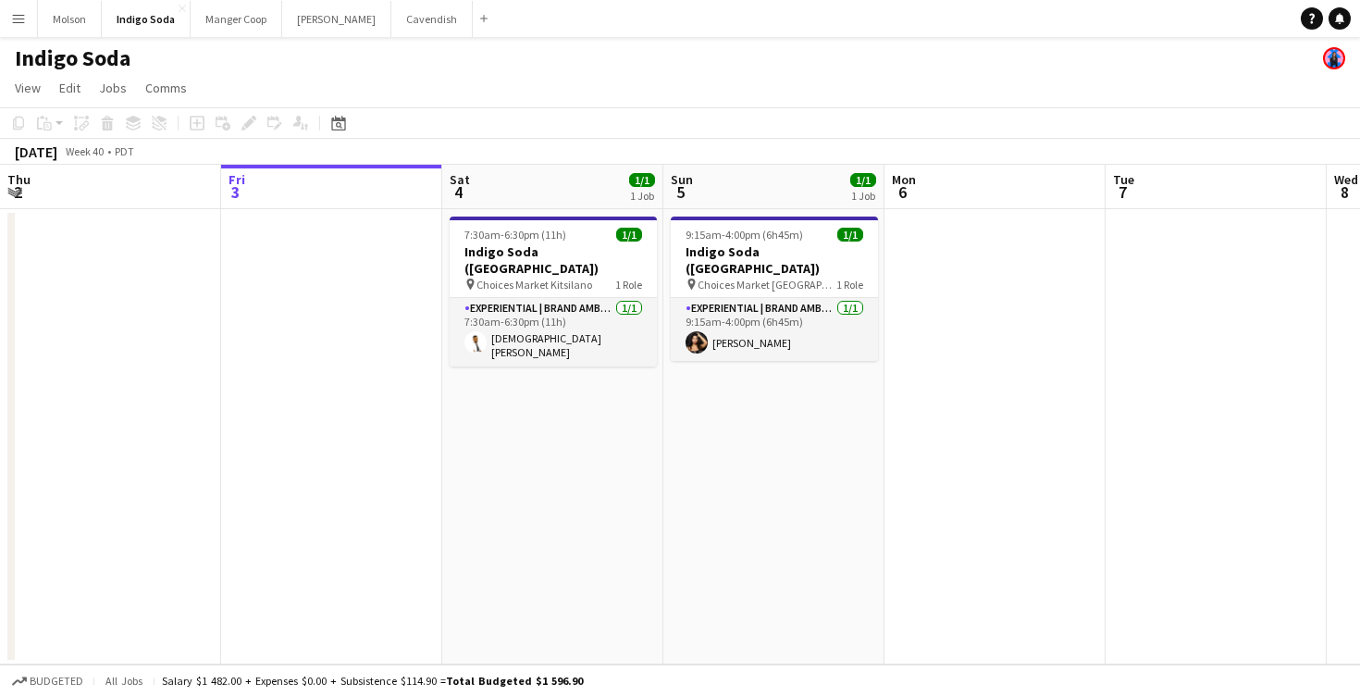
click at [579, 207] on app-board-header-date "Sat 4 1/1 1 Job" at bounding box center [552, 187] width 221 height 44
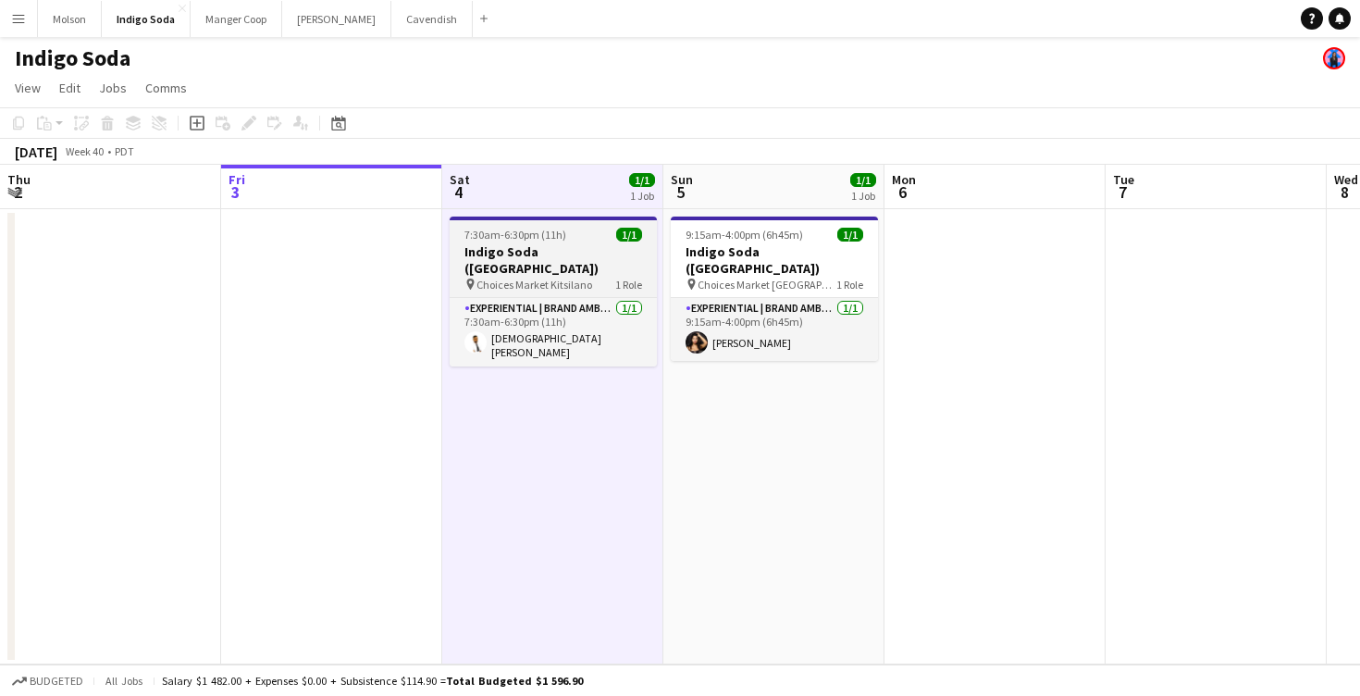
click at [578, 241] on div "7:30am-6:30pm (11h) 1/1" at bounding box center [553, 235] width 207 height 14
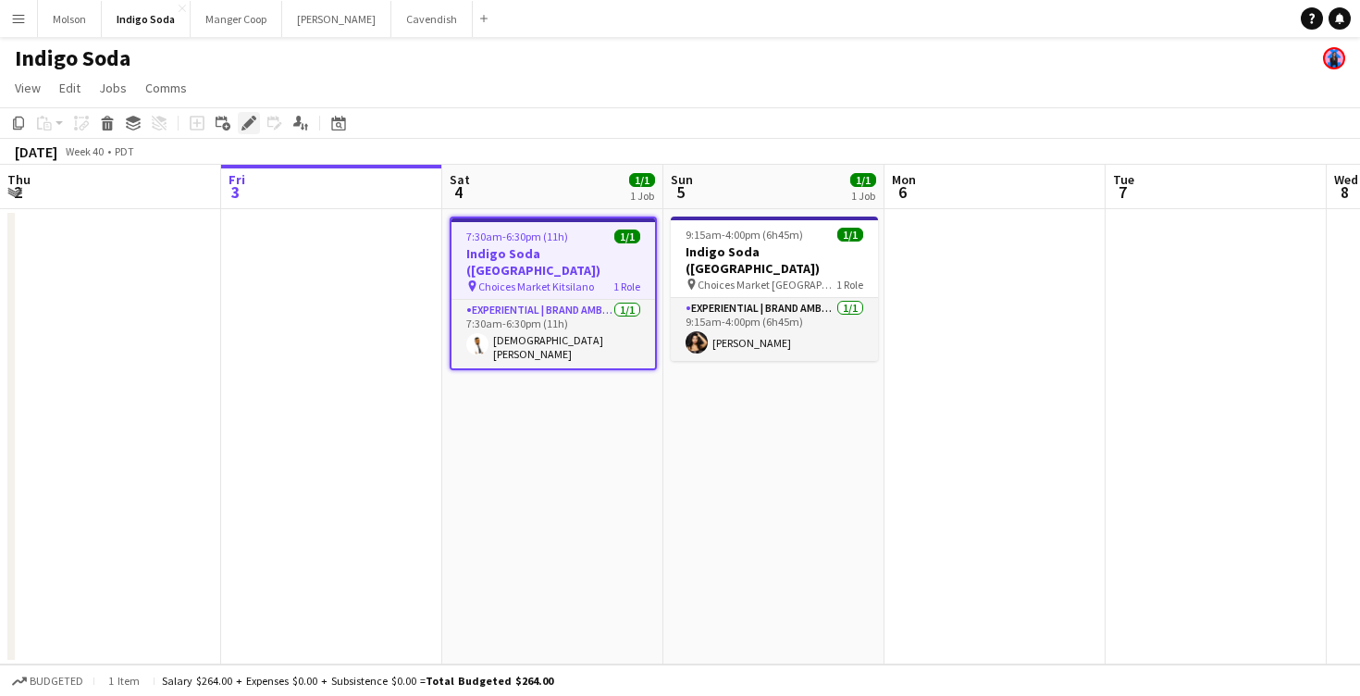
click at [254, 120] on icon "Edit" at bounding box center [248, 123] width 15 height 15
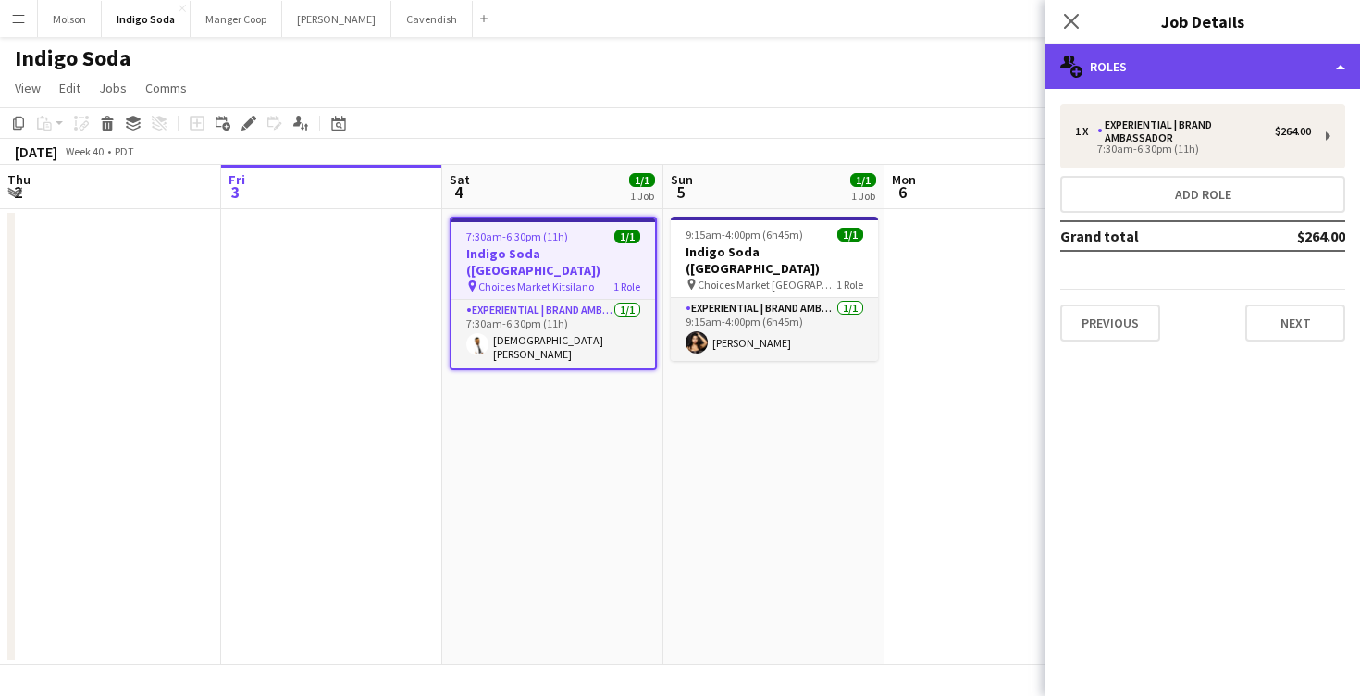
click at [1169, 57] on div "multiple-users-add Roles" at bounding box center [1202, 66] width 315 height 44
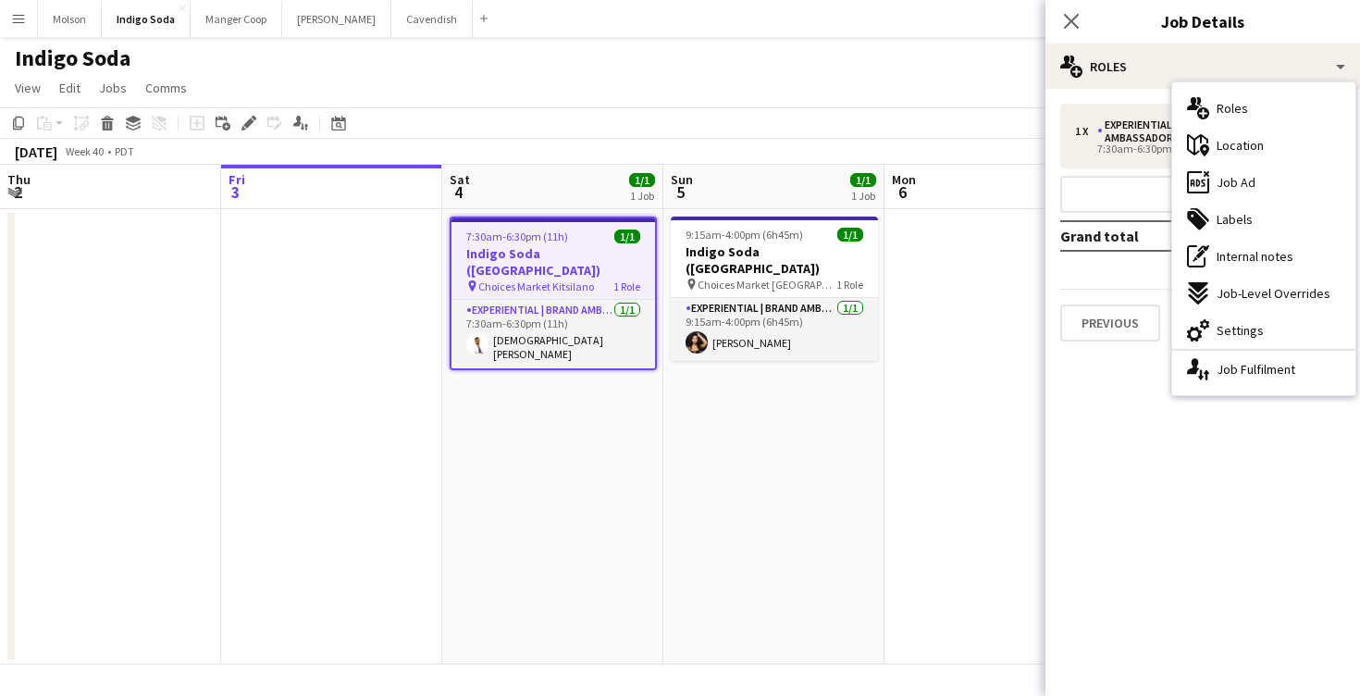
click at [1248, 172] on div "ads-window Job Ad" at bounding box center [1263, 182] width 183 height 37
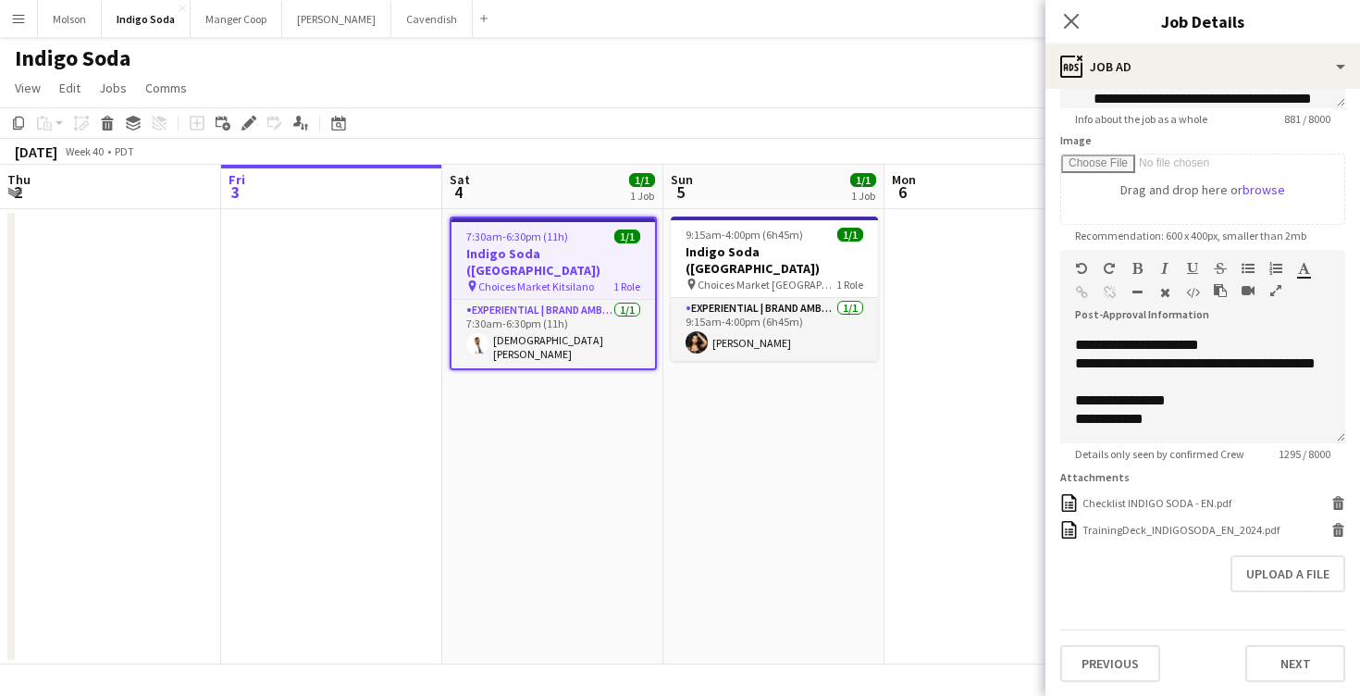
scroll to position [956, 0]
drag, startPoint x: 1116, startPoint y: 384, endPoint x: 1067, endPoint y: 366, distance: 52.1
click at [1067, 366] on div "**********" at bounding box center [1202, 387] width 285 height 111
copy div "**********"
click at [1068, 19] on icon at bounding box center [1071, 21] width 18 height 18
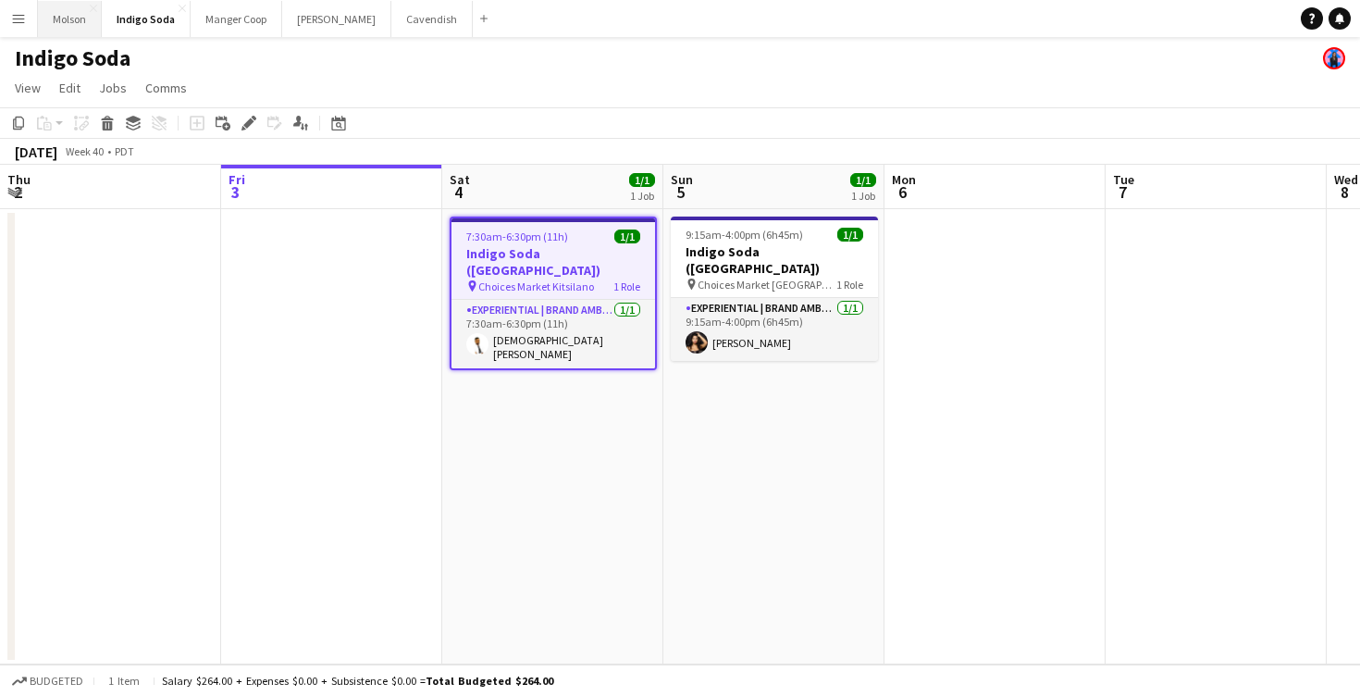
click at [39, 22] on button "Molson Close" at bounding box center [70, 19] width 64 height 36
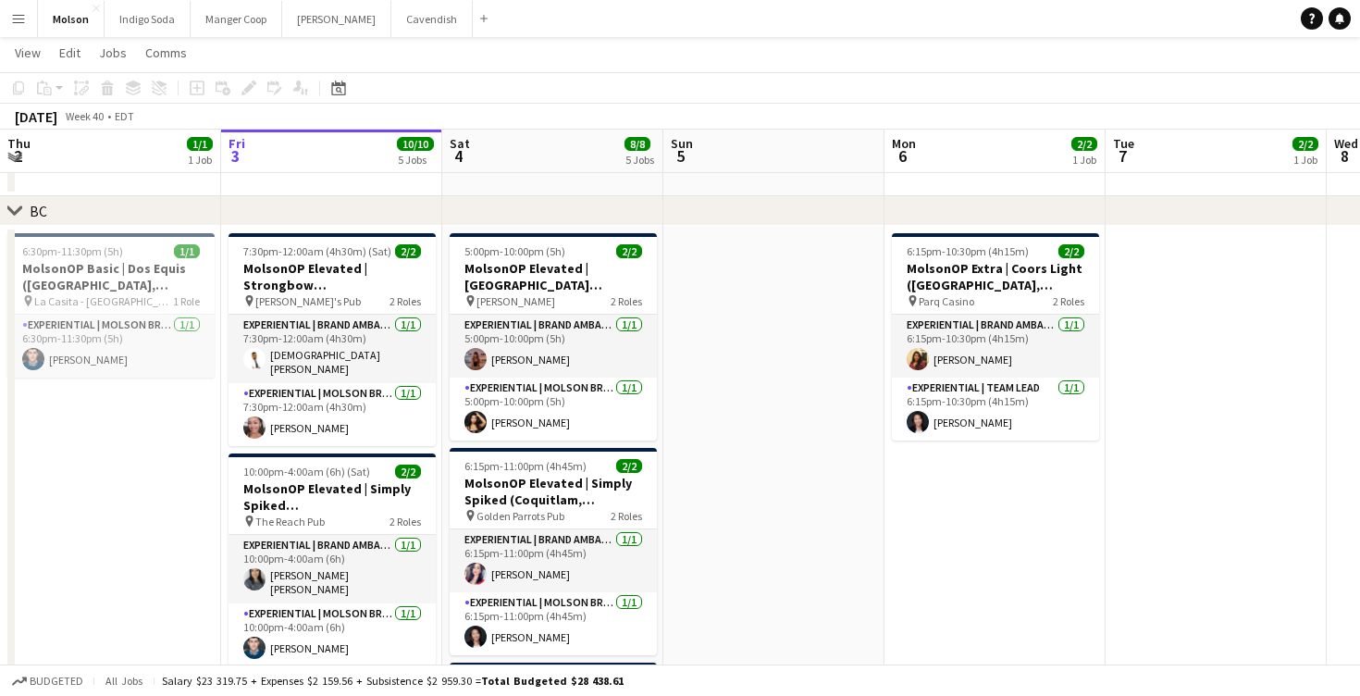
scroll to position [1192, 0]
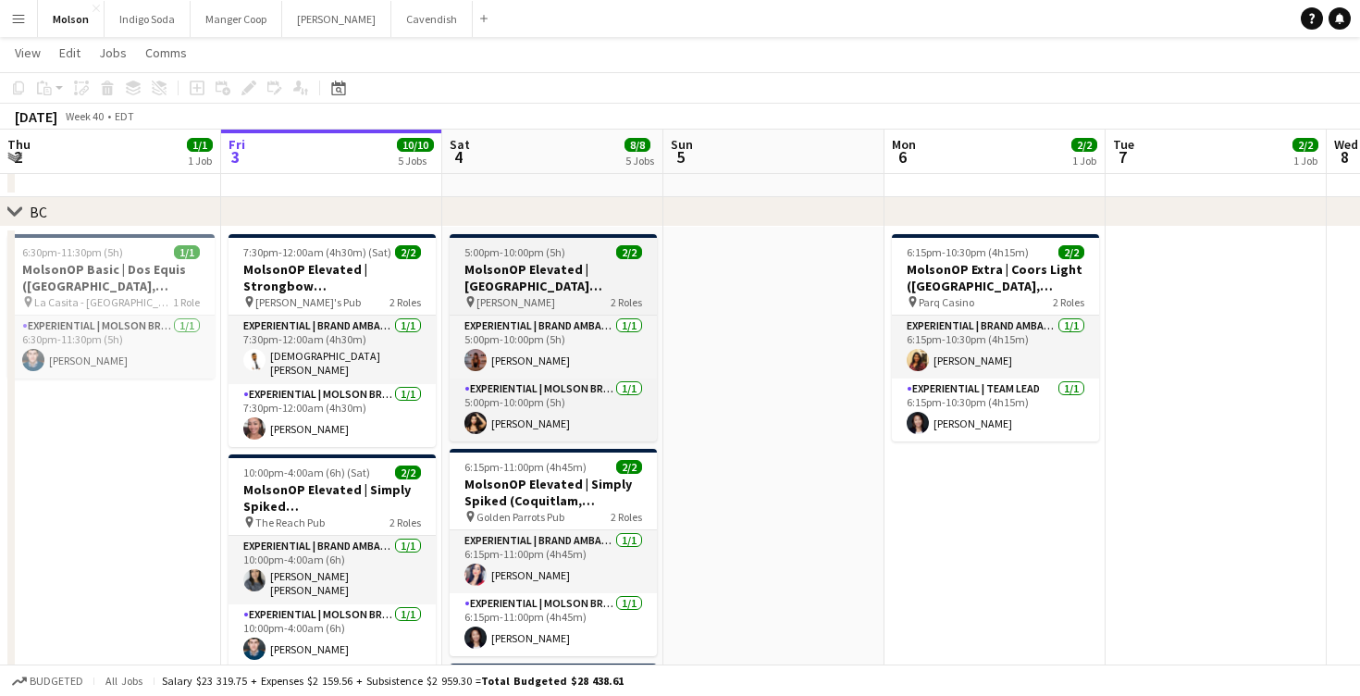
click at [535, 241] on app-job-card "5:00pm-10:00pm (5h) 2/2 MolsonOP Elevated | [GEOGRAPHIC_DATA] ([GEOGRAPHIC_DATA…" at bounding box center [553, 337] width 207 height 207
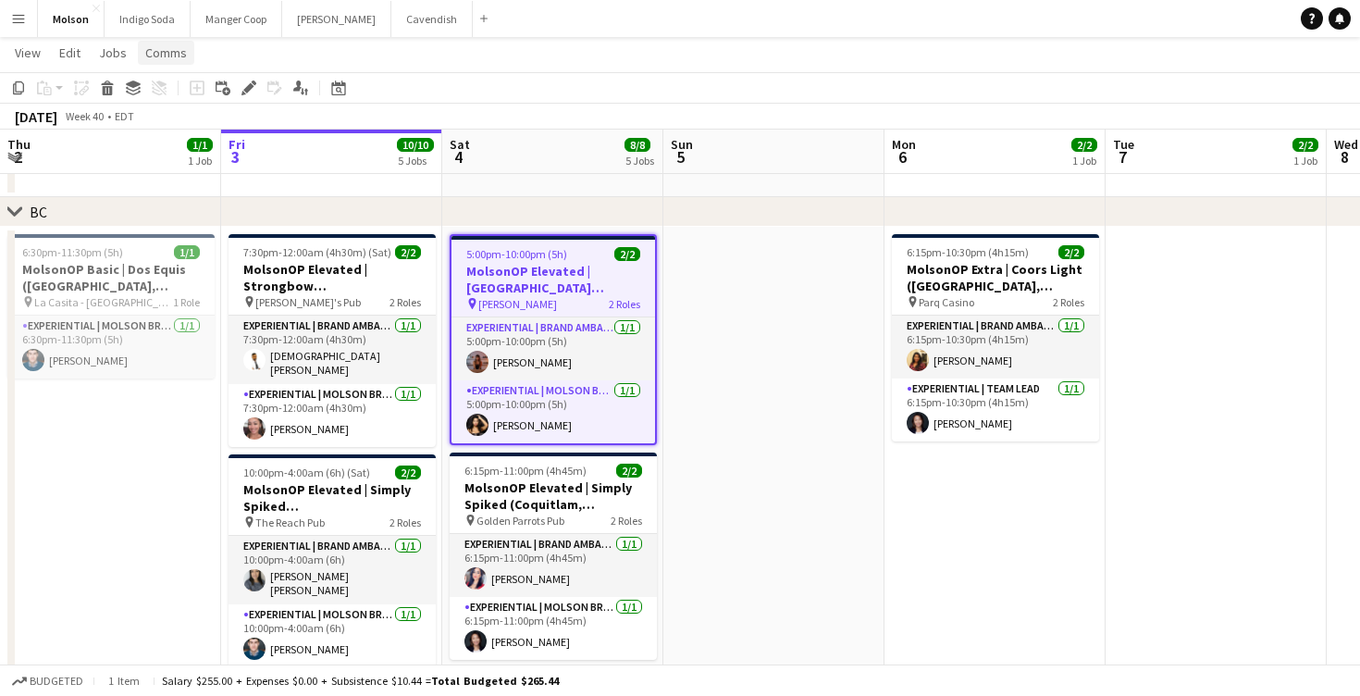
click at [170, 54] on span "Comms" at bounding box center [166, 52] width 42 height 17
click at [187, 131] on span "Create chat" at bounding box center [184, 131] width 65 height 17
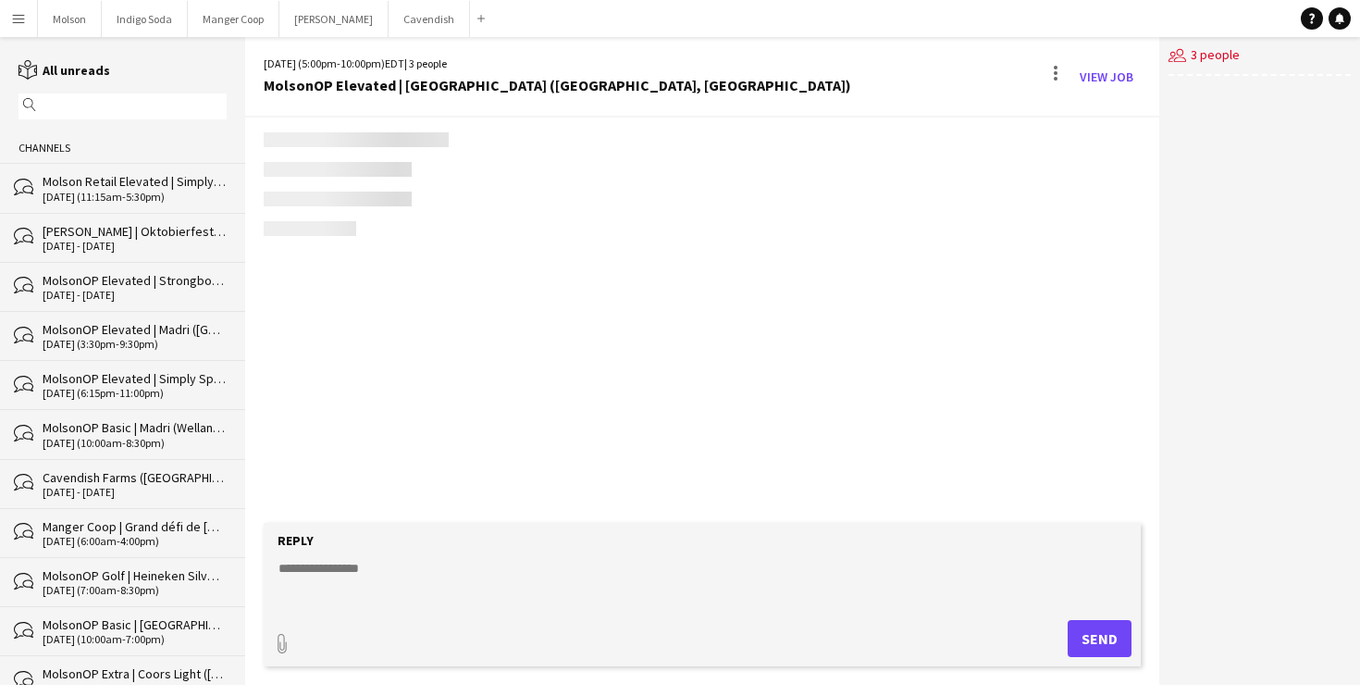
scroll to position [414, 0]
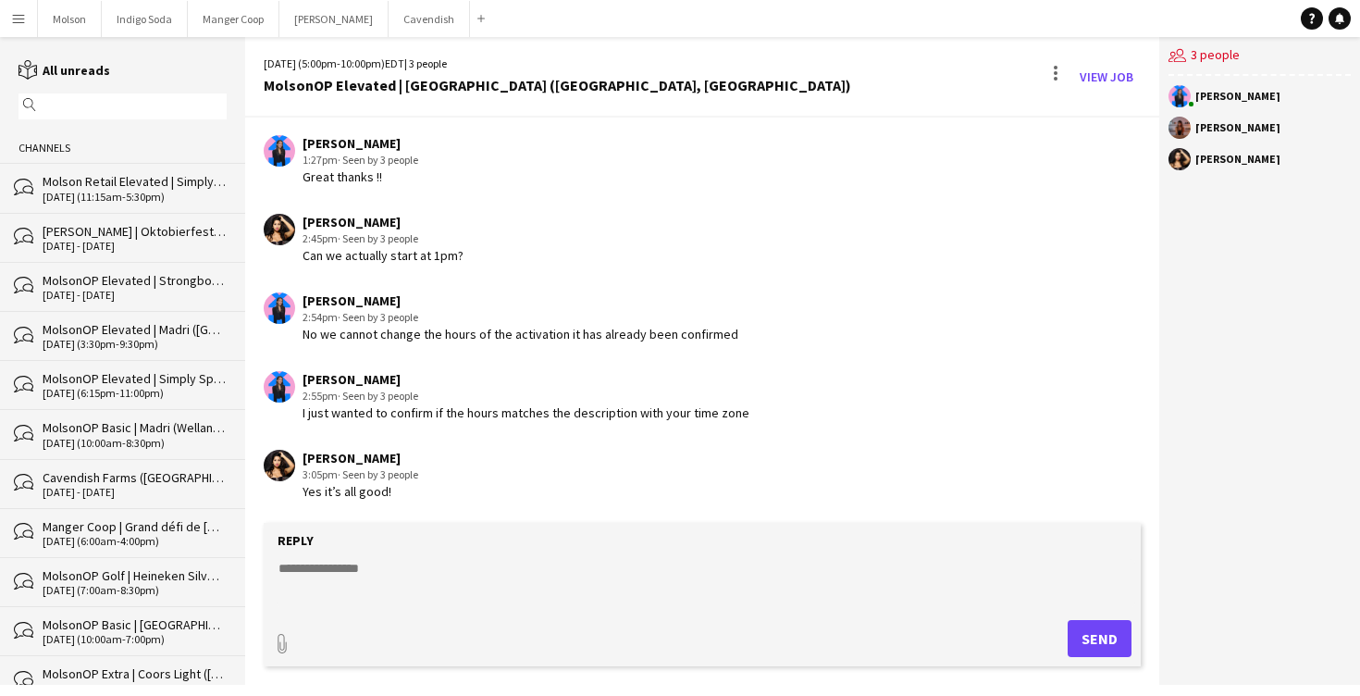
click at [364, 578] on textarea at bounding box center [706, 583] width 858 height 48
type textarea "**********"
type input "**********"
click at [1069, 643] on span "Upload Upload" at bounding box center [1077, 636] width 80 height 22
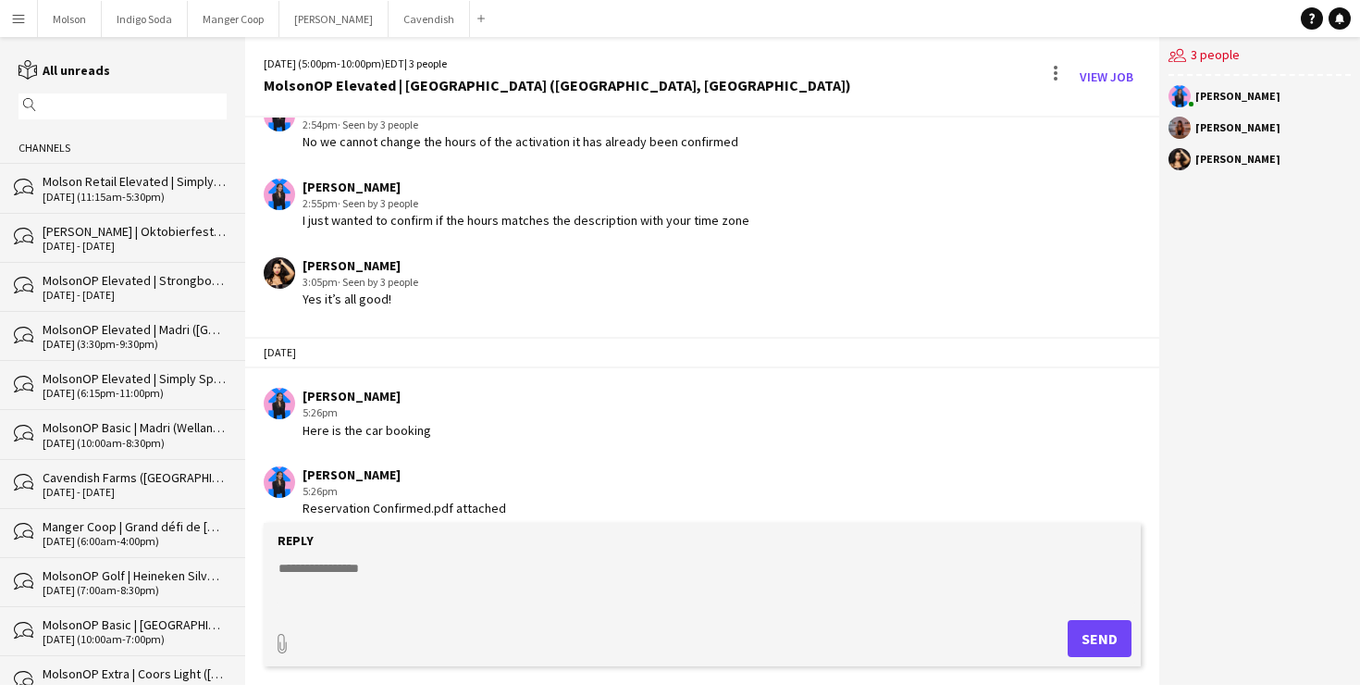
scroll to position [705, 0]
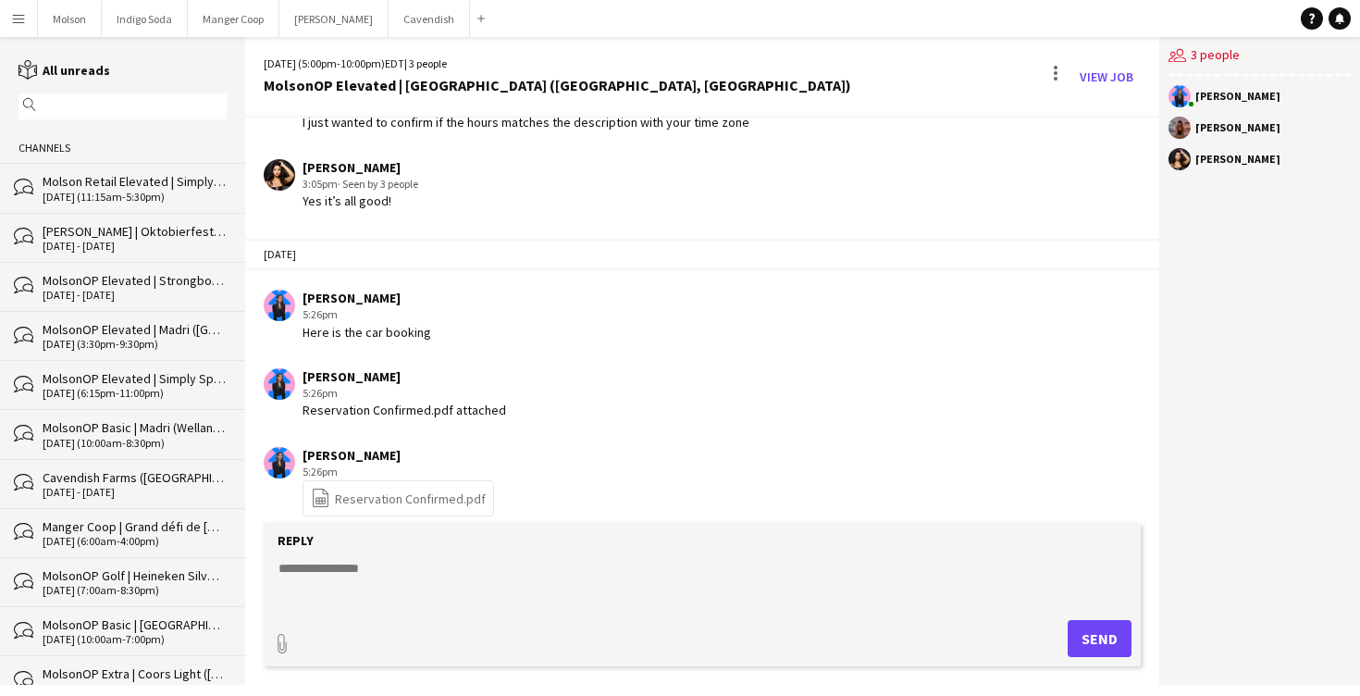
click at [401, 493] on link "file-spreadsheet Reservation Confirmed.pdf" at bounding box center [398, 498] width 175 height 21
click at [360, 566] on textarea at bounding box center [706, 583] width 858 height 48
paste textarea "**********"
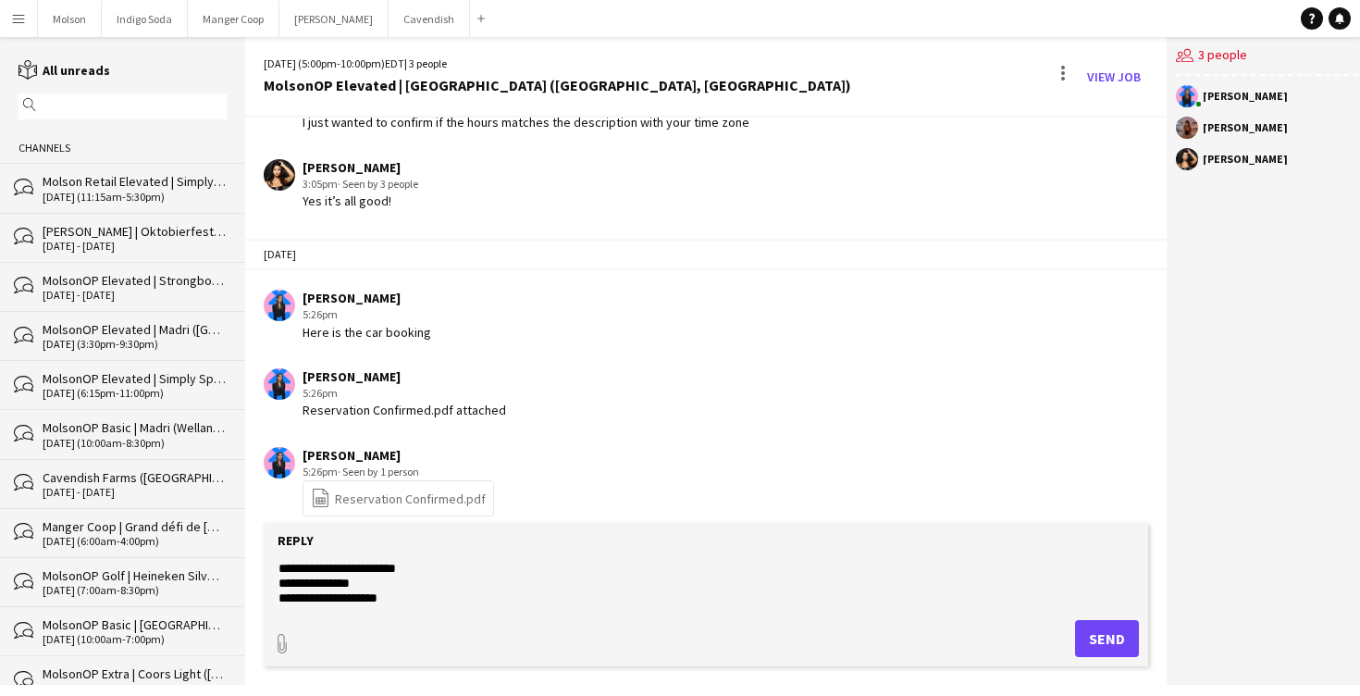
type textarea "**********"
click at [1106, 625] on button "Send" at bounding box center [1107, 638] width 64 height 37
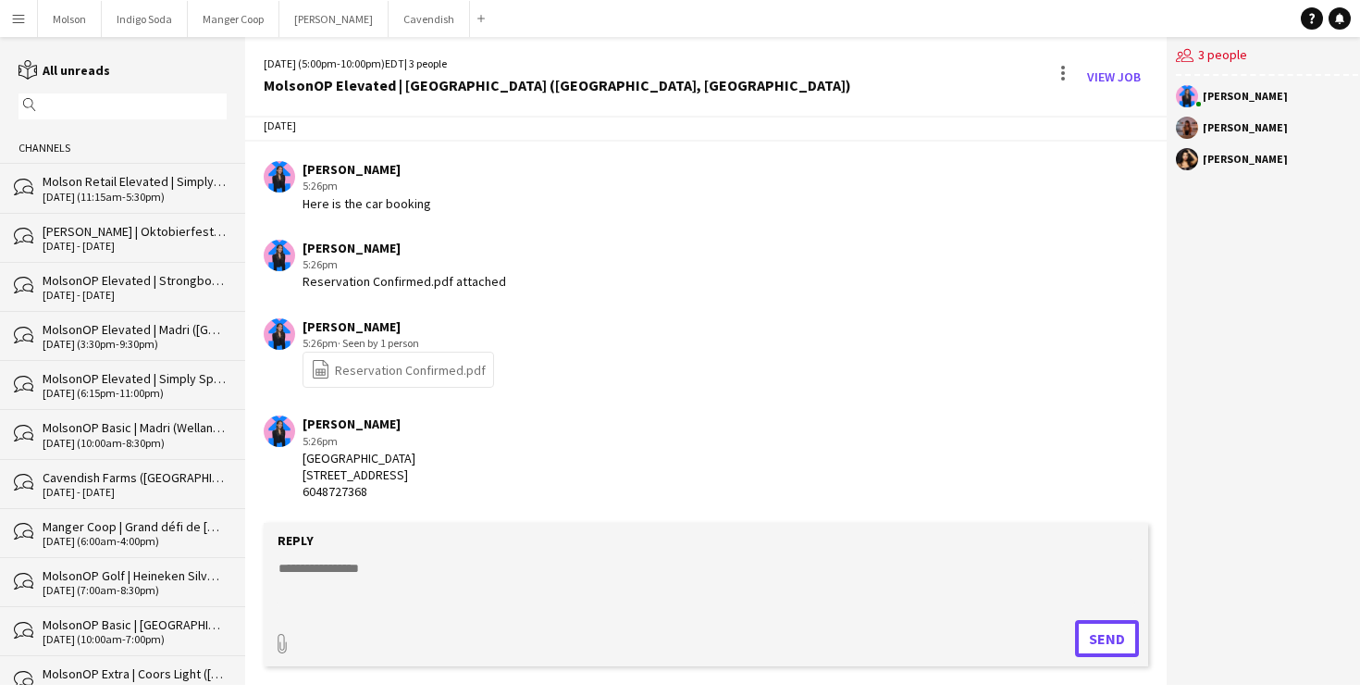
scroll to position [850, 0]
click at [328, 573] on textarea at bounding box center [706, 583] width 858 height 48
paste textarea "**********"
click at [278, 580] on textarea "**********" at bounding box center [706, 583] width 858 height 48
type textarea "**********"
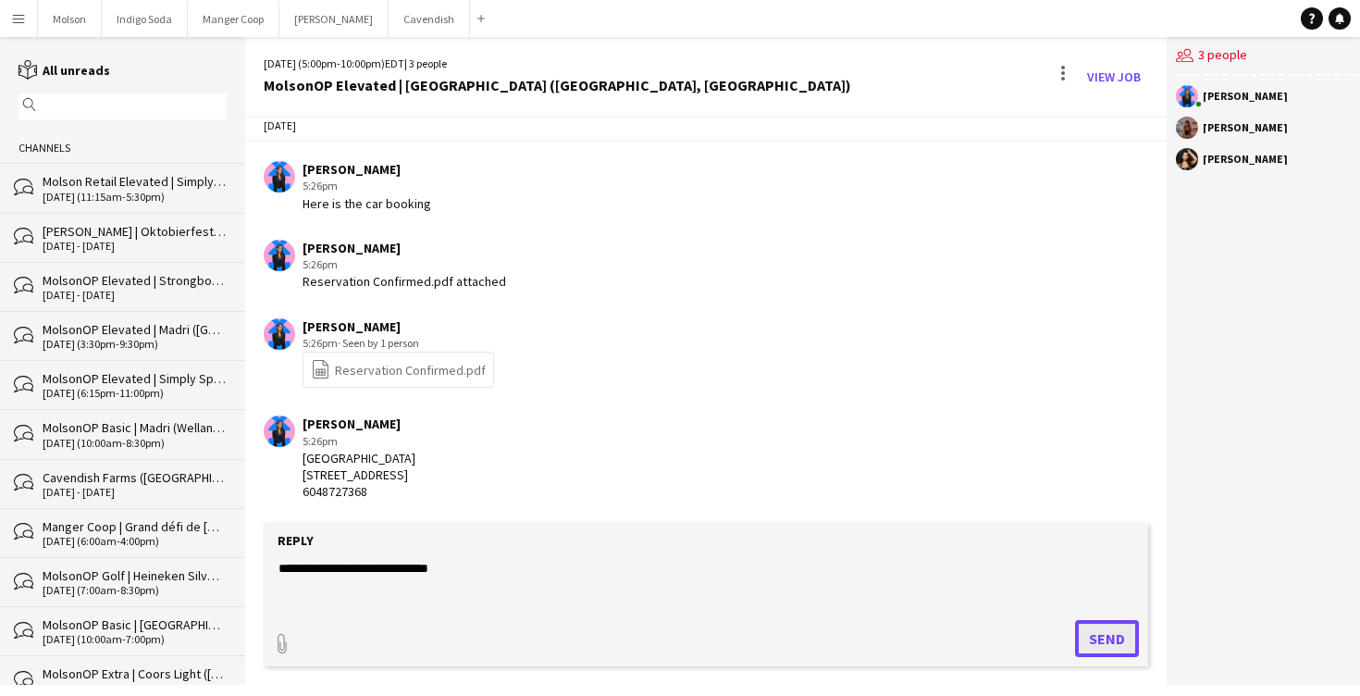
click at [1090, 632] on button "Send" at bounding box center [1107, 638] width 64 height 37
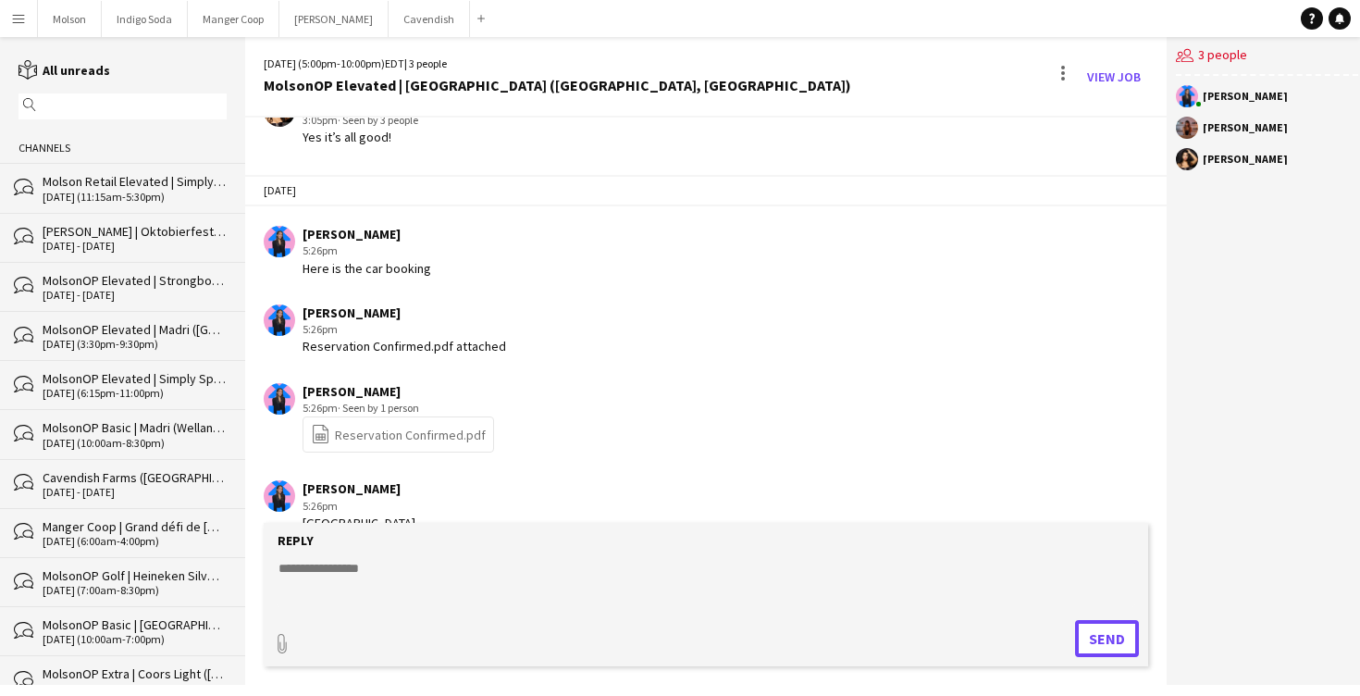
scroll to position [929, 0]
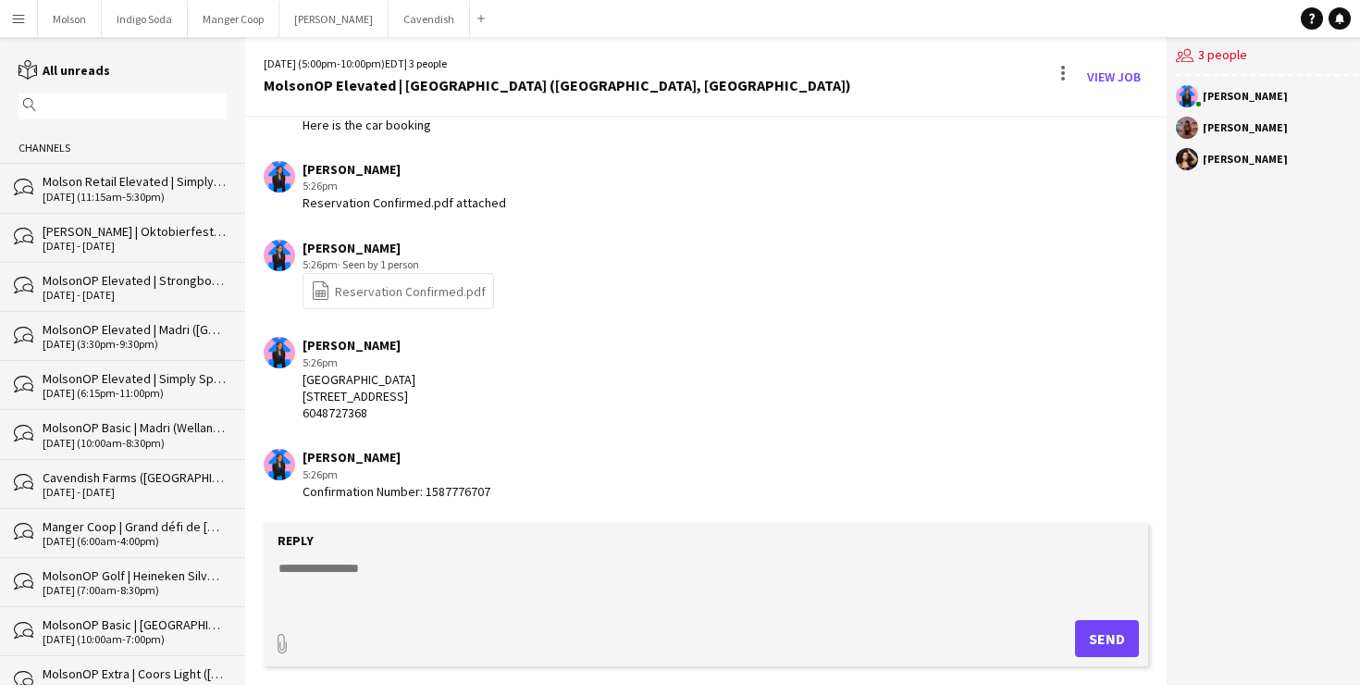
click at [118, 183] on div "Molson Retail Elevated | Simply Spiked ([GEOGRAPHIC_DATA], [GEOGRAPHIC_DATA])" at bounding box center [135, 181] width 184 height 17
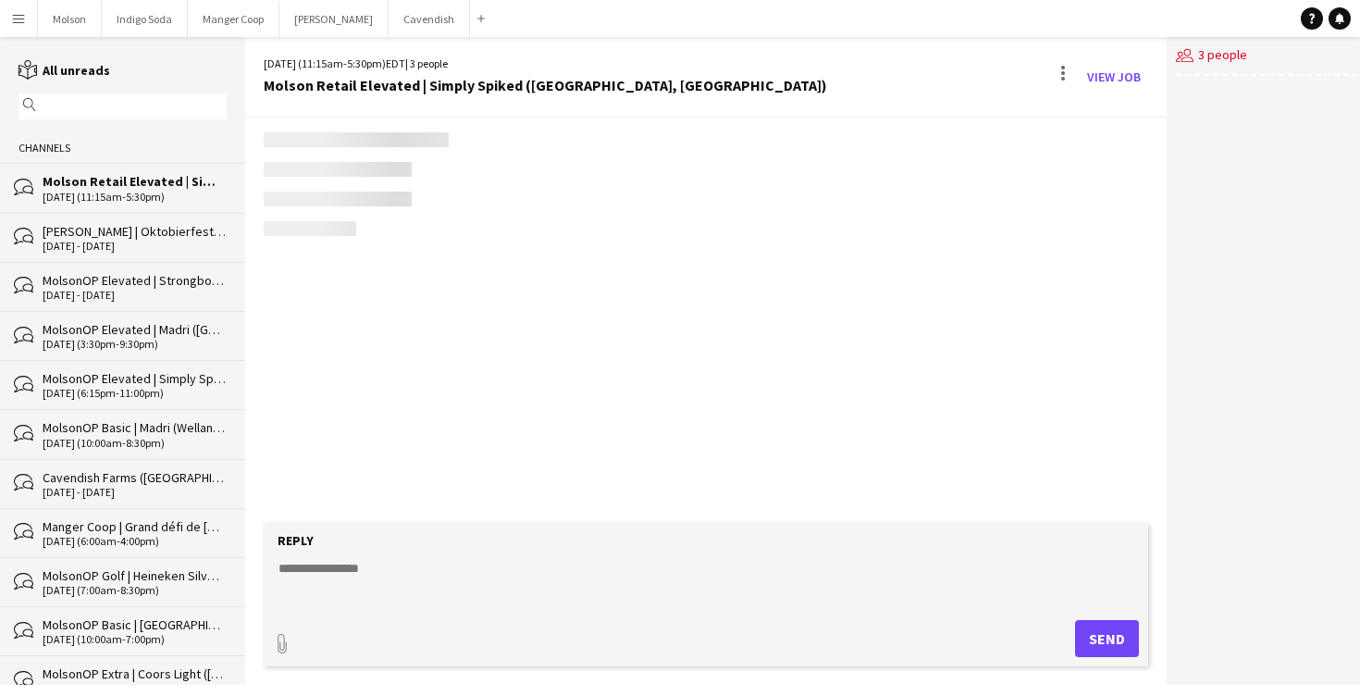
scroll to position [206, 0]
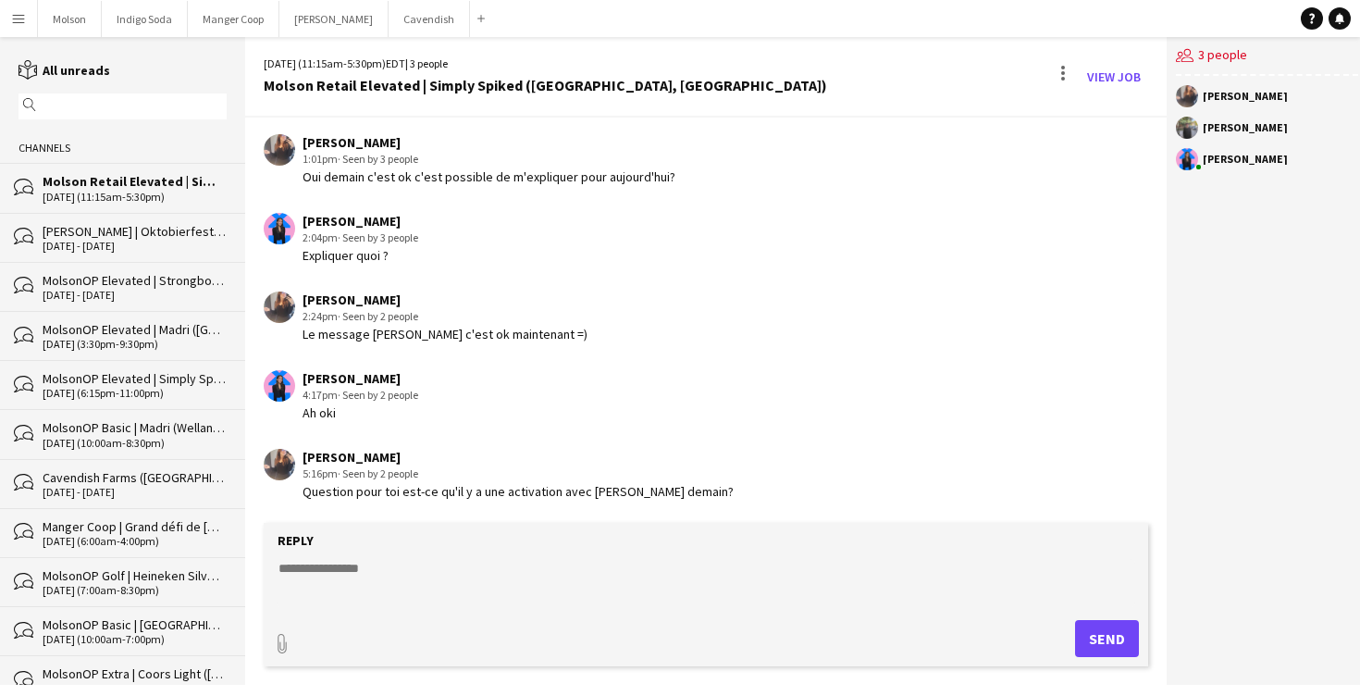
click at [105, 240] on div "[DATE] - [DATE]" at bounding box center [135, 246] width 184 height 13
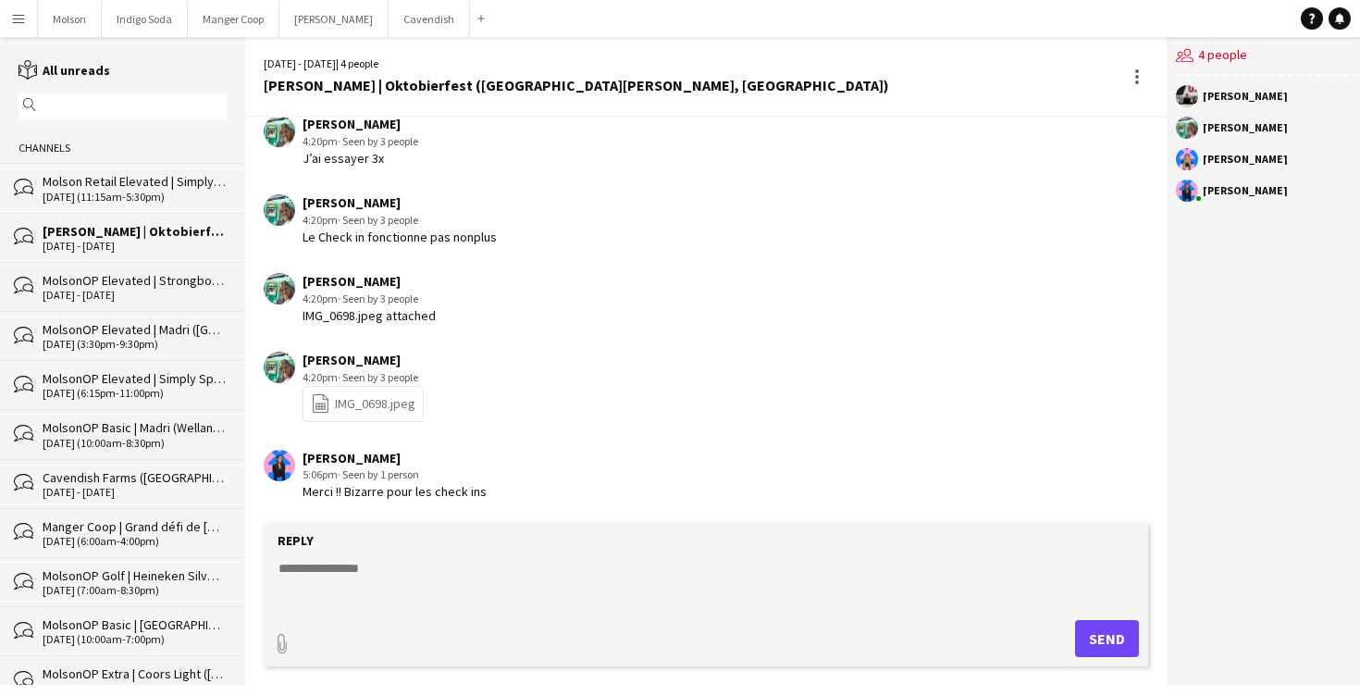
click at [105, 201] on div "[DATE] (11:15am-5:30pm)" at bounding box center [135, 197] width 184 height 13
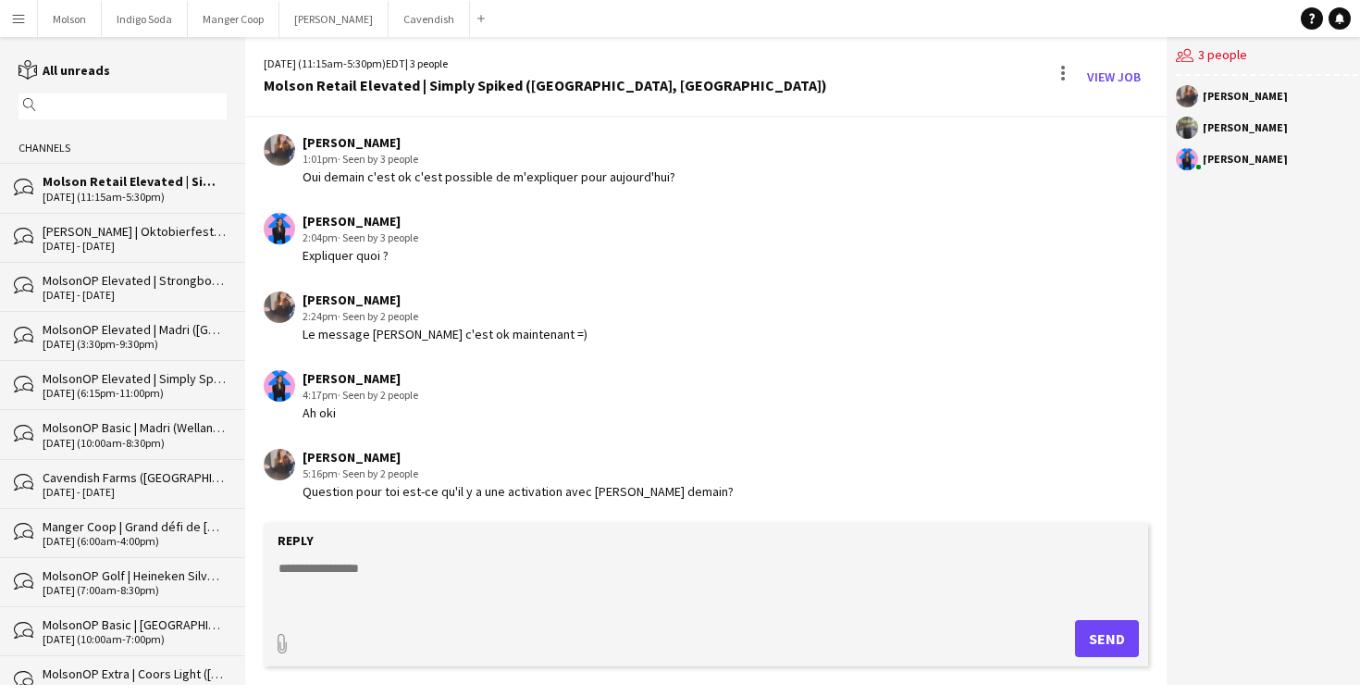
scroll to position [205, 0]
click at [370, 573] on textarea at bounding box center [706, 583] width 858 height 48
type textarea "*"
click at [121, 291] on div "[DATE] - [DATE]" at bounding box center [135, 295] width 184 height 13
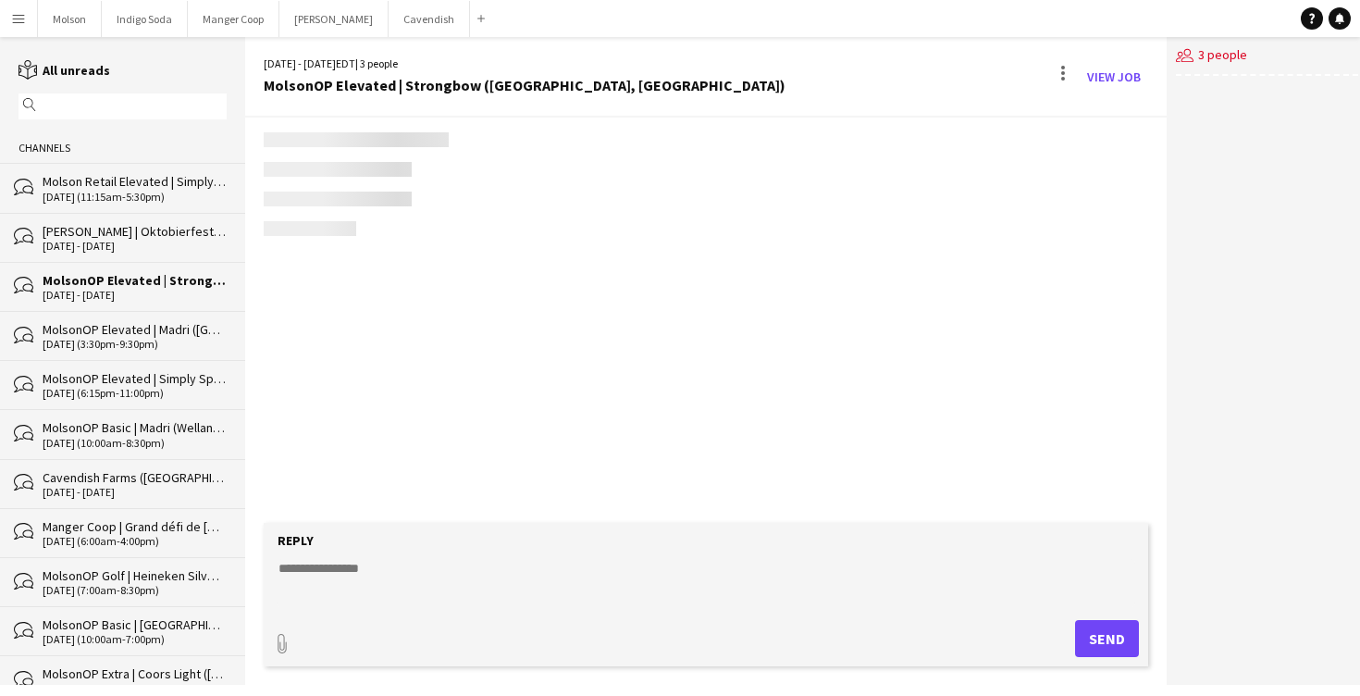
scroll to position [741, 0]
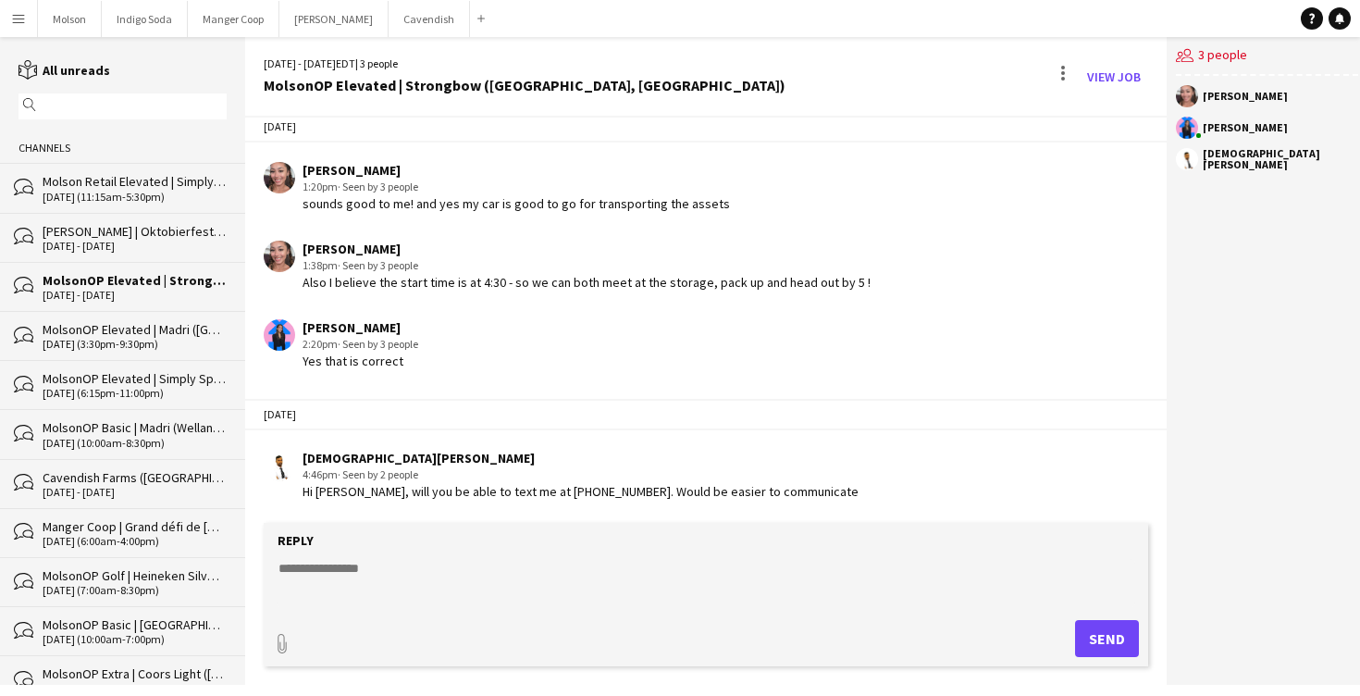
click at [121, 326] on div "MolsonOP Elevated | Madri ([GEOGRAPHIC_DATA], [GEOGRAPHIC_DATA]), MolsonOP Basi…" at bounding box center [135, 329] width 184 height 17
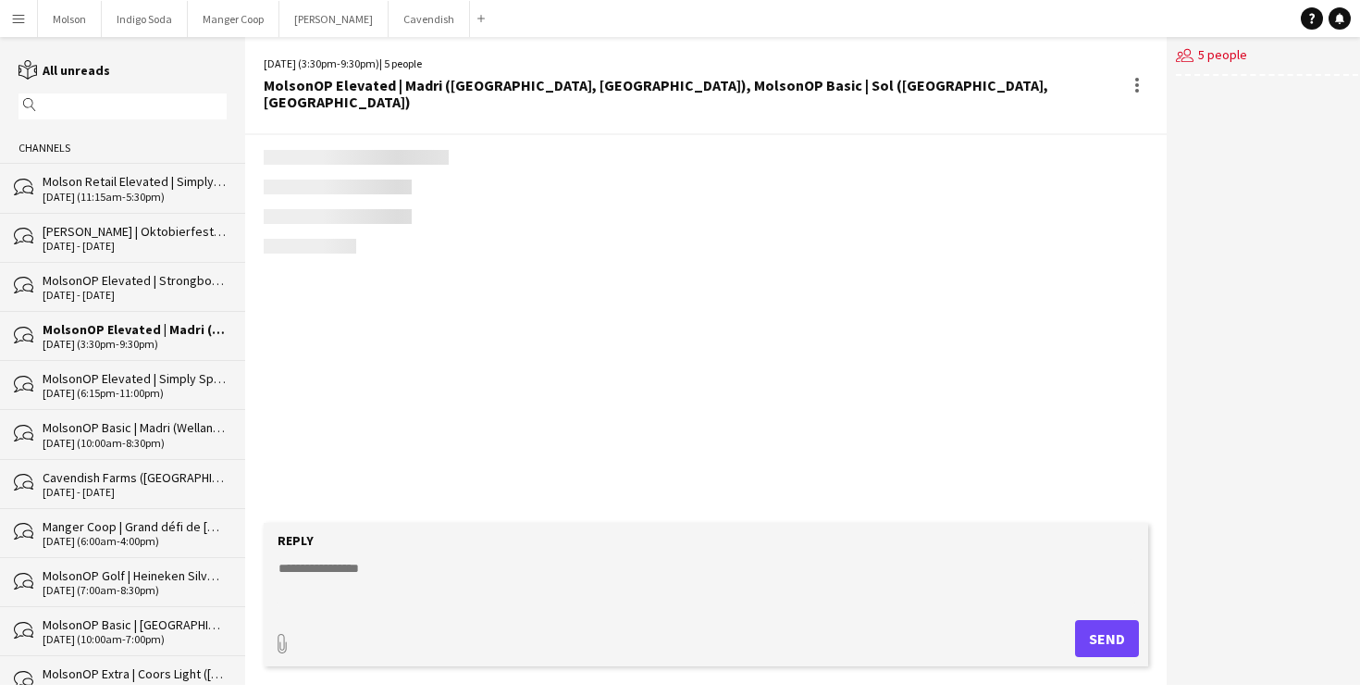
scroll to position [852, 0]
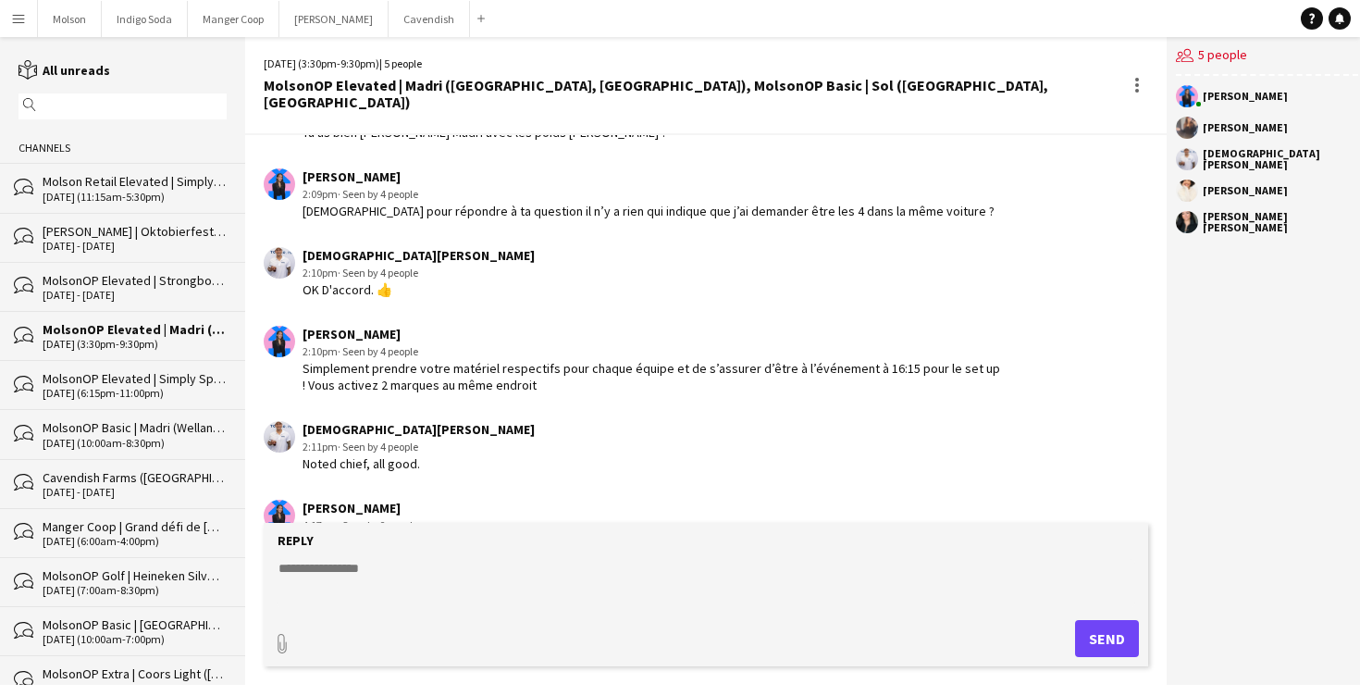
click at [127, 286] on div "MolsonOP Elevated | Strongbow ([GEOGRAPHIC_DATA], [GEOGRAPHIC_DATA])" at bounding box center [135, 280] width 184 height 17
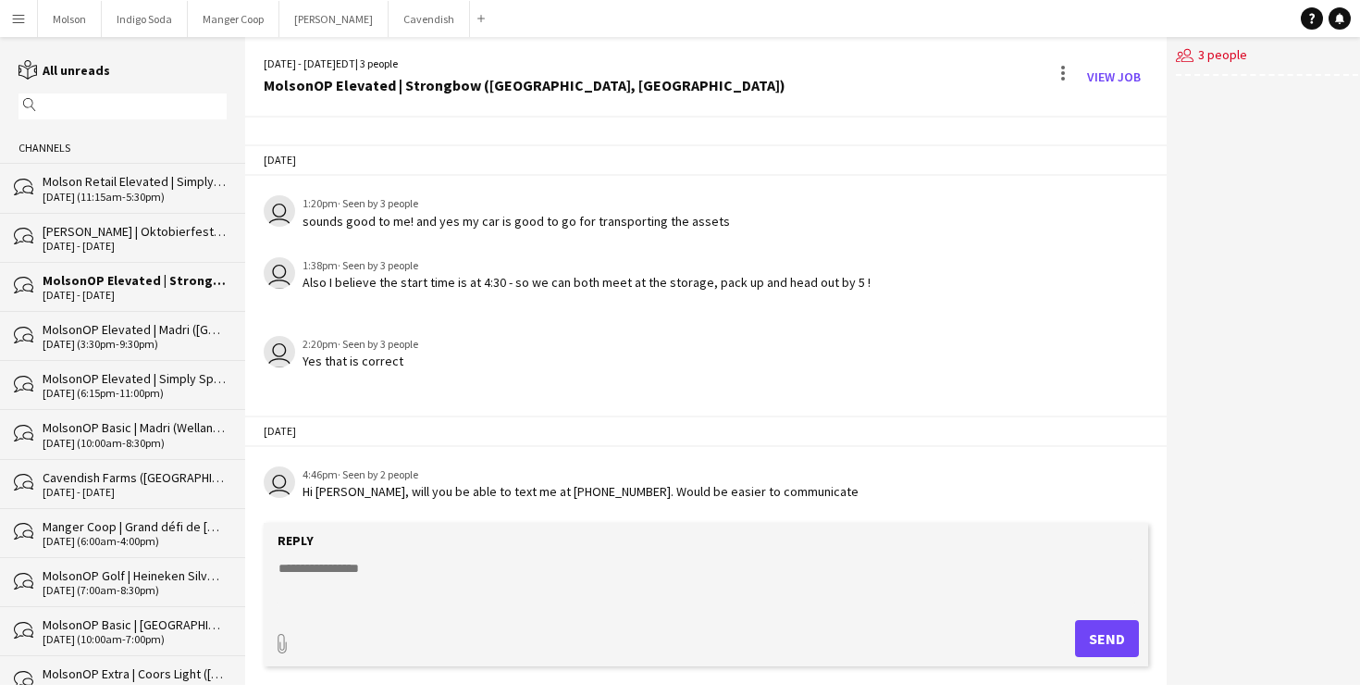
scroll to position [707, 0]
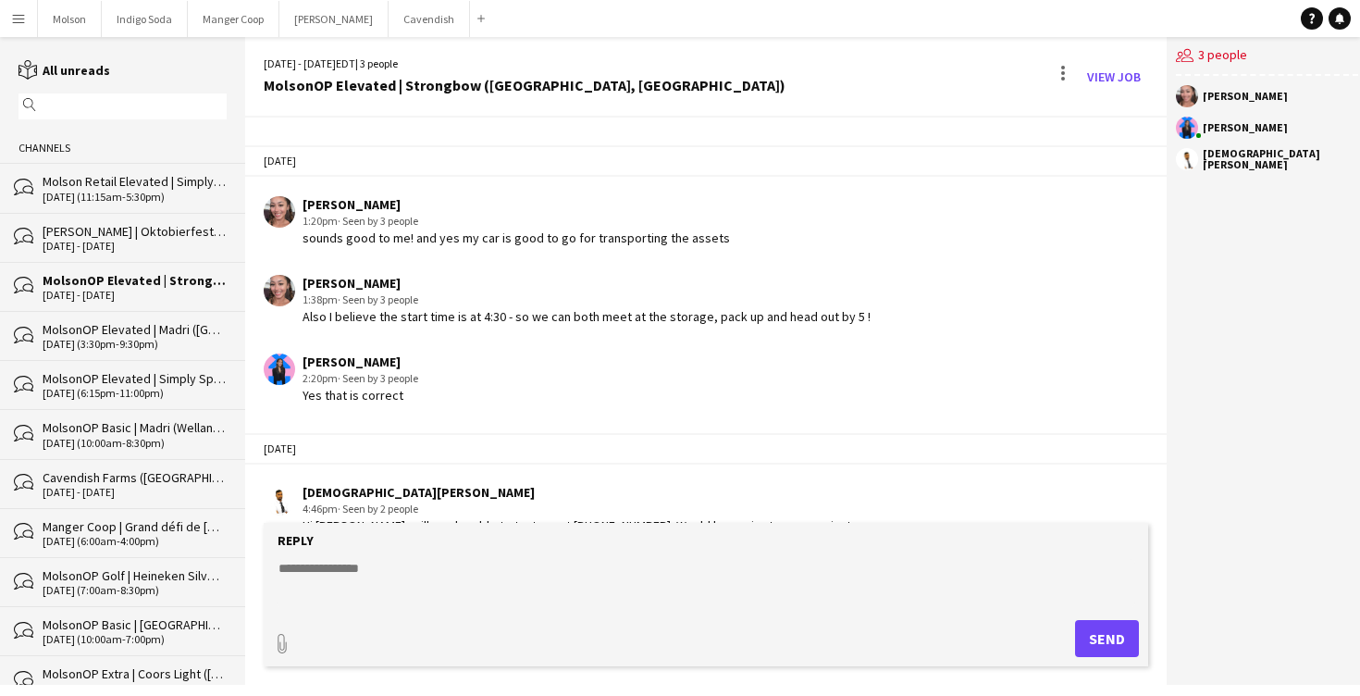
click at [125, 216] on div "bubbles [PERSON_NAME] | Oktobierfest ([GEOGRAPHIC_DATA][PERSON_NAME], [GEOGRAPH…" at bounding box center [122, 237] width 245 height 49
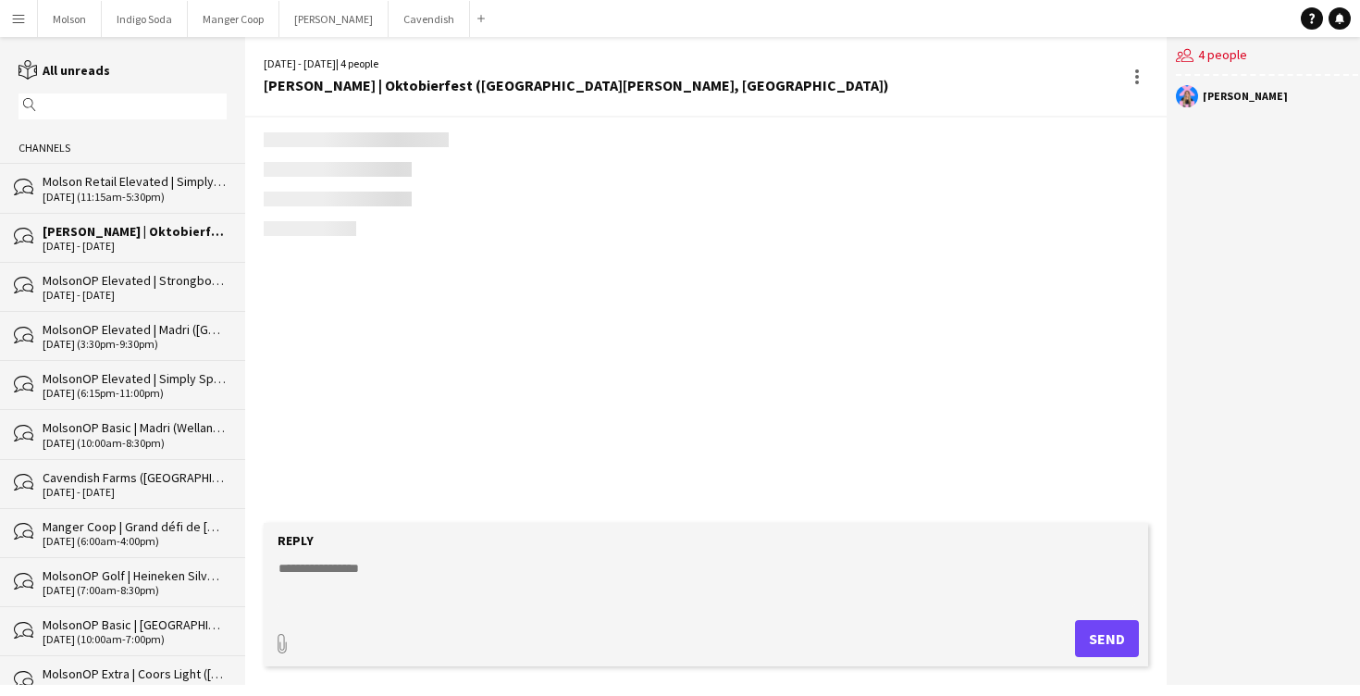
scroll to position [1465, 0]
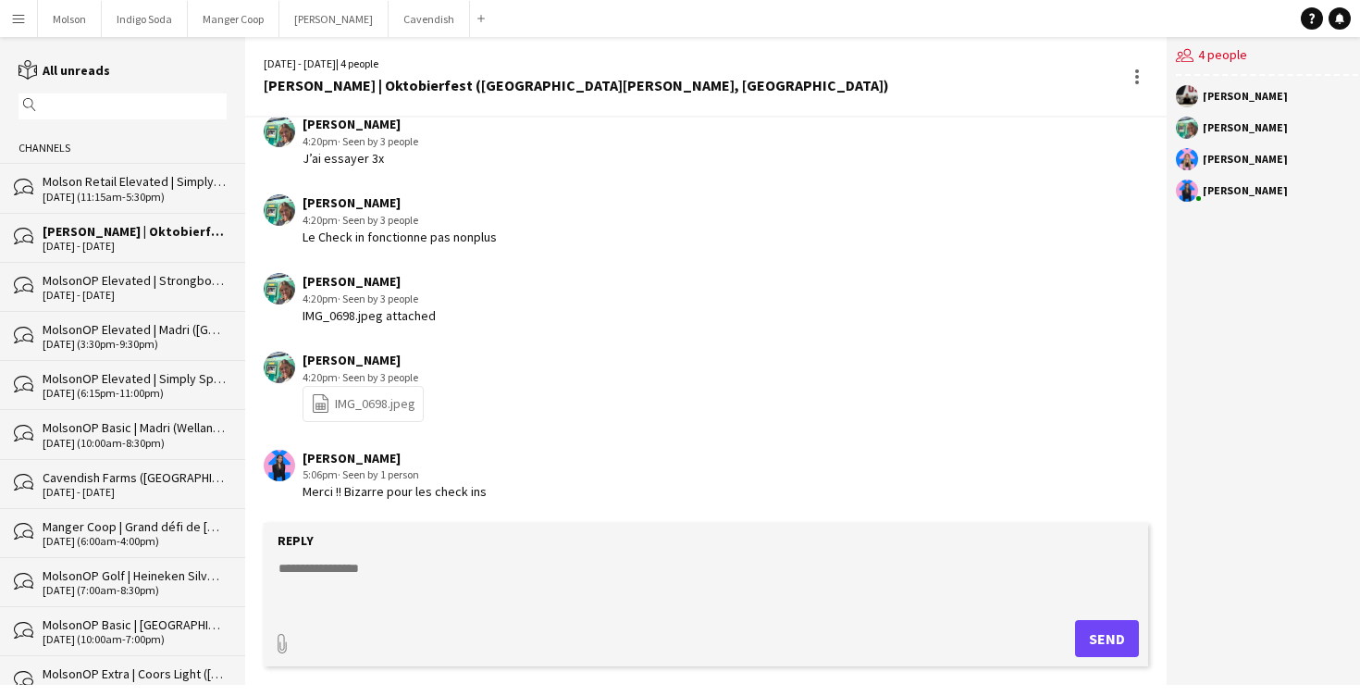
click at [123, 201] on div "[DATE] (11:15am-5:30pm)" at bounding box center [135, 197] width 184 height 13
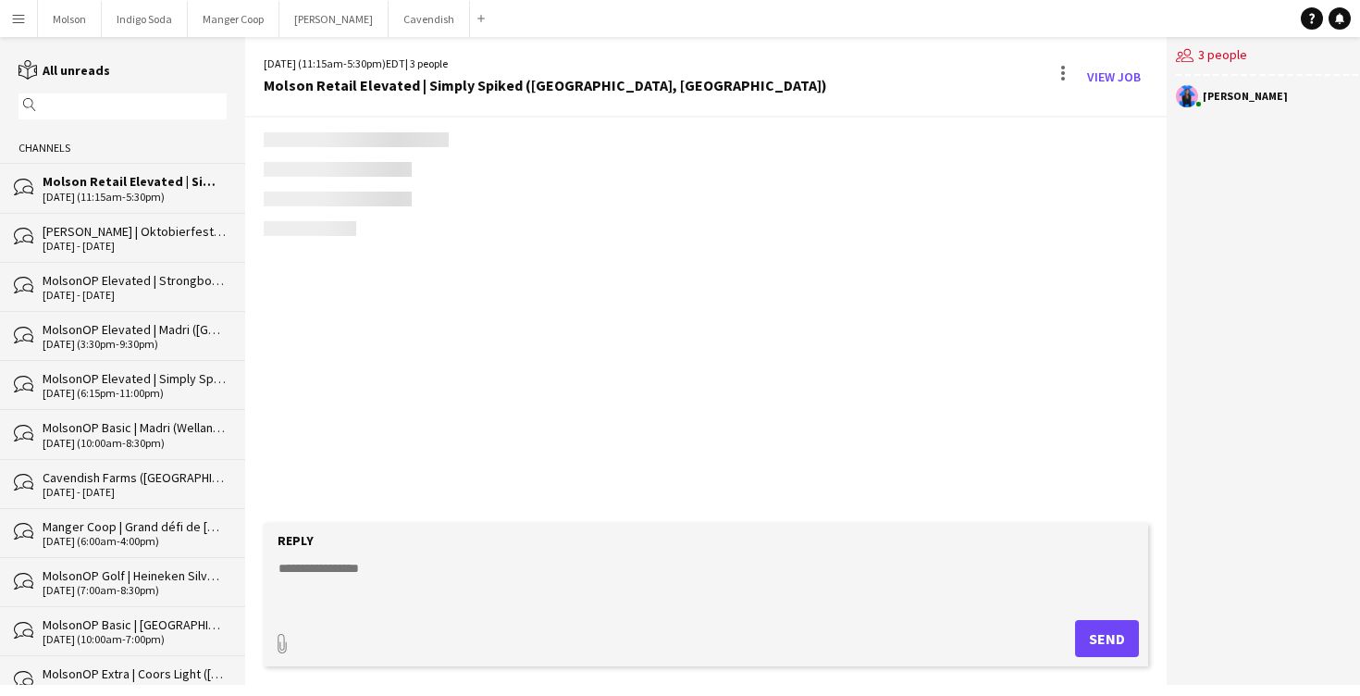
scroll to position [206, 0]
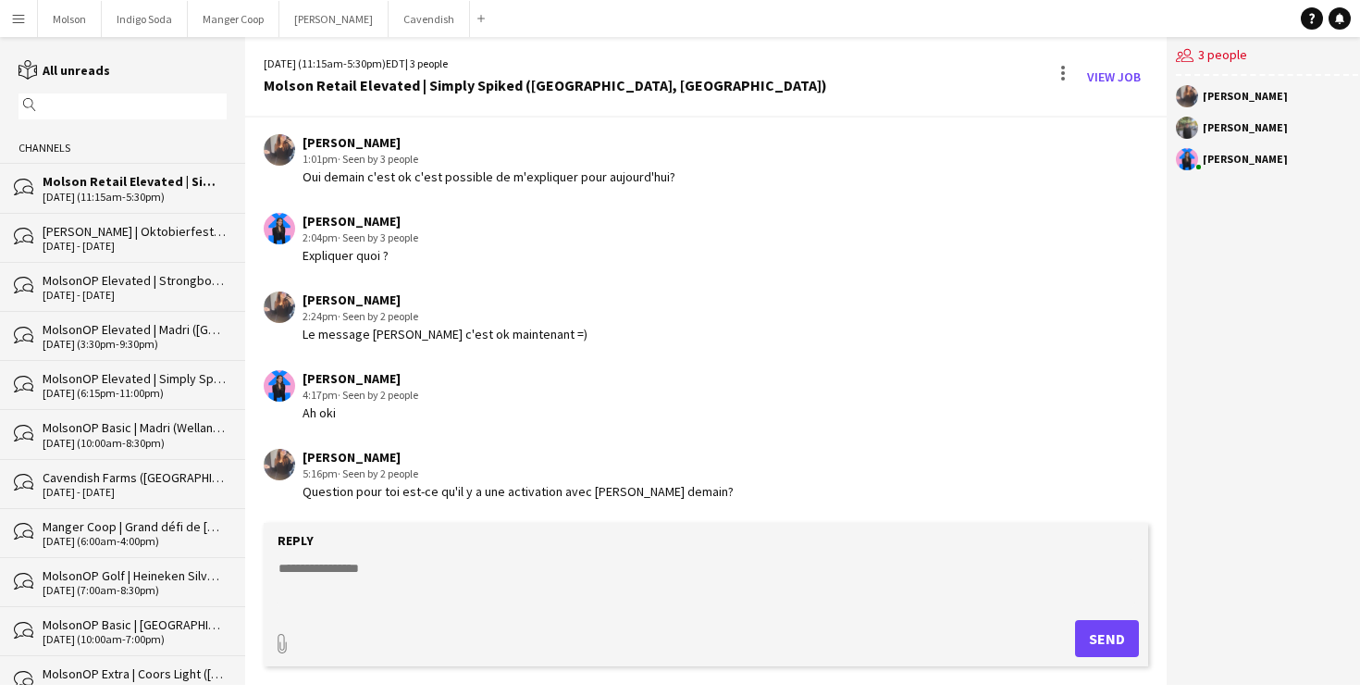
click at [388, 569] on textarea at bounding box center [706, 583] width 858 height 48
type textarea "*"
type textarea "******"
click at [1106, 655] on button "Send" at bounding box center [1107, 638] width 64 height 37
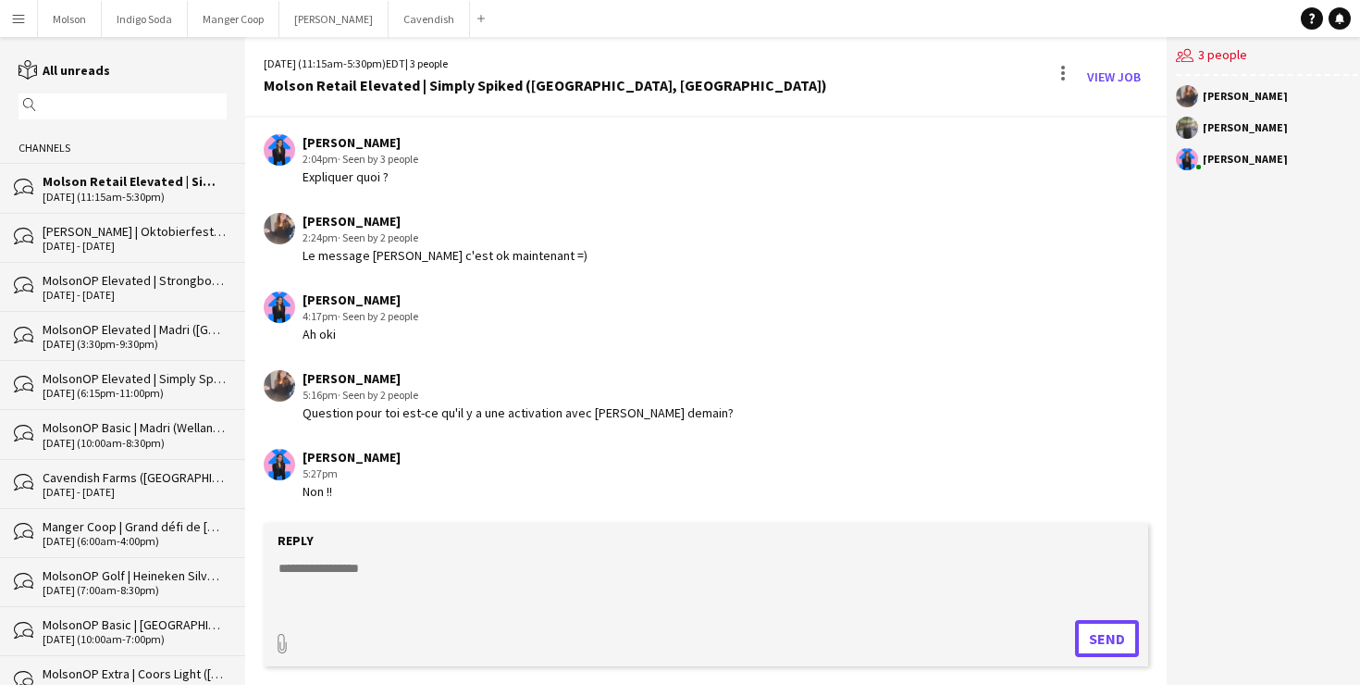
scroll to position [284, 0]
click at [119, 230] on div "[PERSON_NAME] | Oktobierfest ([GEOGRAPHIC_DATA][PERSON_NAME], [GEOGRAPHIC_DATA])" at bounding box center [135, 231] width 184 height 17
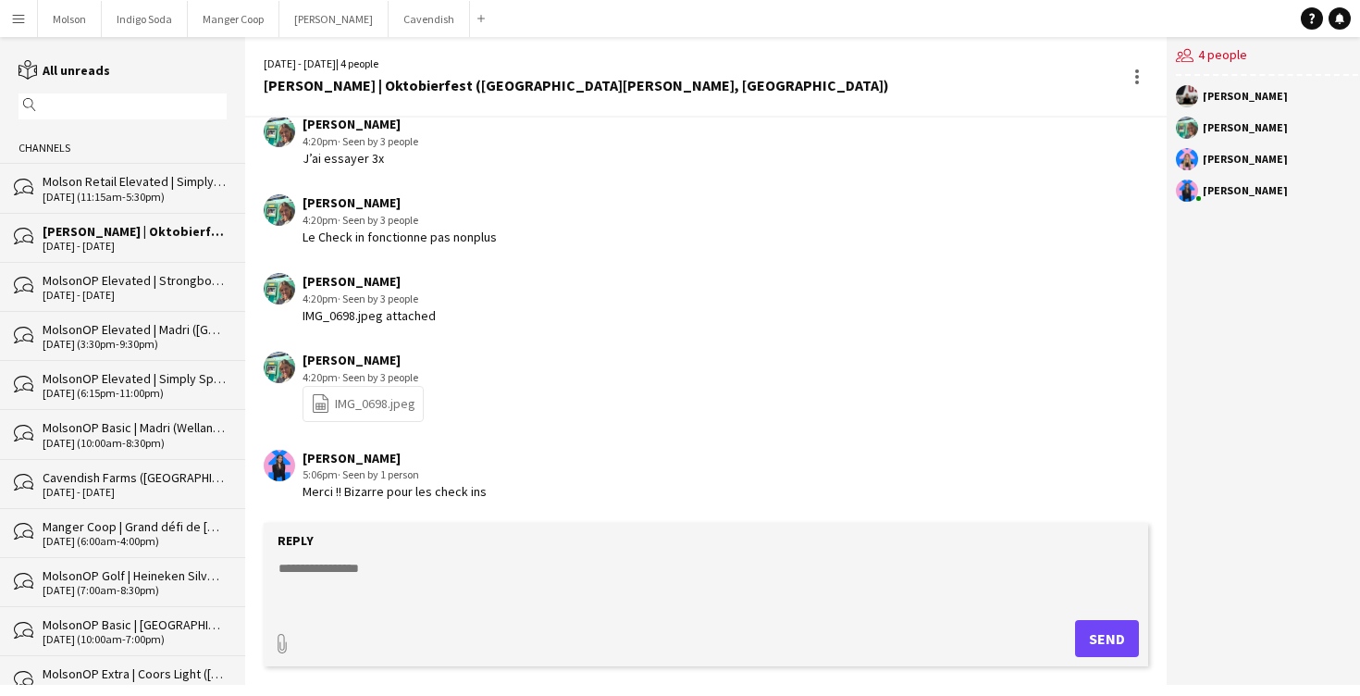
click at [126, 277] on div "MolsonOP Elevated | Strongbow ([GEOGRAPHIC_DATA], [GEOGRAPHIC_DATA])" at bounding box center [135, 280] width 184 height 17
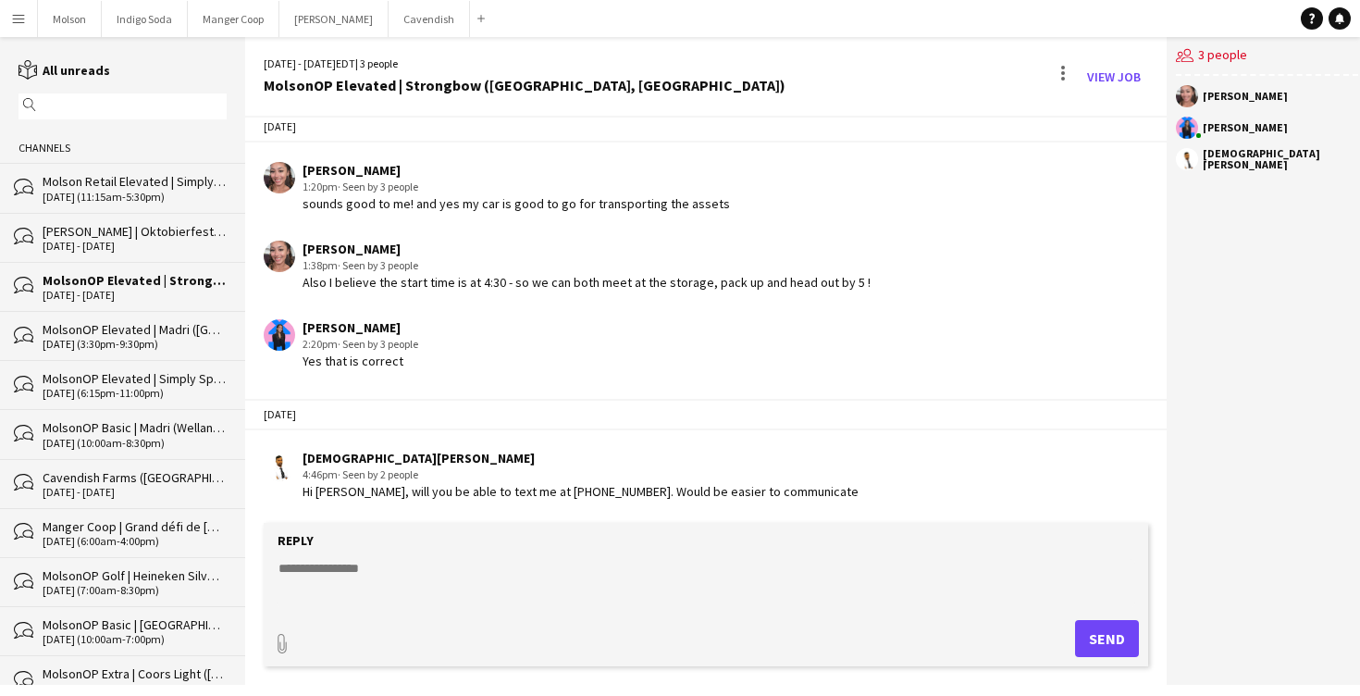
click at [127, 340] on div "[DATE] (3:30pm-9:30pm)" at bounding box center [135, 344] width 184 height 13
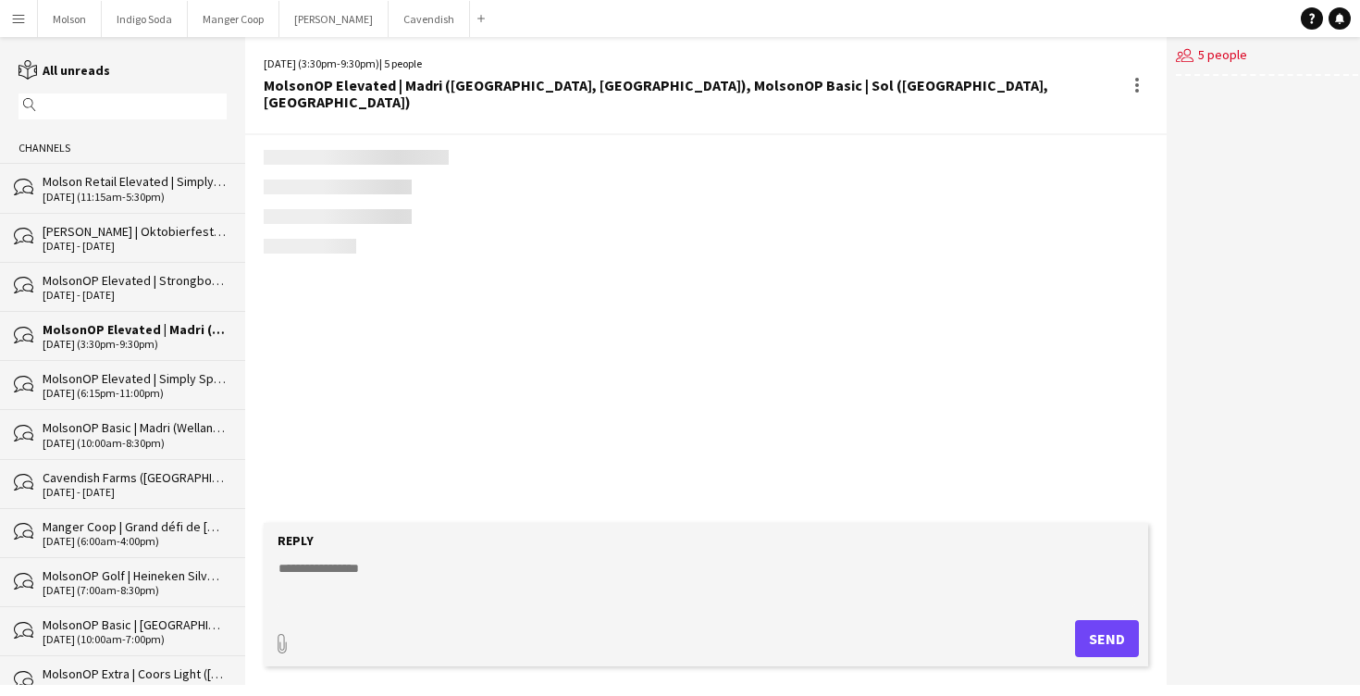
scroll to position [852, 0]
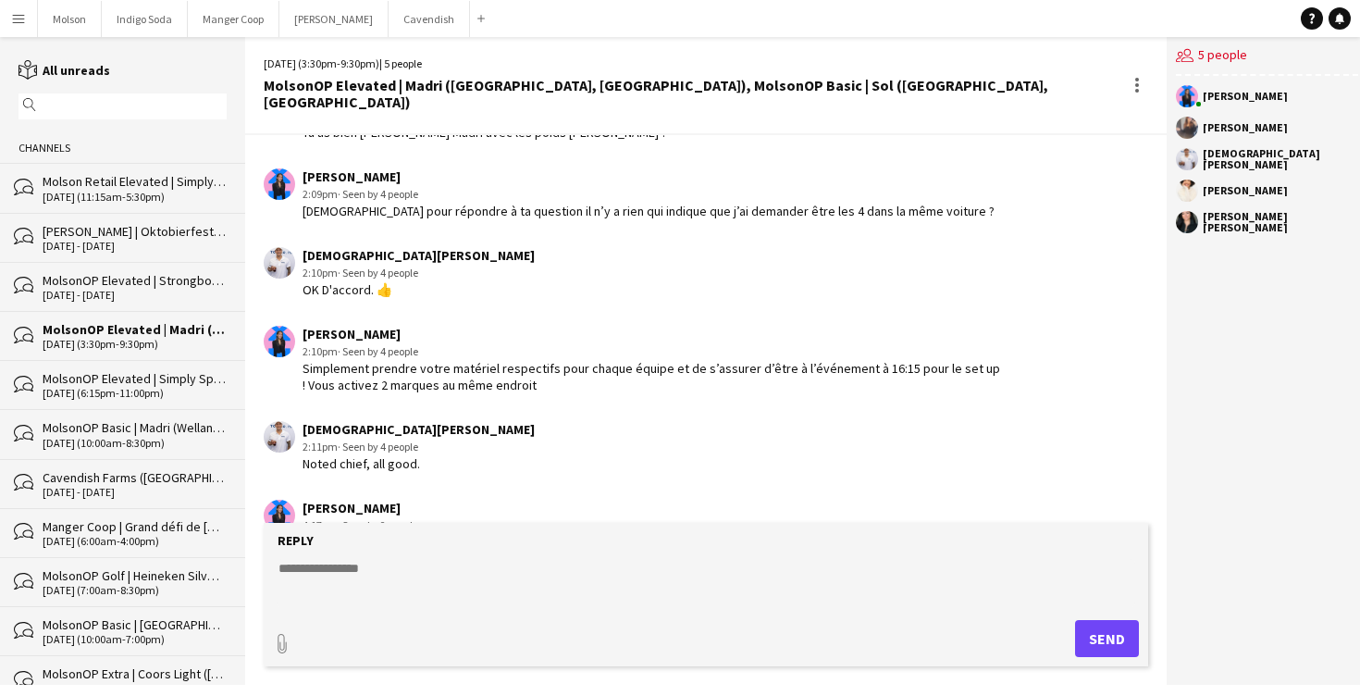
click at [130, 377] on div "MolsonOP Elevated | Simply Spiked (Coquitlam, [GEOGRAPHIC_DATA])" at bounding box center [135, 378] width 184 height 17
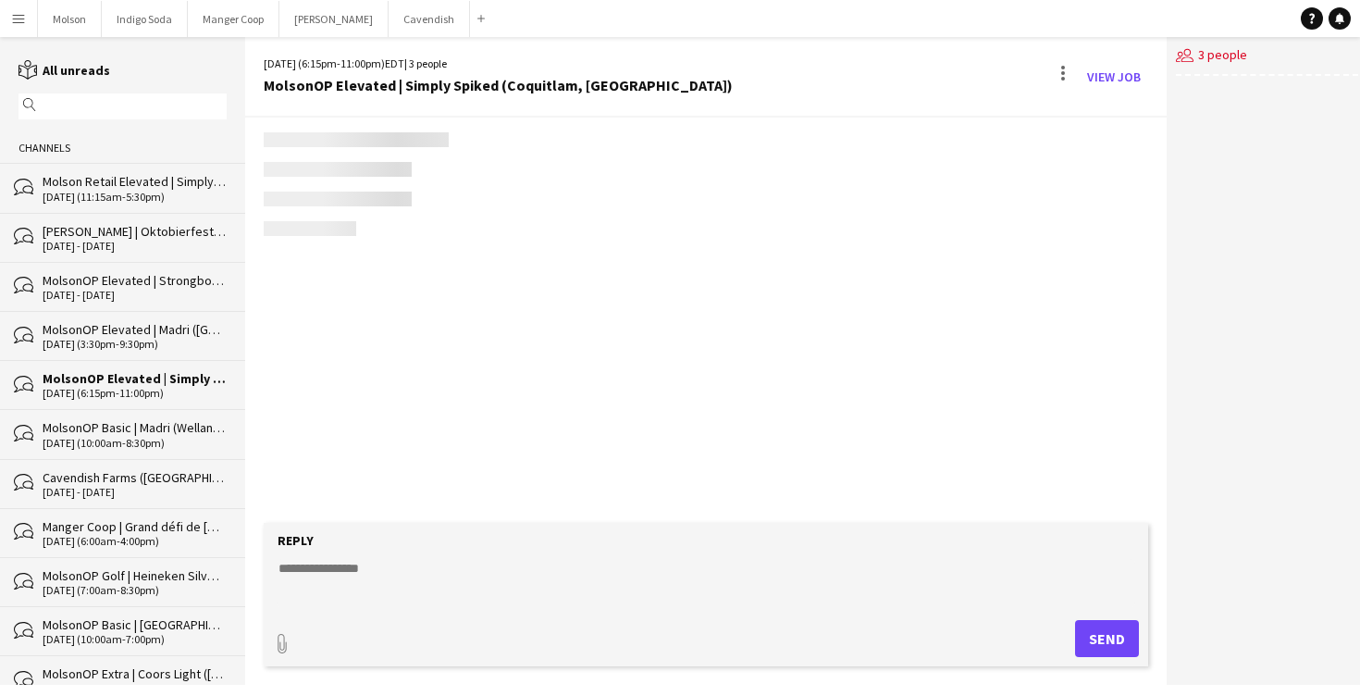
scroll to position [152, 0]
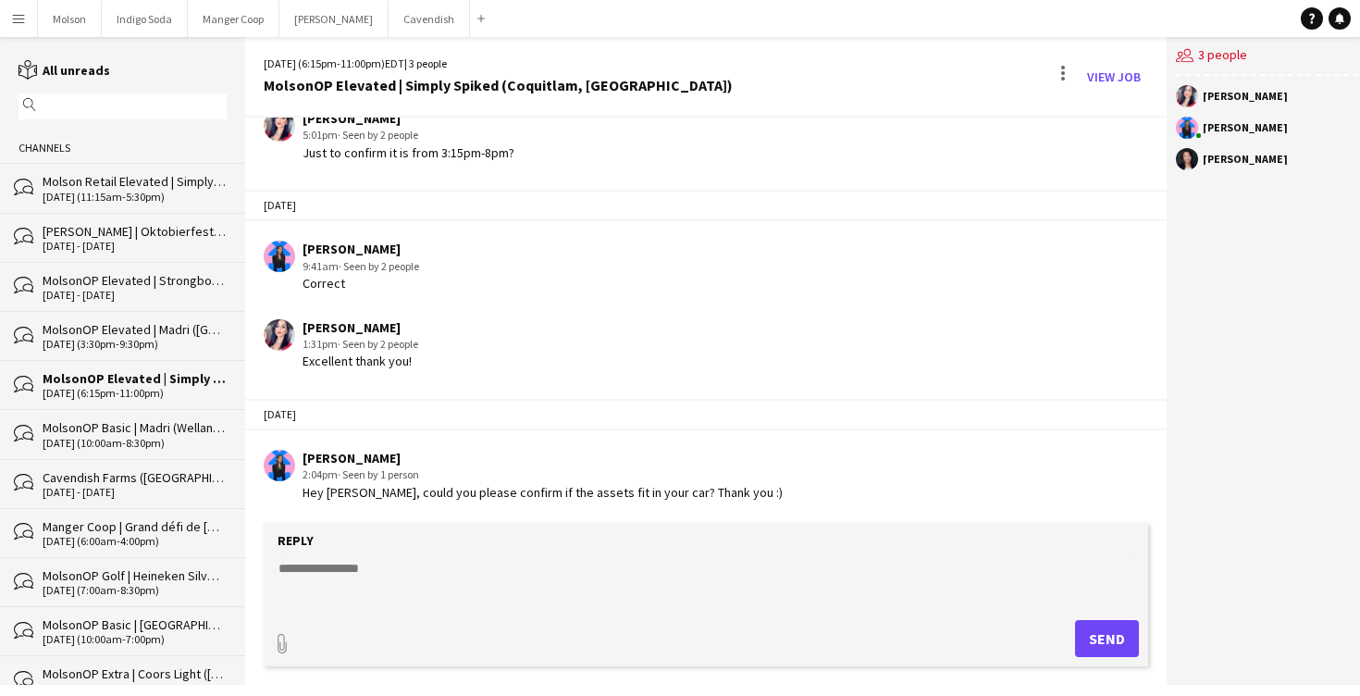
click at [125, 423] on div "MolsonOP Basic | Madri (Welland, [GEOGRAPHIC_DATA])" at bounding box center [135, 427] width 184 height 17
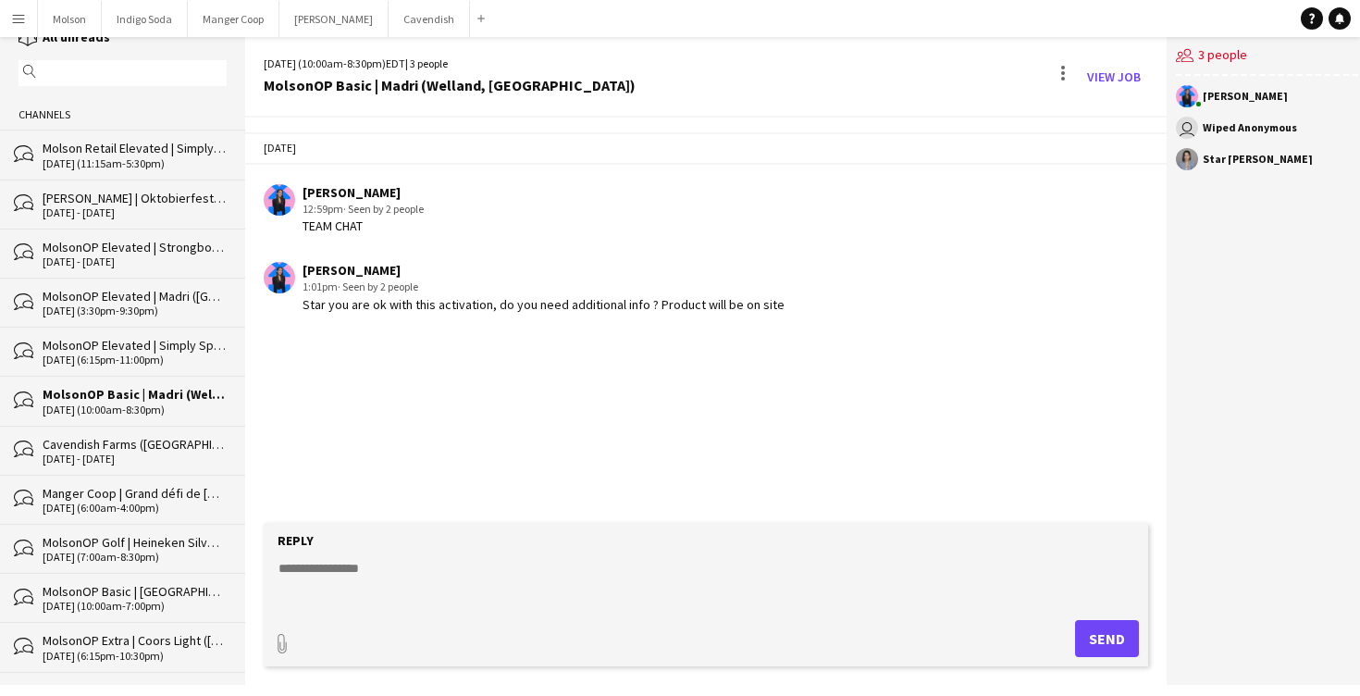
scroll to position [36, 0]
click at [115, 436] on div "Cavendish Farms ([GEOGRAPHIC_DATA], [GEOGRAPHIC_DATA])" at bounding box center [135, 441] width 184 height 17
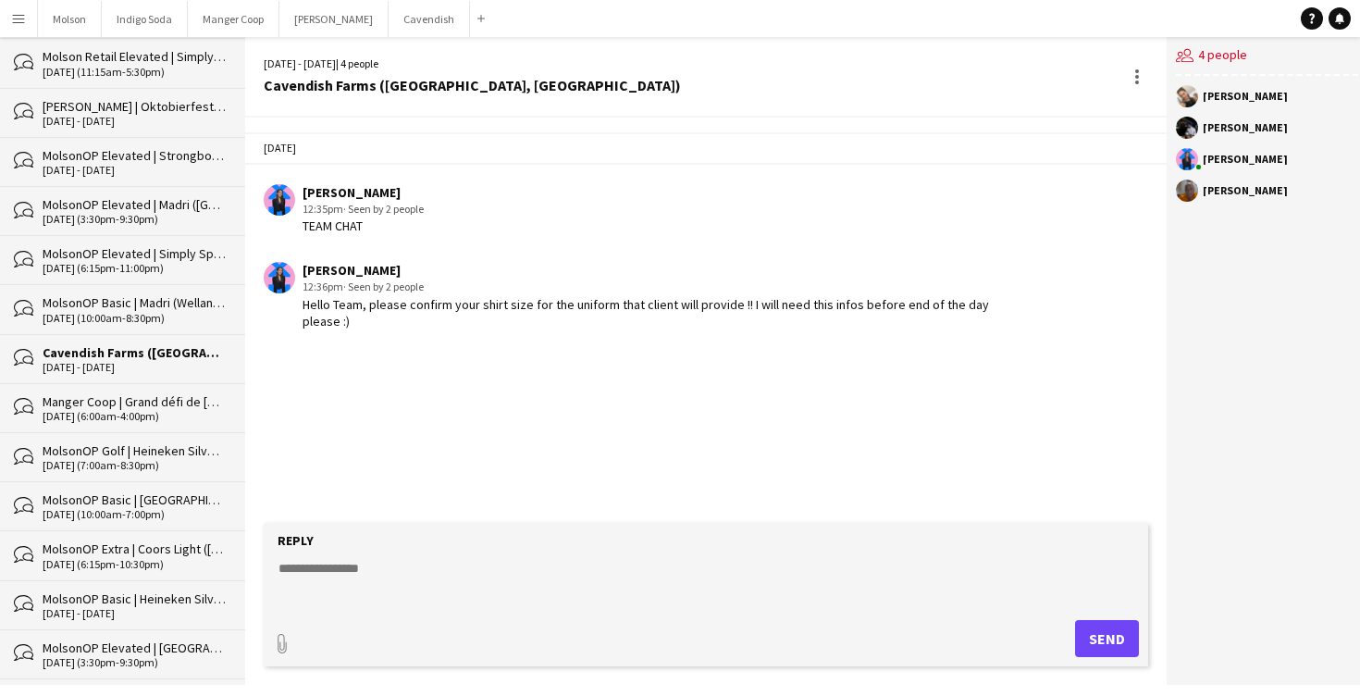
scroll to position [130, 0]
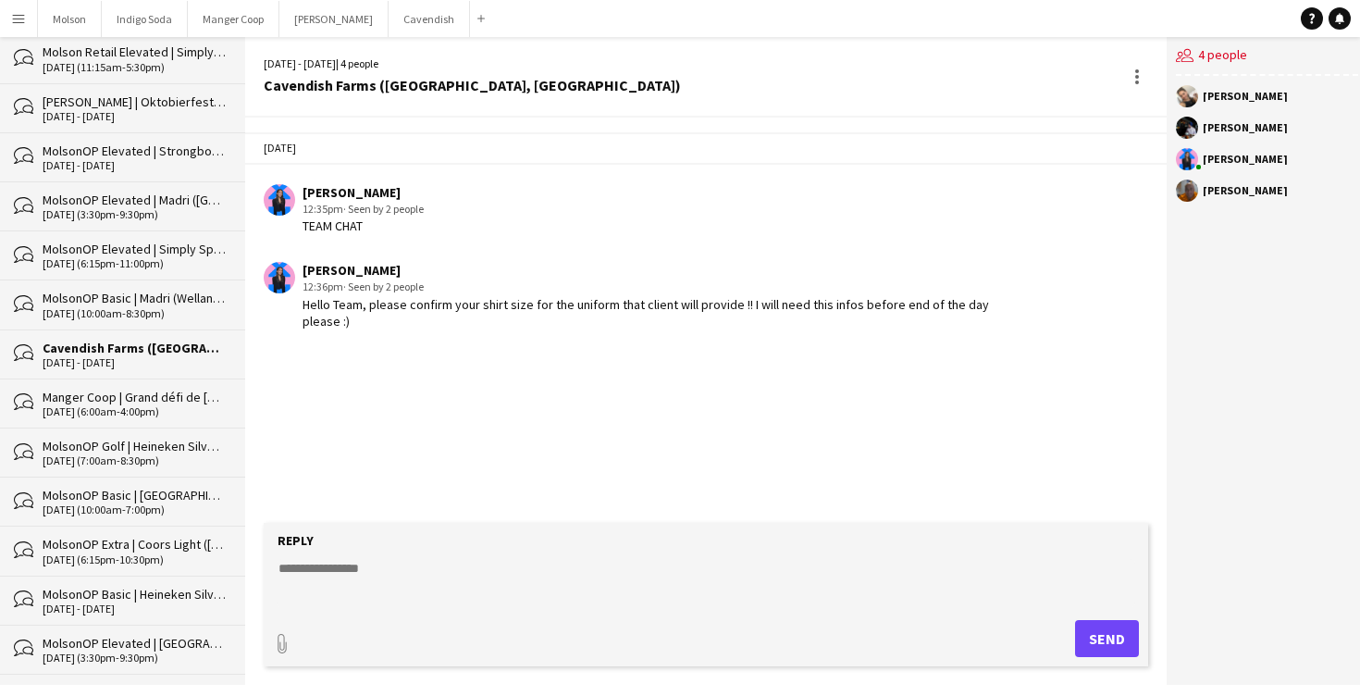
click at [113, 406] on div "[DATE] (6:00am-4:00pm)" at bounding box center [135, 411] width 184 height 13
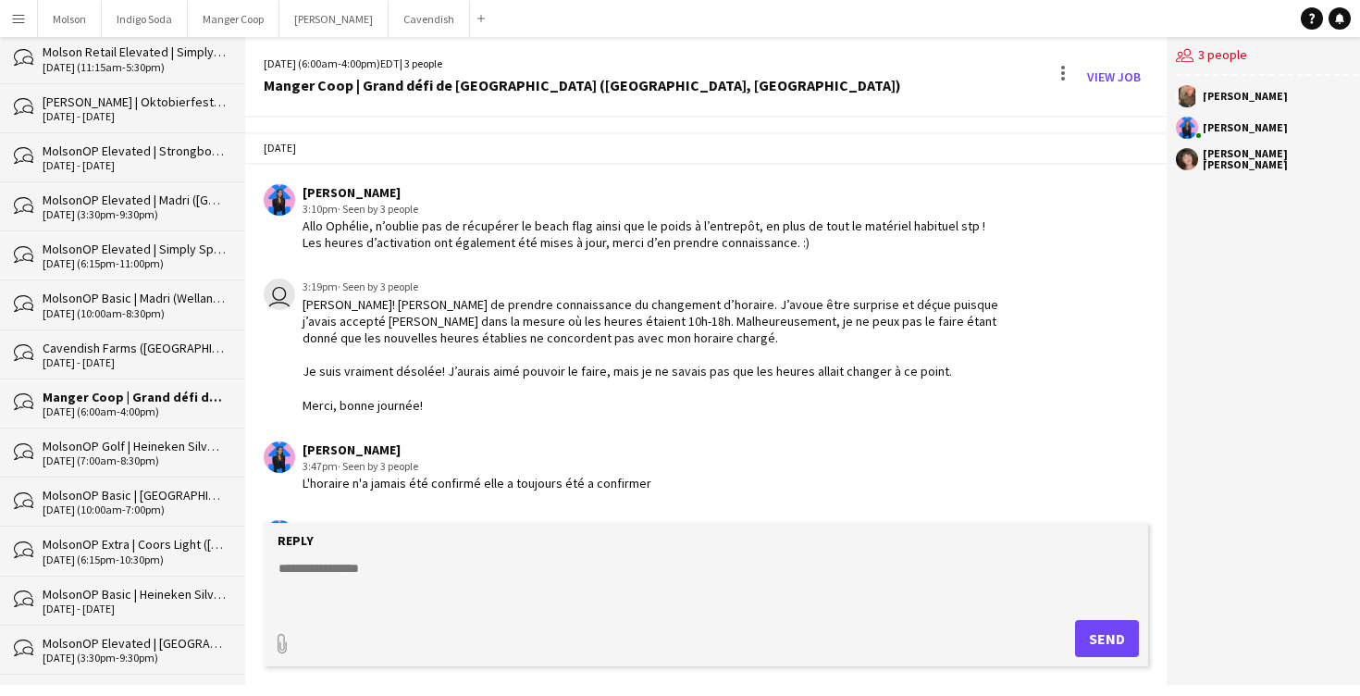
scroll to position [1375, 0]
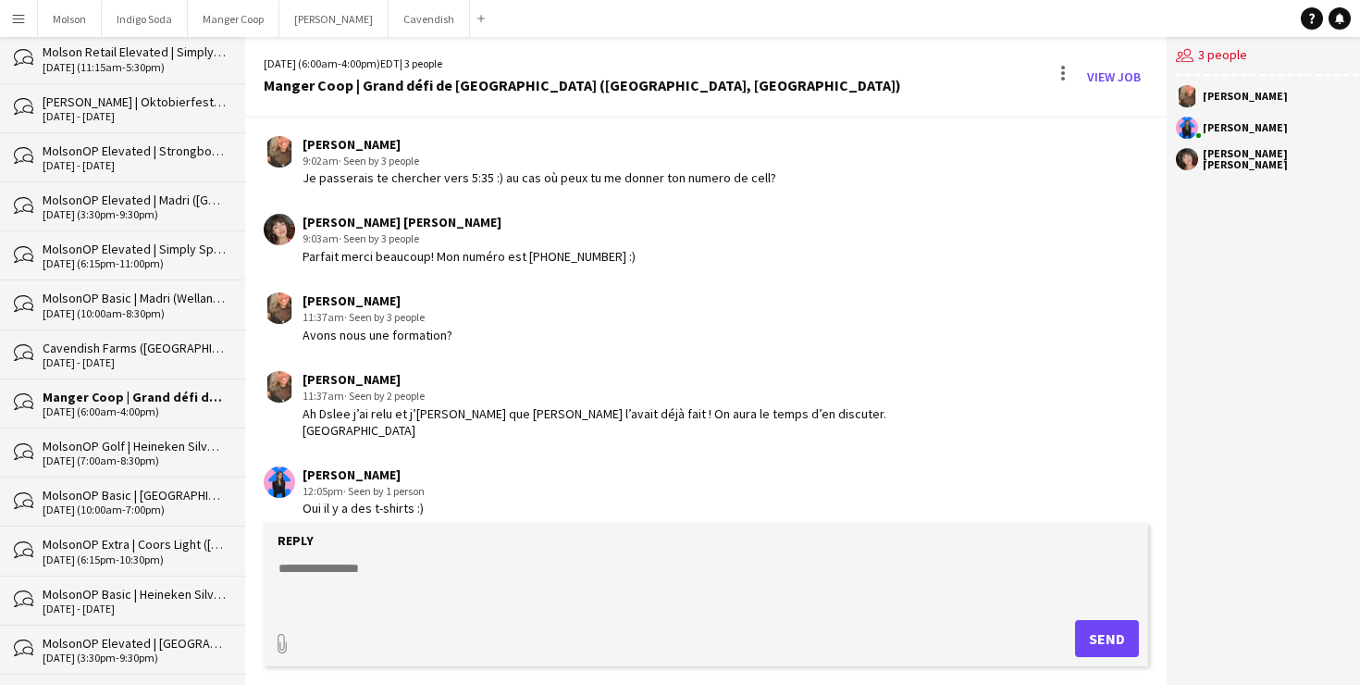
click at [371, 566] on textarea at bounding box center [706, 583] width 858 height 48
type textarea "*"
click at [390, 574] on textarea at bounding box center [706, 583] width 858 height 48
click at [608, 365] on app-chat-message "[PERSON_NAME] 11:37am · Seen by 2 people [PERSON_NAME] j’ai relu et j’[PERSON_N…" at bounding box center [705, 405] width 921 height 86
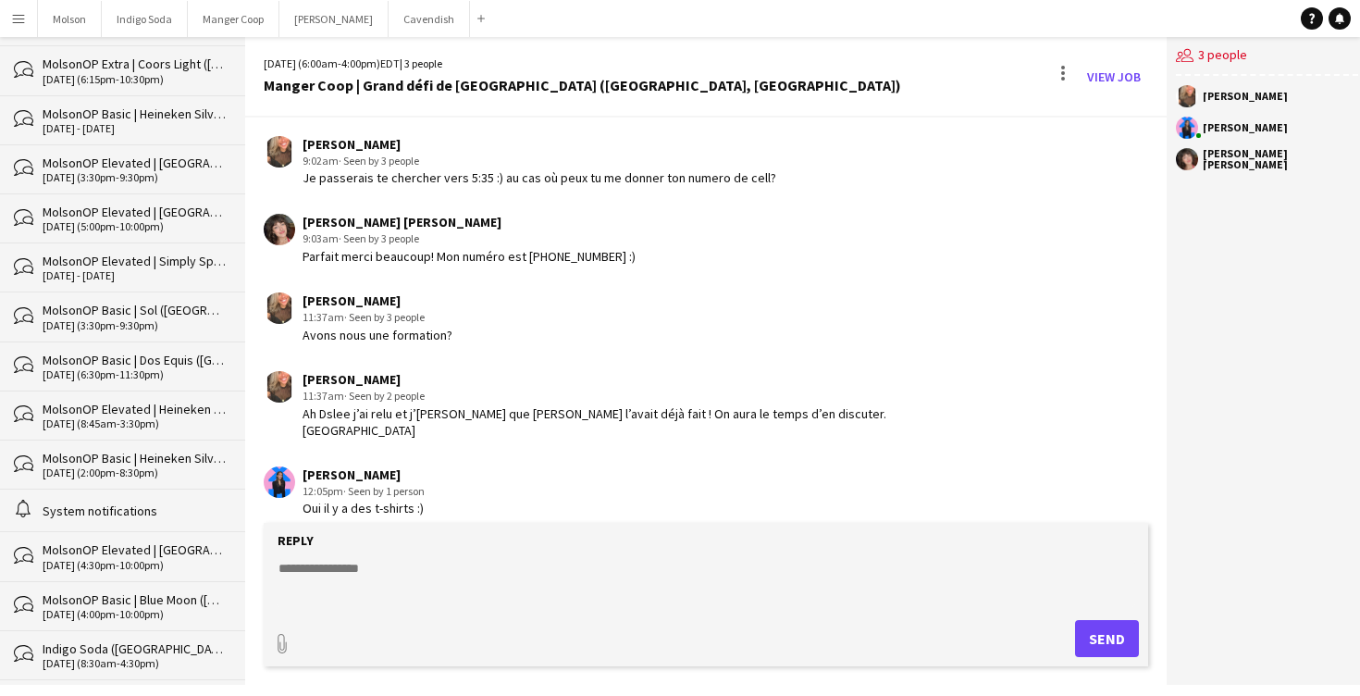
scroll to position [0, 0]
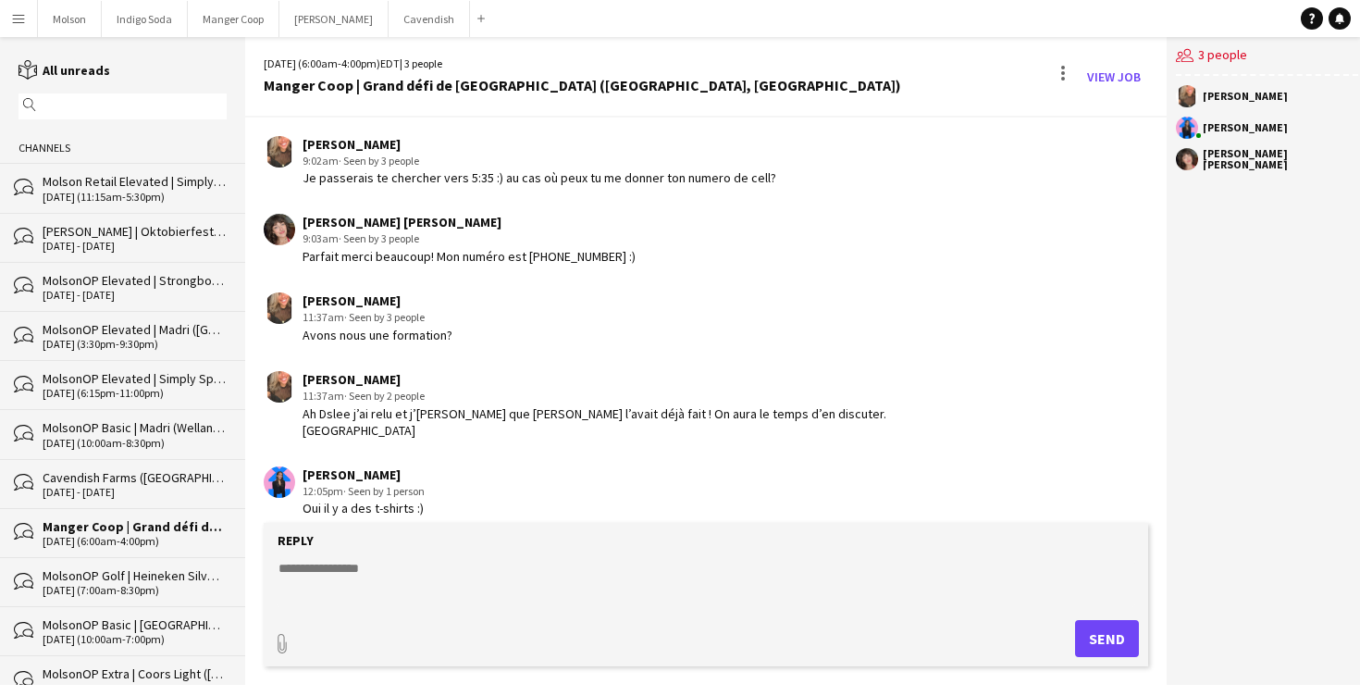
click at [19, 20] on app-icon "Menu" at bounding box center [18, 18] width 15 height 15
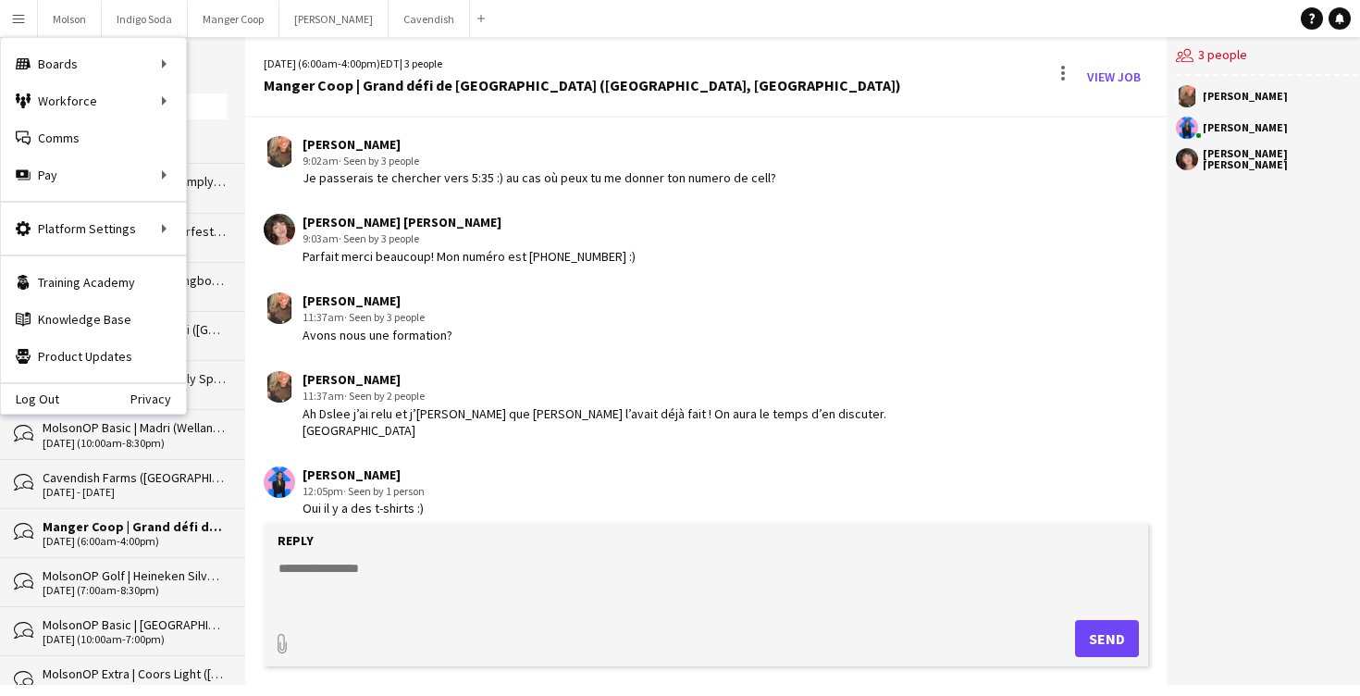
click at [451, 377] on div "[PERSON_NAME]" at bounding box center [652, 379] width 698 height 17
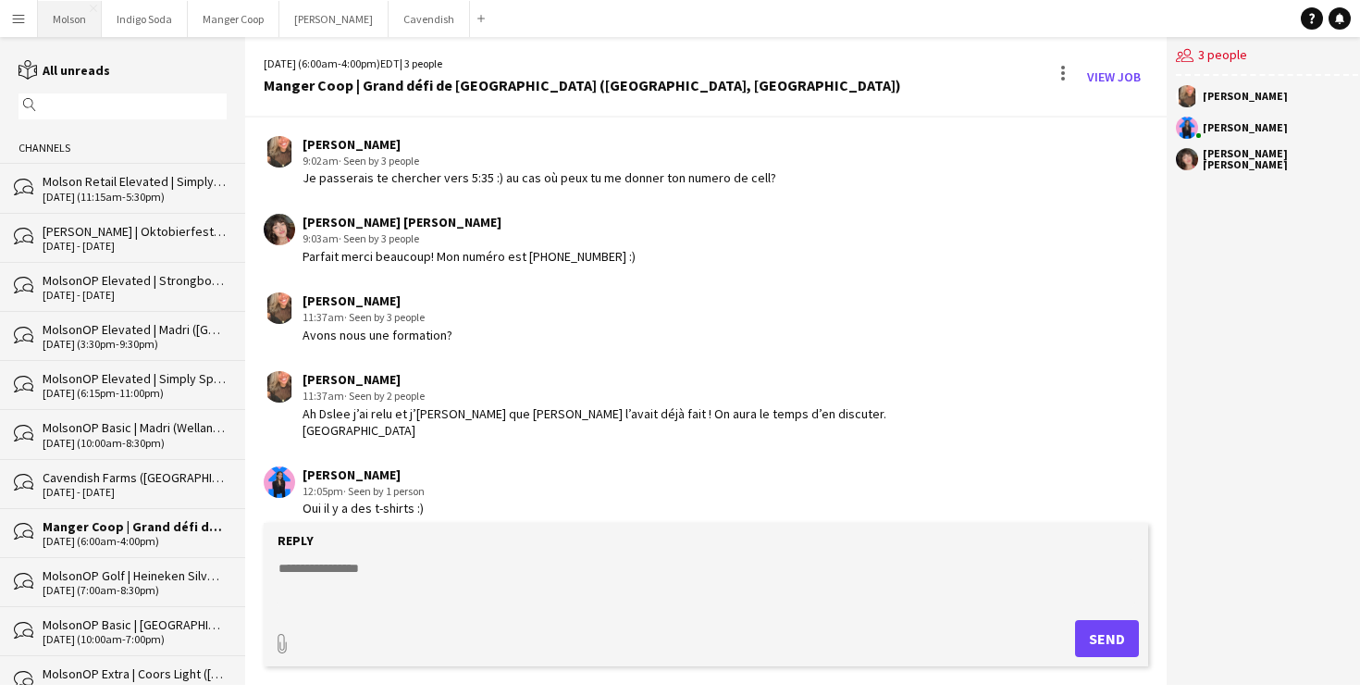
click at [45, 16] on button "Molson Close" at bounding box center [70, 19] width 64 height 36
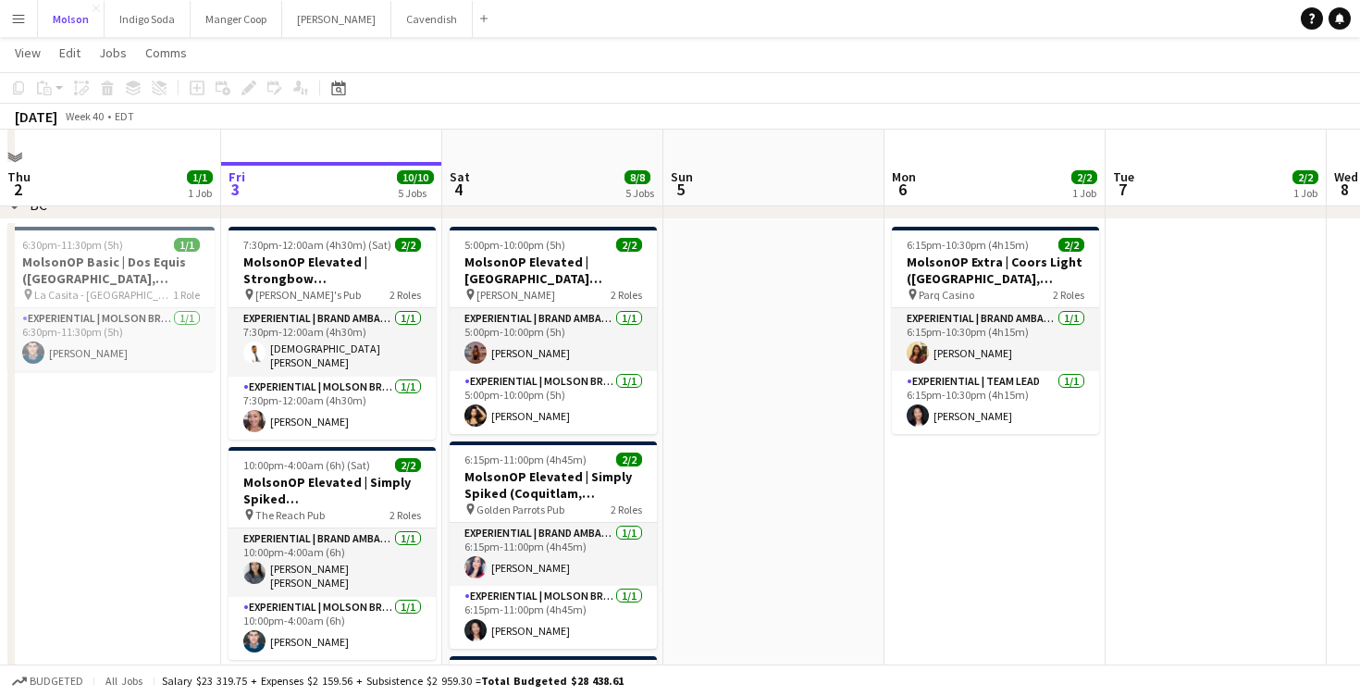
scroll to position [1187, 0]
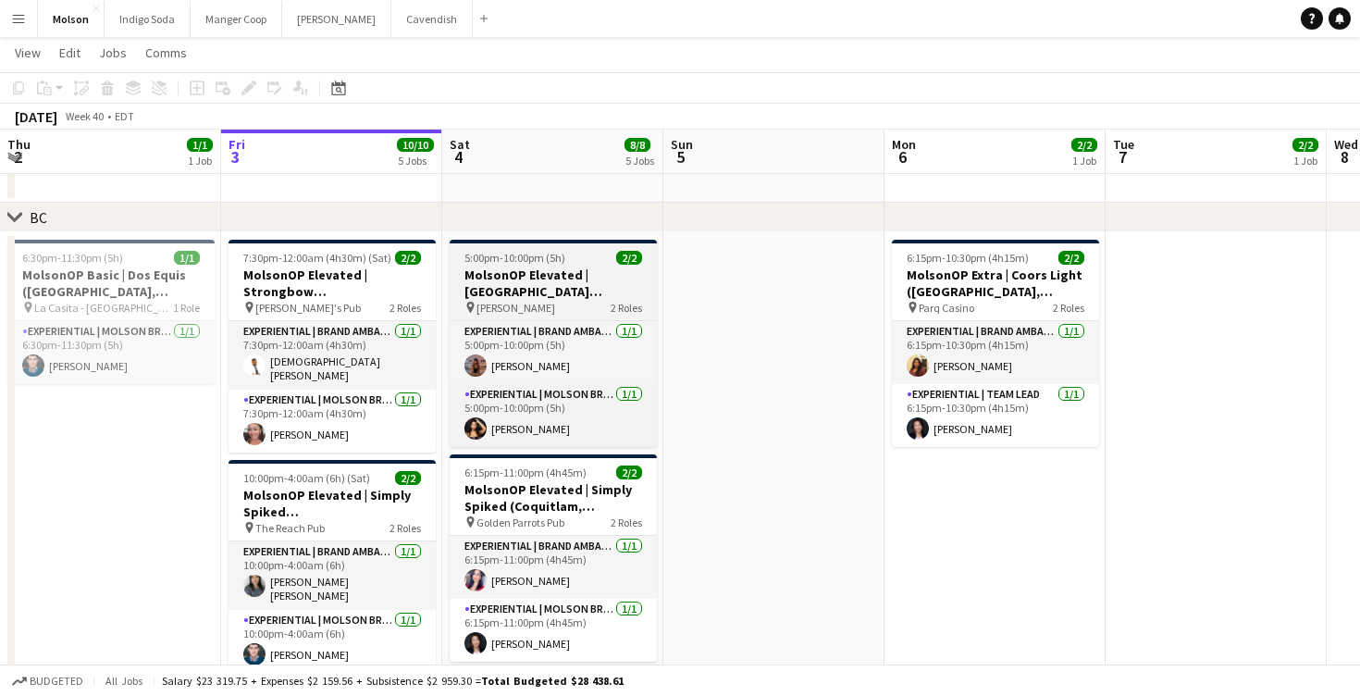
click at [548, 285] on h3 "MolsonOP Elevated | [GEOGRAPHIC_DATA] ([GEOGRAPHIC_DATA], [GEOGRAPHIC_DATA])" at bounding box center [553, 282] width 207 height 33
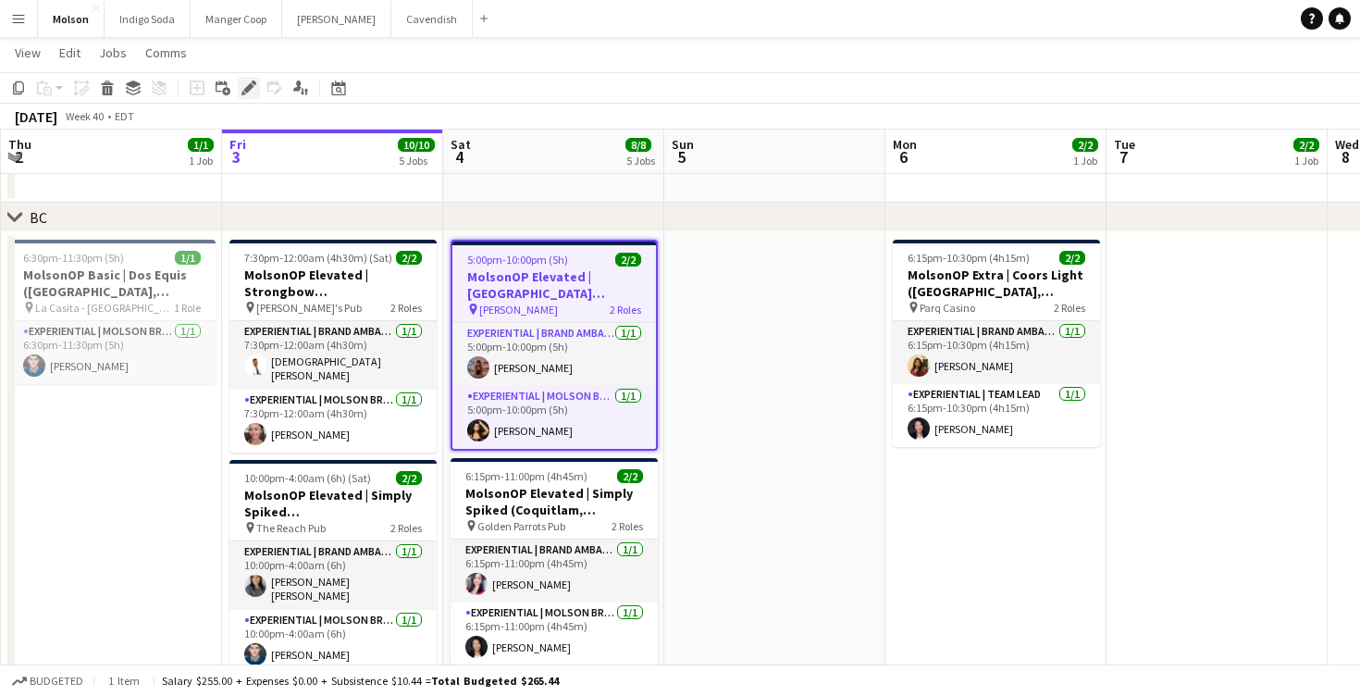
click at [249, 88] on icon at bounding box center [248, 88] width 10 height 10
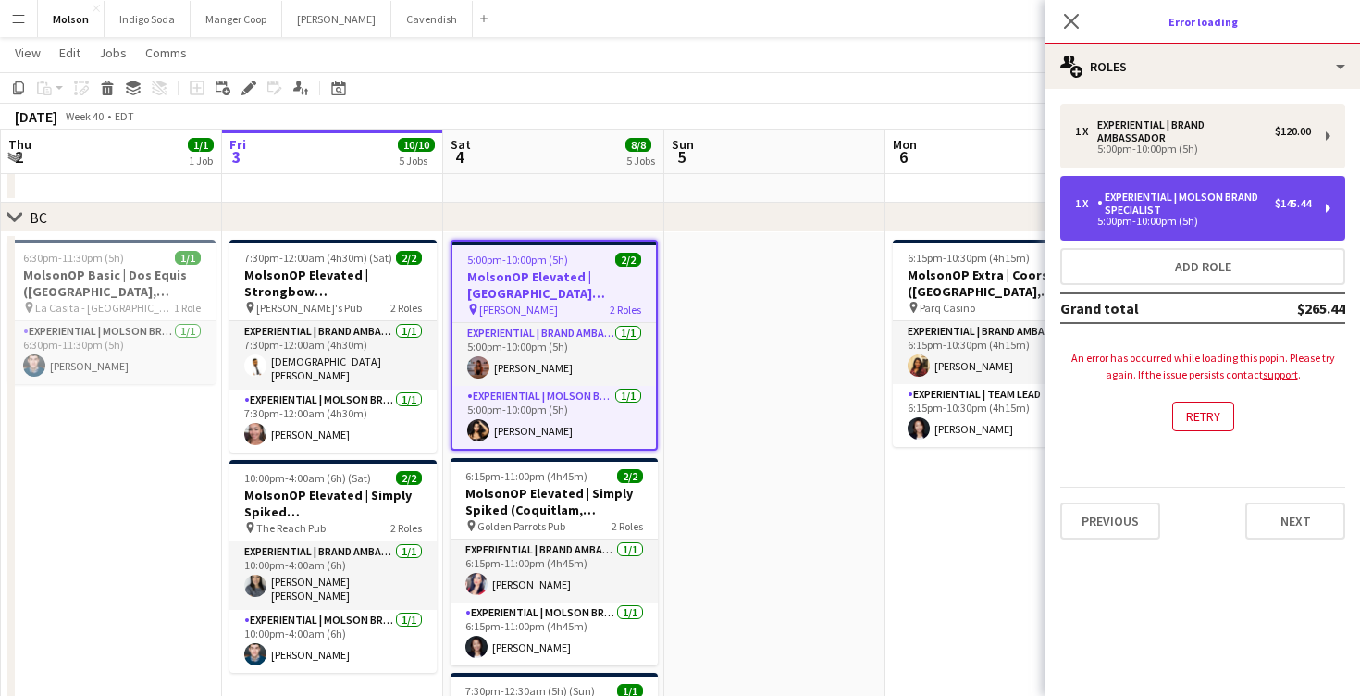
click at [1248, 209] on div "Experiential | Molson Brand Specialist" at bounding box center [1186, 204] width 178 height 26
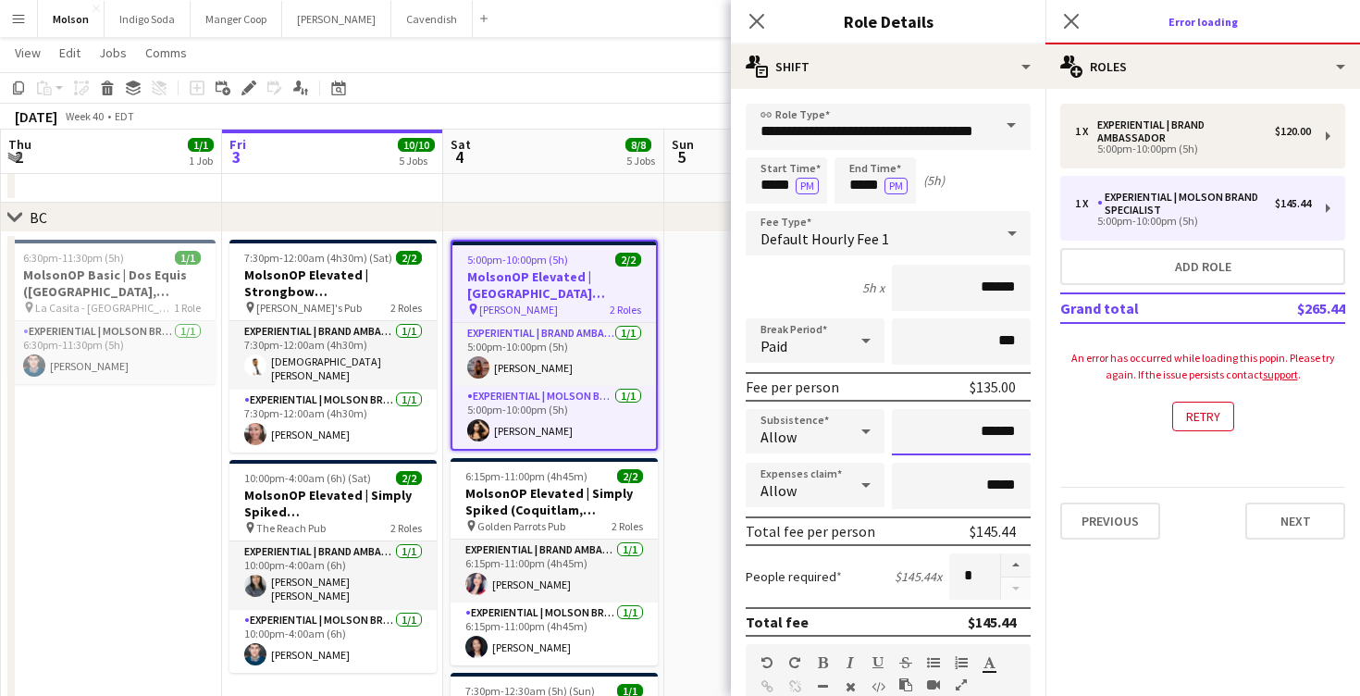
click at [1014, 429] on input "******" at bounding box center [961, 432] width 139 height 46
type input "**"
click at [1076, 15] on icon at bounding box center [1071, 21] width 18 height 18
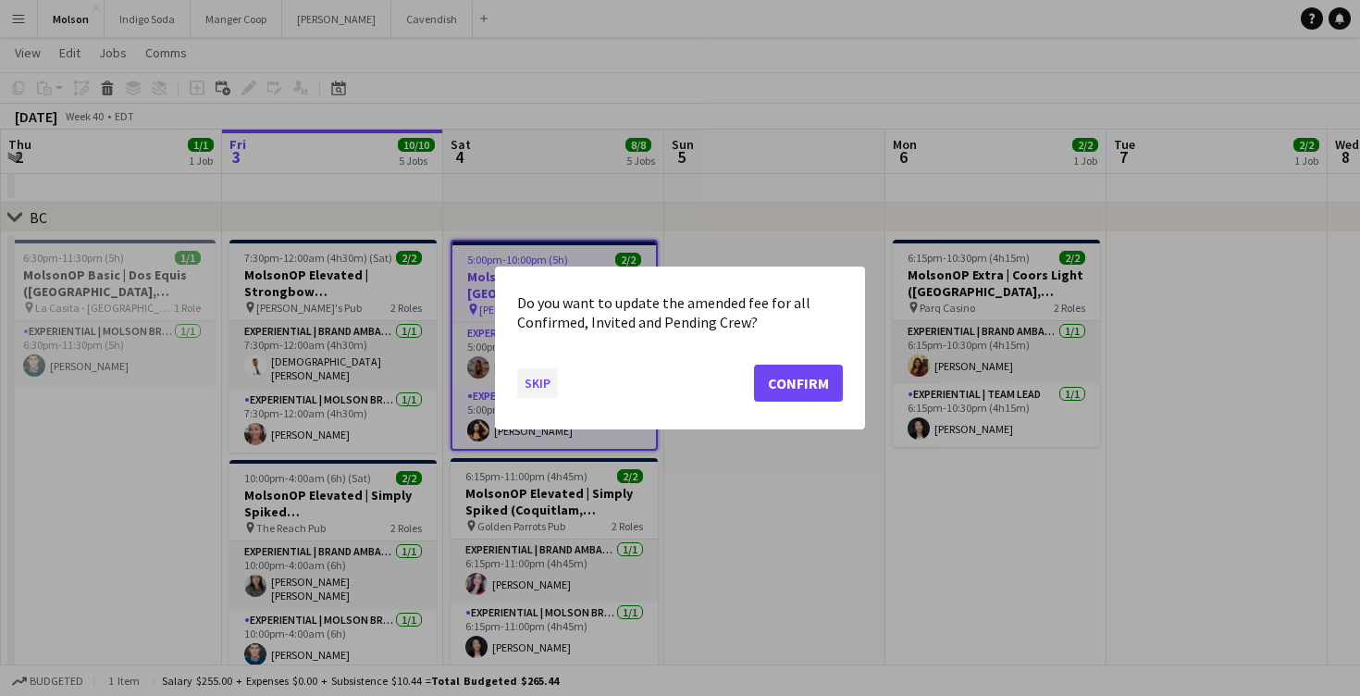
click at [530, 380] on button "Skip" at bounding box center [537, 383] width 41 height 30
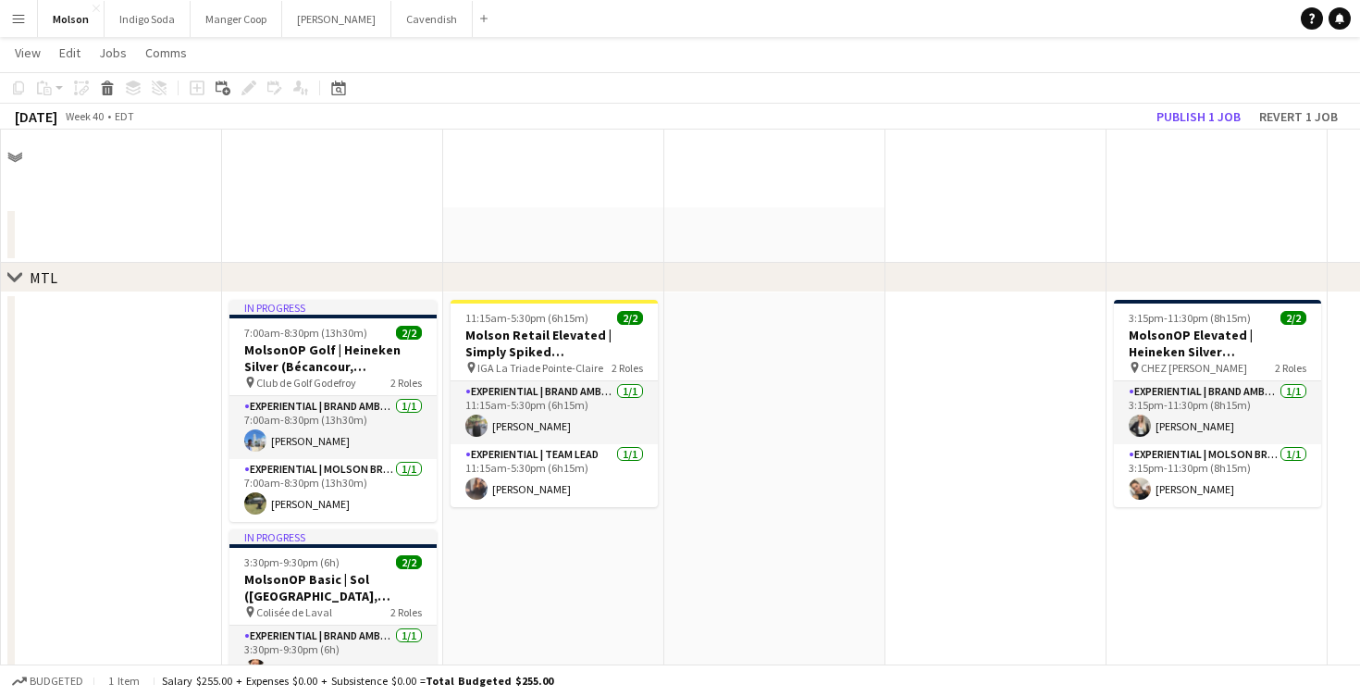
scroll to position [1187, 0]
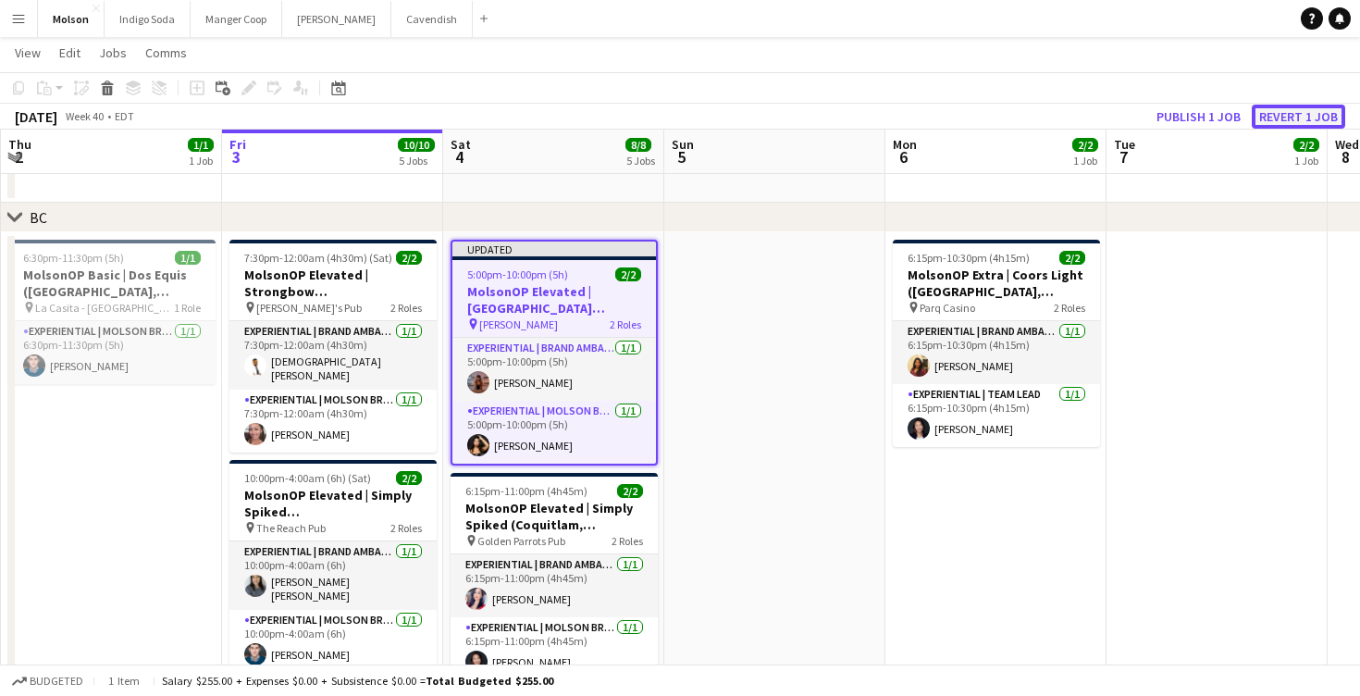
click at [1300, 115] on button "Revert 1 job" at bounding box center [1298, 117] width 93 height 24
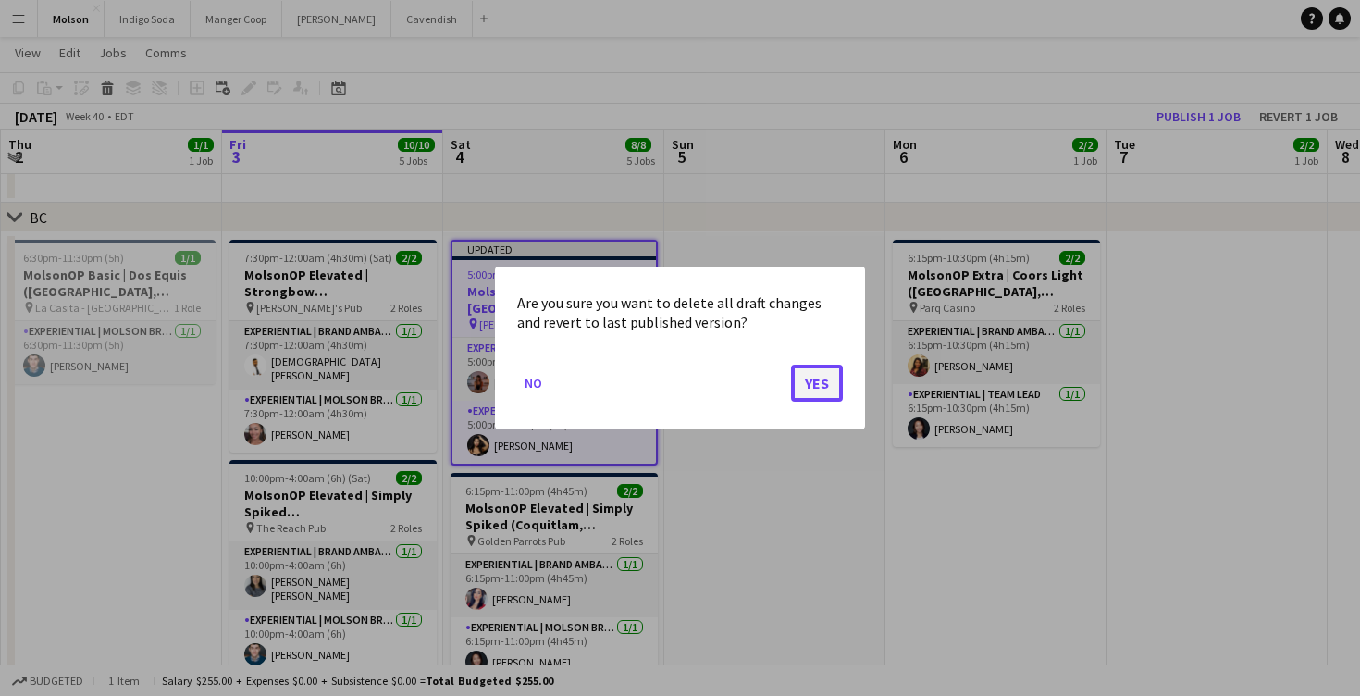
click at [822, 389] on button "Yes" at bounding box center [817, 382] width 52 height 37
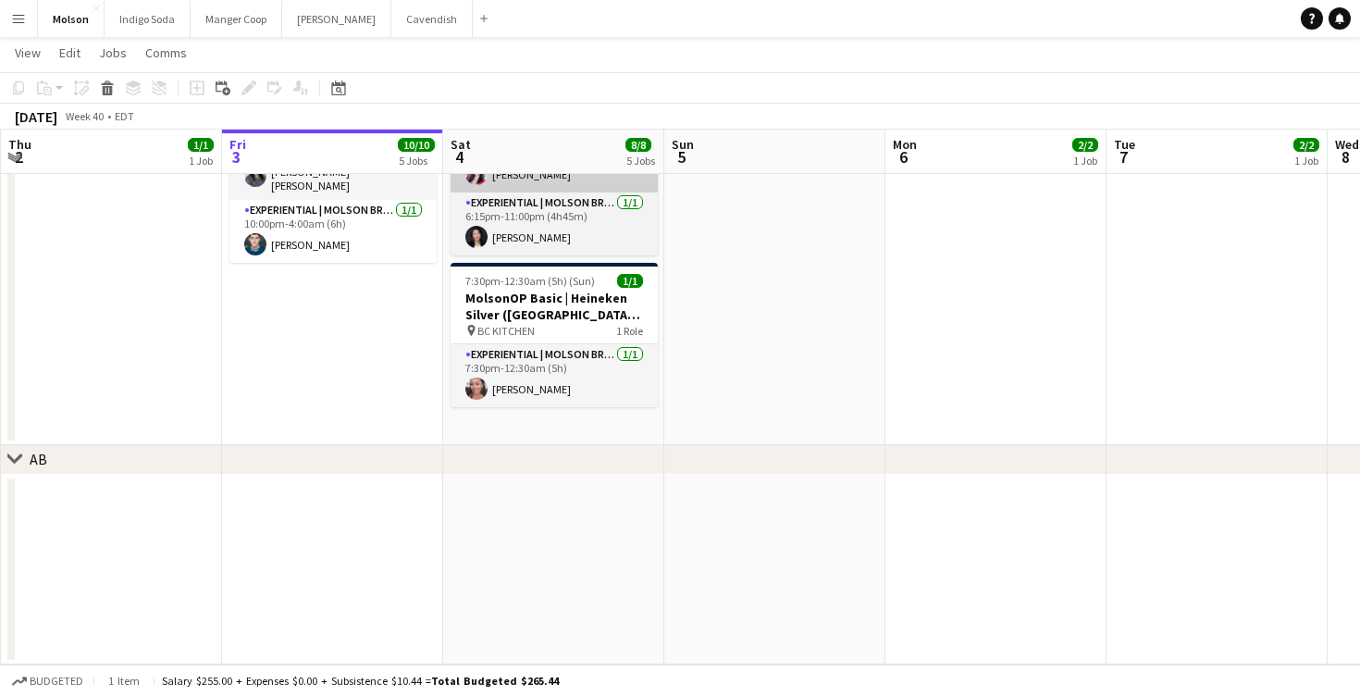
scroll to position [1589, 0]
